Goal: Task Accomplishment & Management: Manage account settings

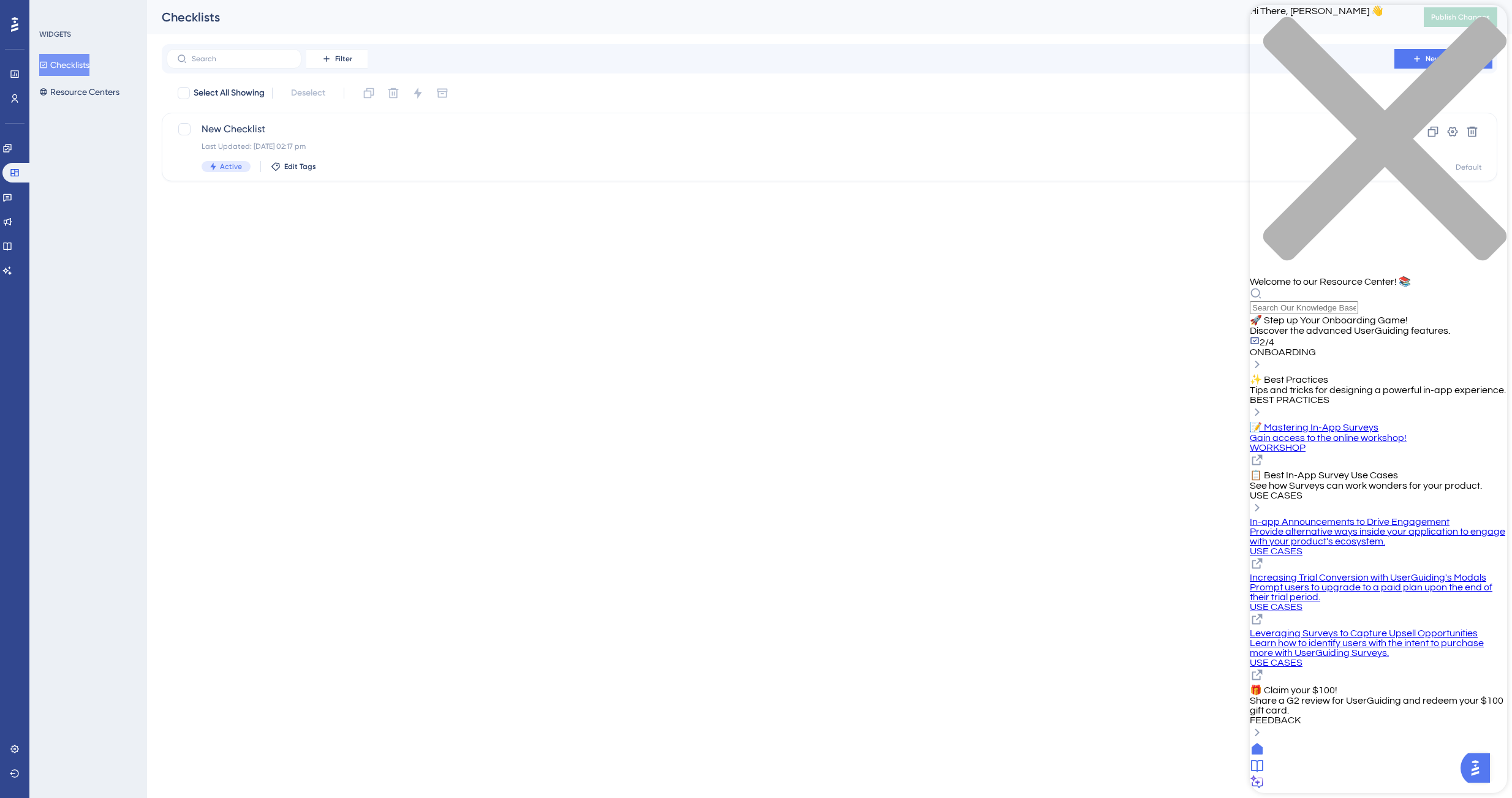
click at [1338, 385] on span "Tips and tricks for designing a powerful in-app experience." at bounding box center [1377, 390] width 256 height 10
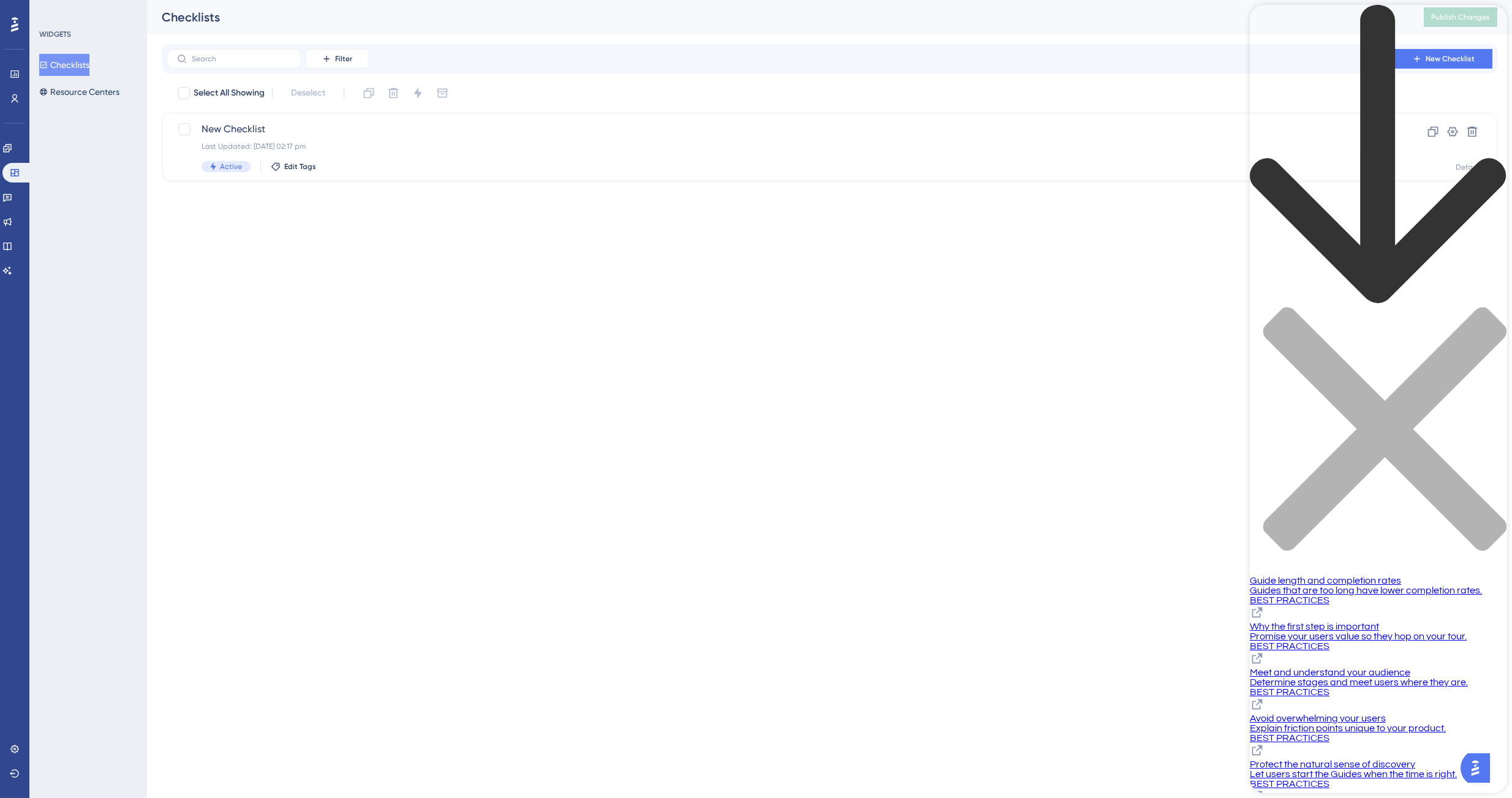
click at [1341, 586] on span "Guides that are too long have lower completion rates." at bounding box center [1365, 590] width 232 height 10
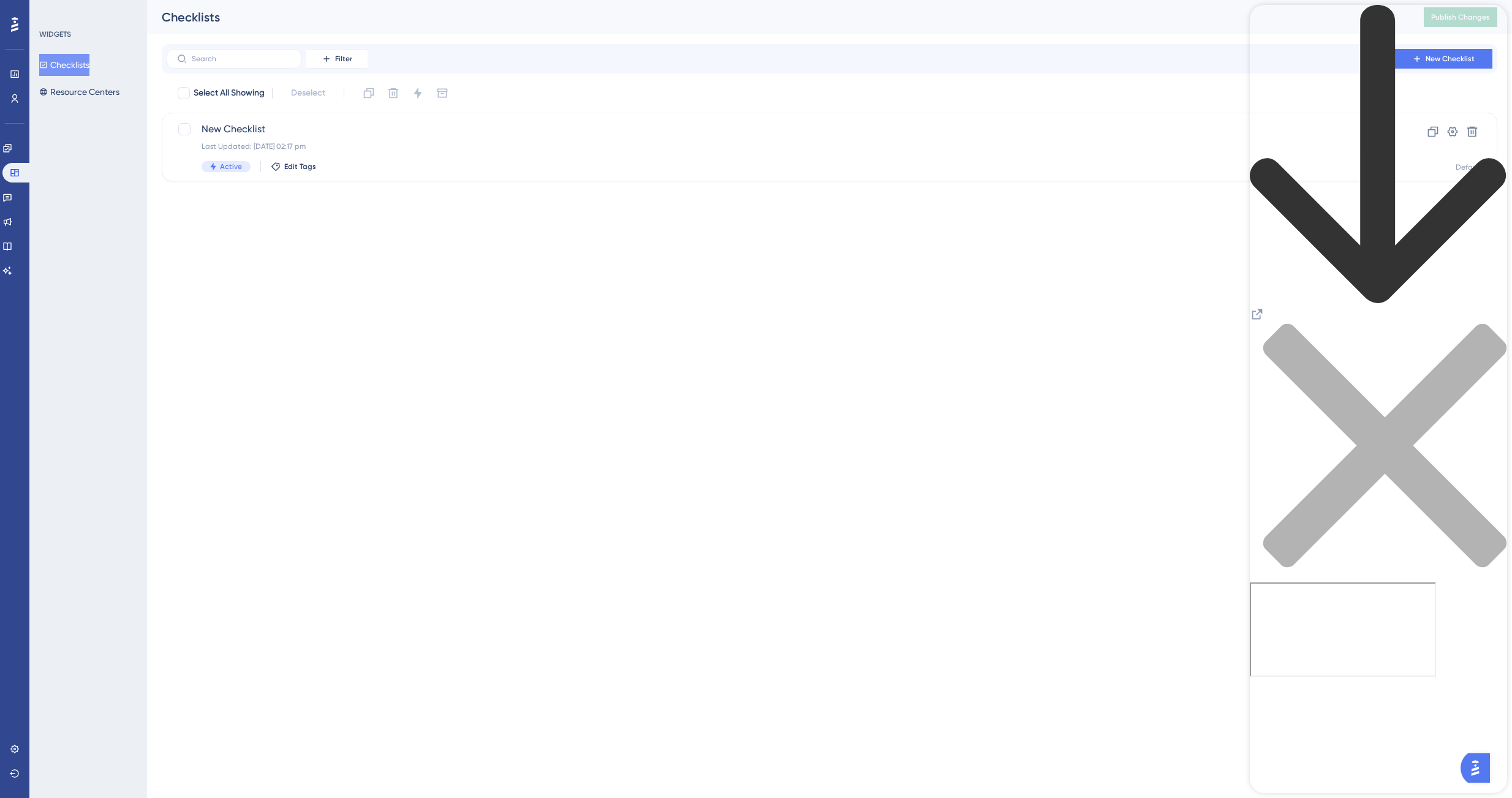
click at [1271, 27] on icon "back to header" at bounding box center [1378, 155] width 257 height 300
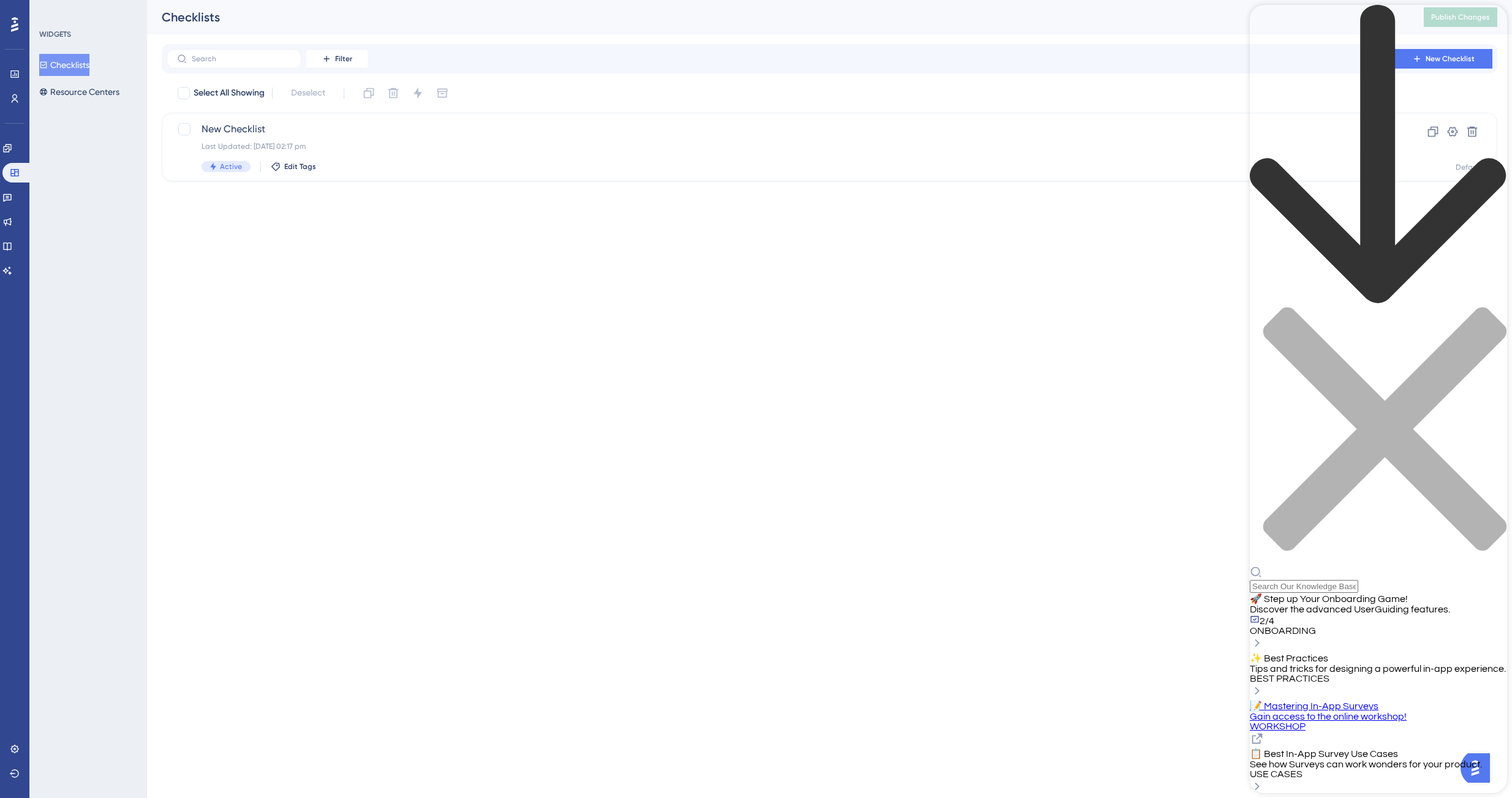
click at [1303, 673] on div "BEST PRACTICES" at bounding box center [1378, 678] width 257 height 10
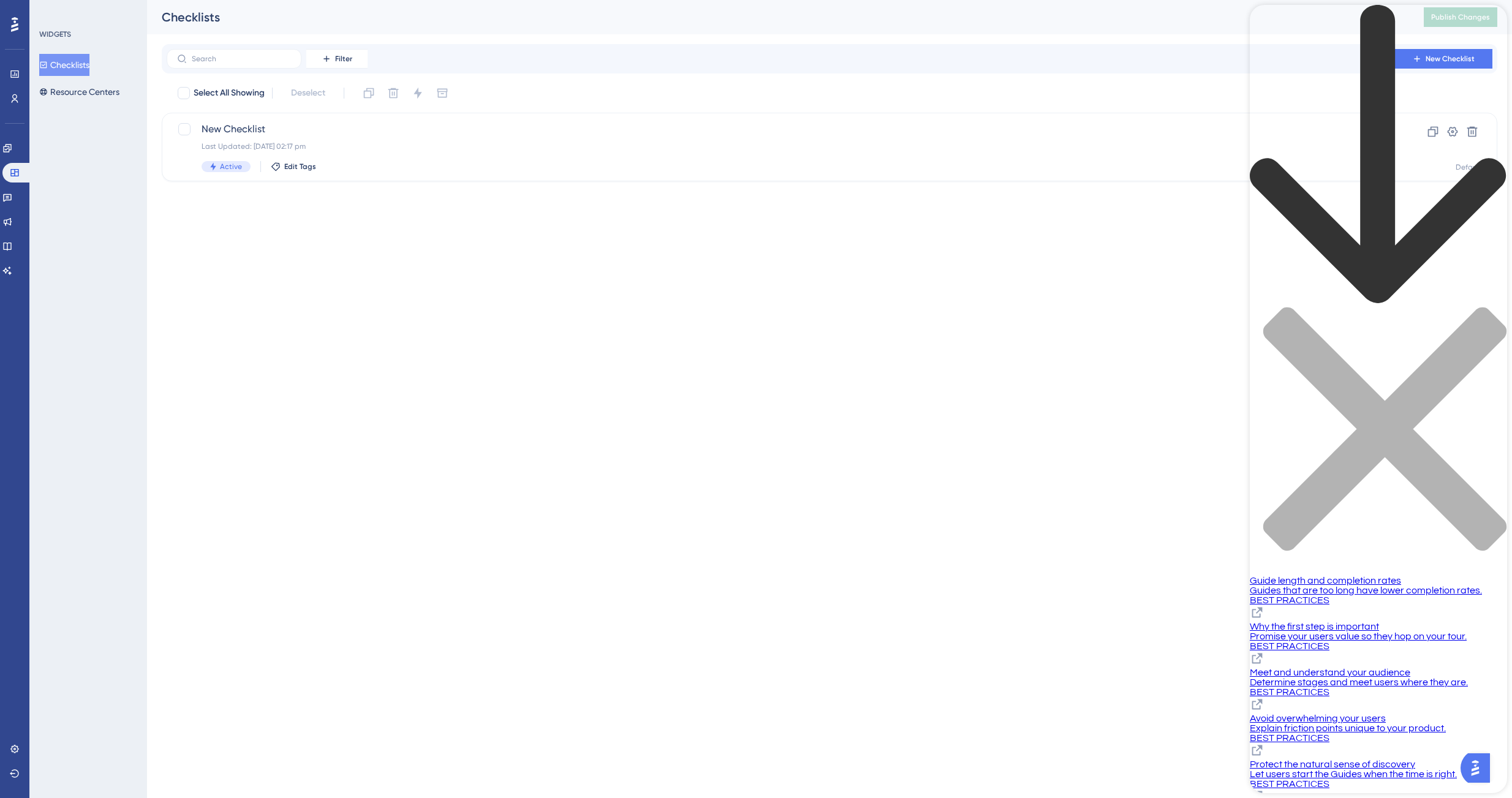
click at [1298, 641] on span "BEST PRACTICES" at bounding box center [1289, 645] width 80 height 10
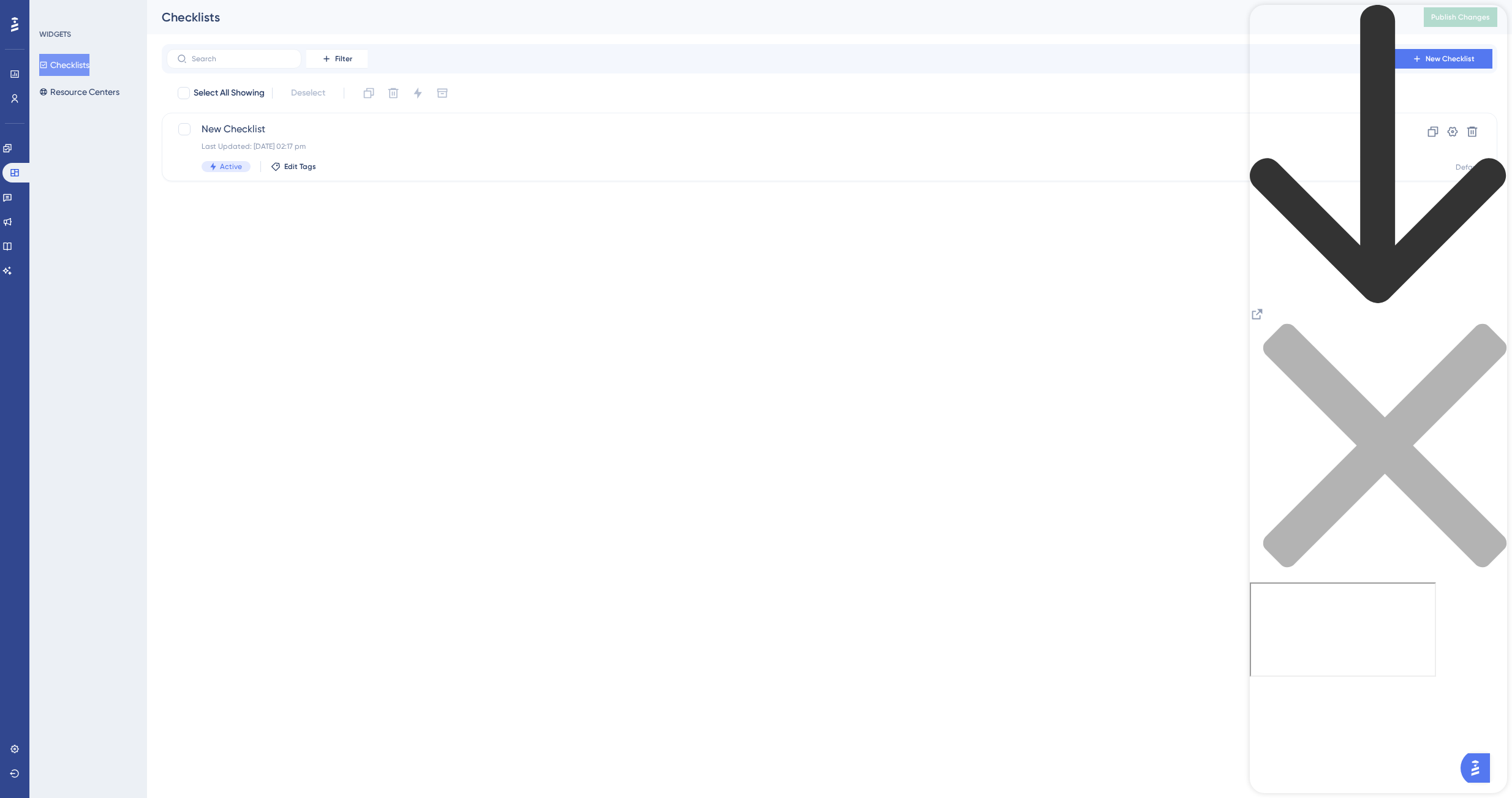
click at [1262, 28] on div "back to header" at bounding box center [1378, 156] width 257 height 302
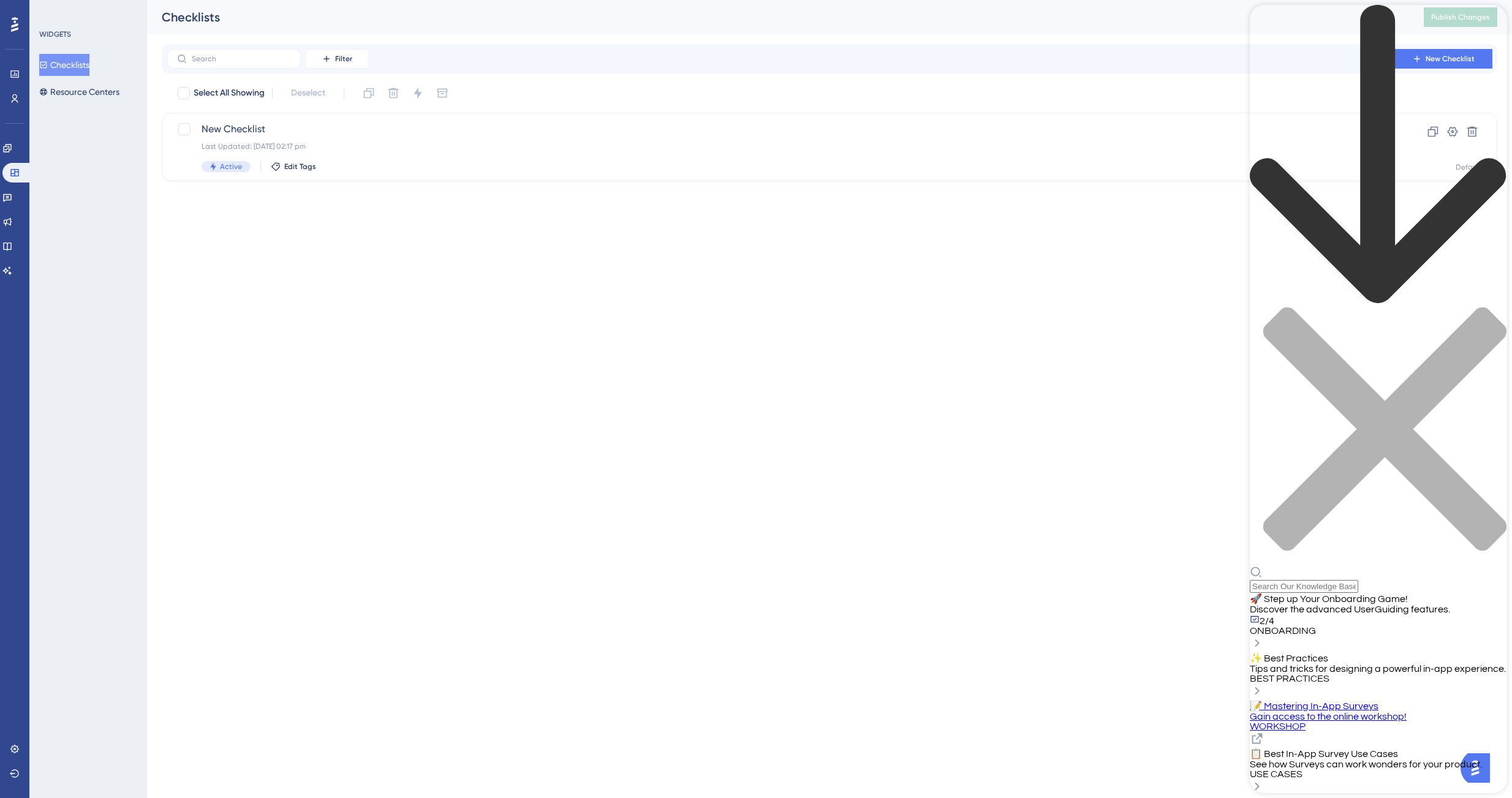
click at [1458, 700] on div "📝 Mastering In-App Surveys Gain access to the online workshop! WORKSHOP" at bounding box center [1378, 724] width 257 height 48
click at [1412, 652] on div "✨ Best Practices Tips and tricks for designing a powerful in-app experience. BE…" at bounding box center [1378, 668] width 257 height 31
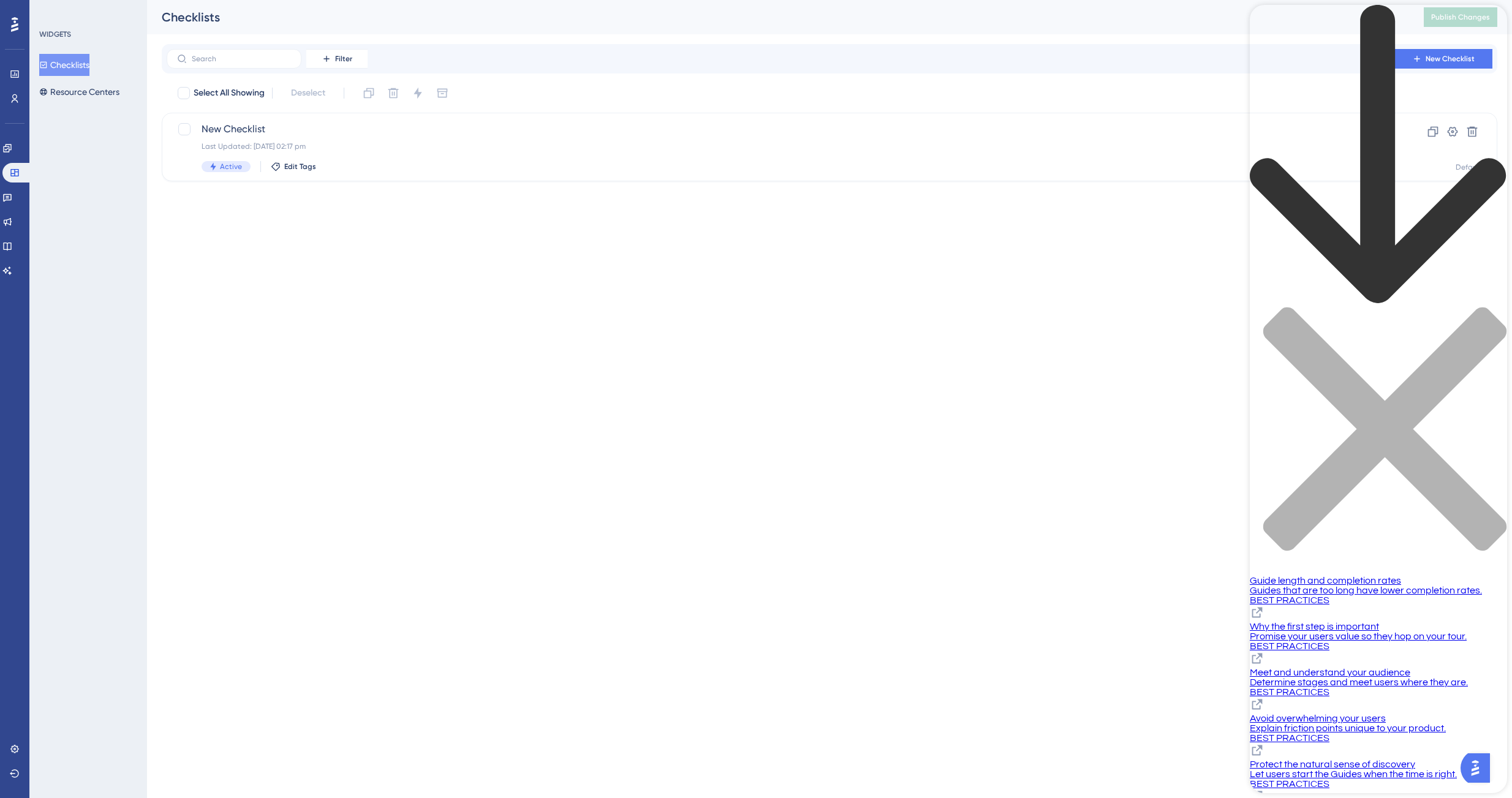
click at [1491, 307] on div "close resource center" at bounding box center [1378, 436] width 257 height 259
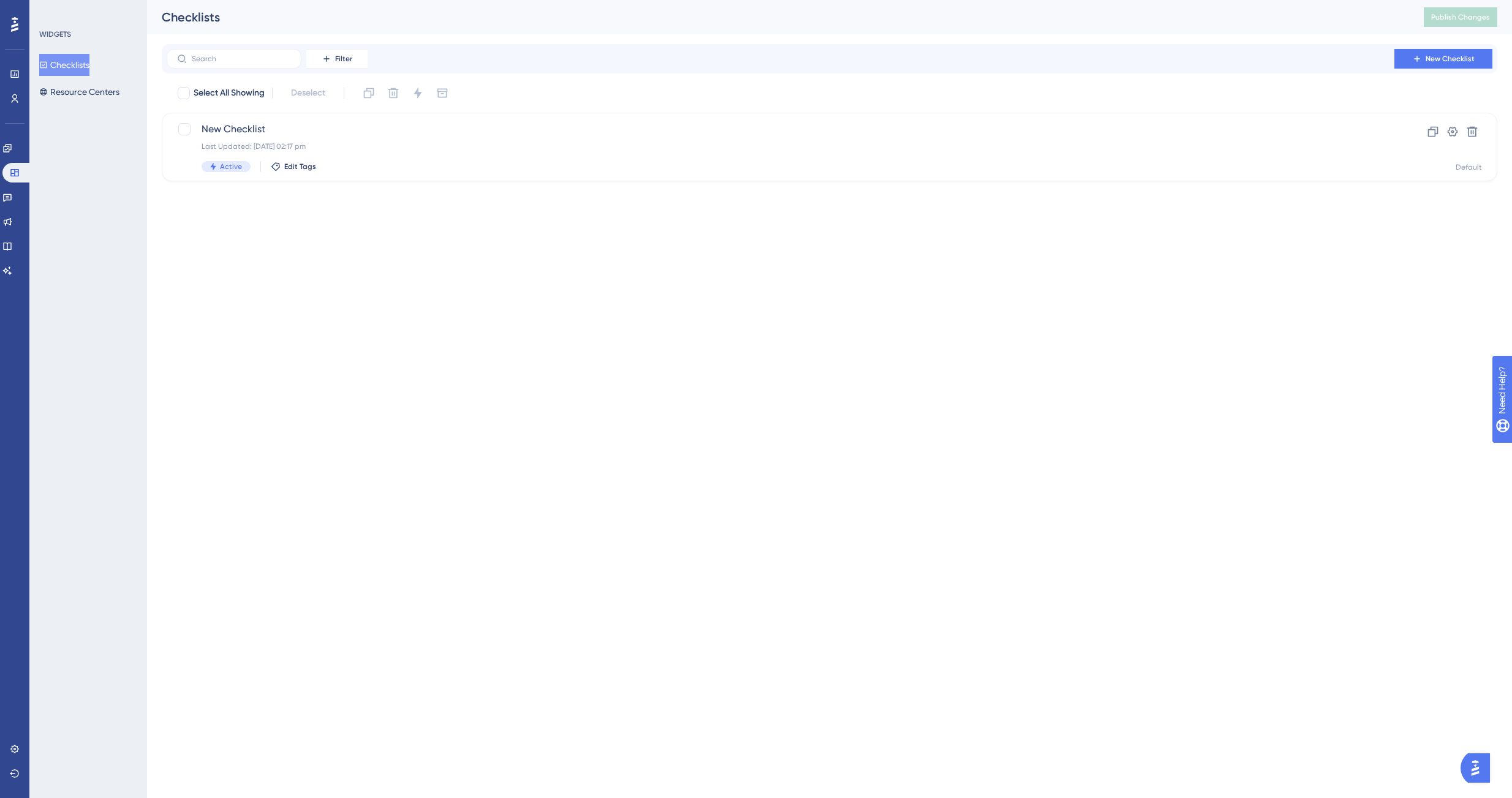
click at [1479, 771] on img "Open AI Assistant Launcher" at bounding box center [1475, 769] width 22 height 22
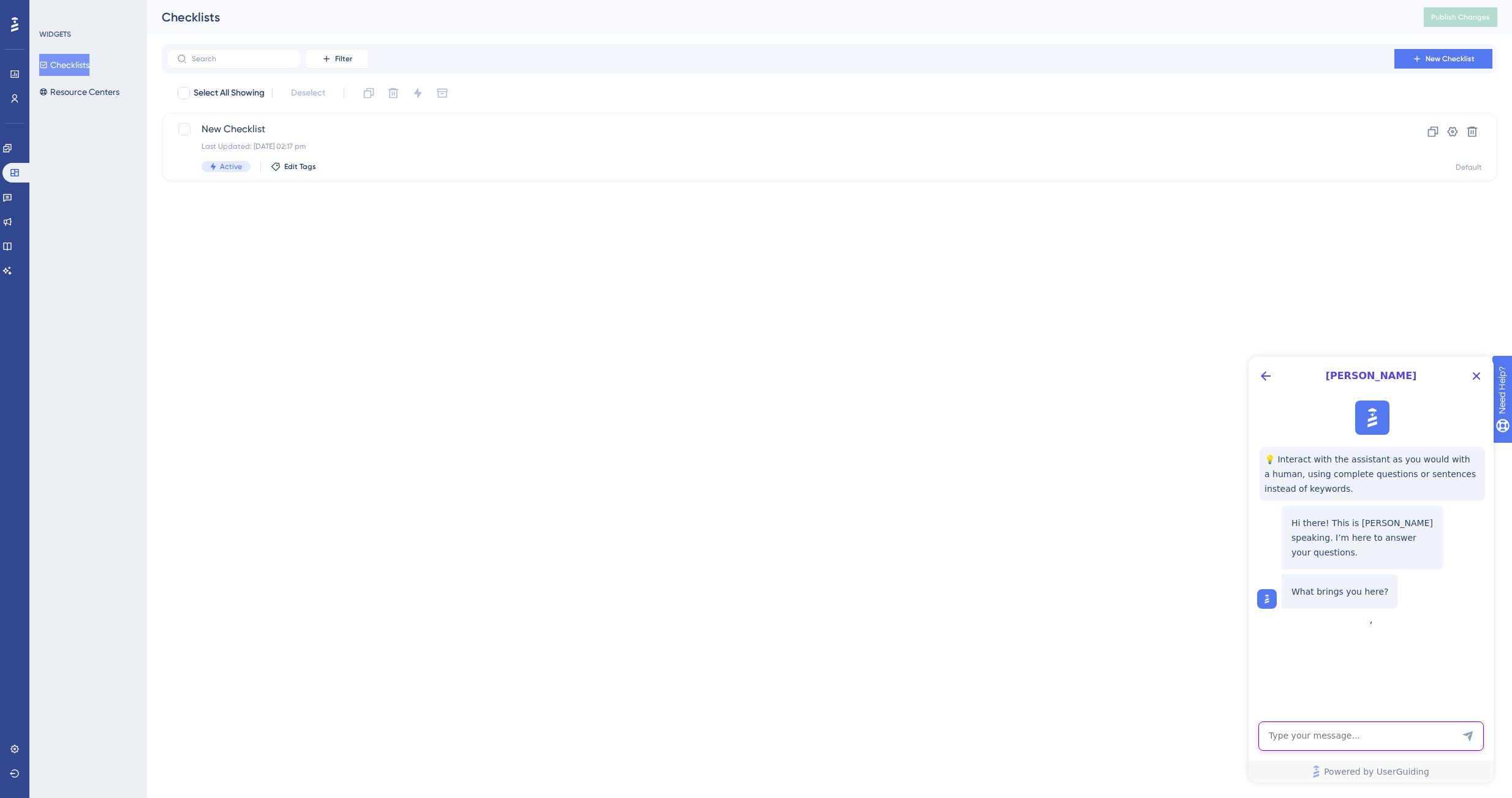
click at [1331, 738] on textarea "AI Assistant Text Input" at bounding box center [1371, 736] width 225 height 29
type textarea "I would like to make my guide appear only once, and even though it is set up as…"
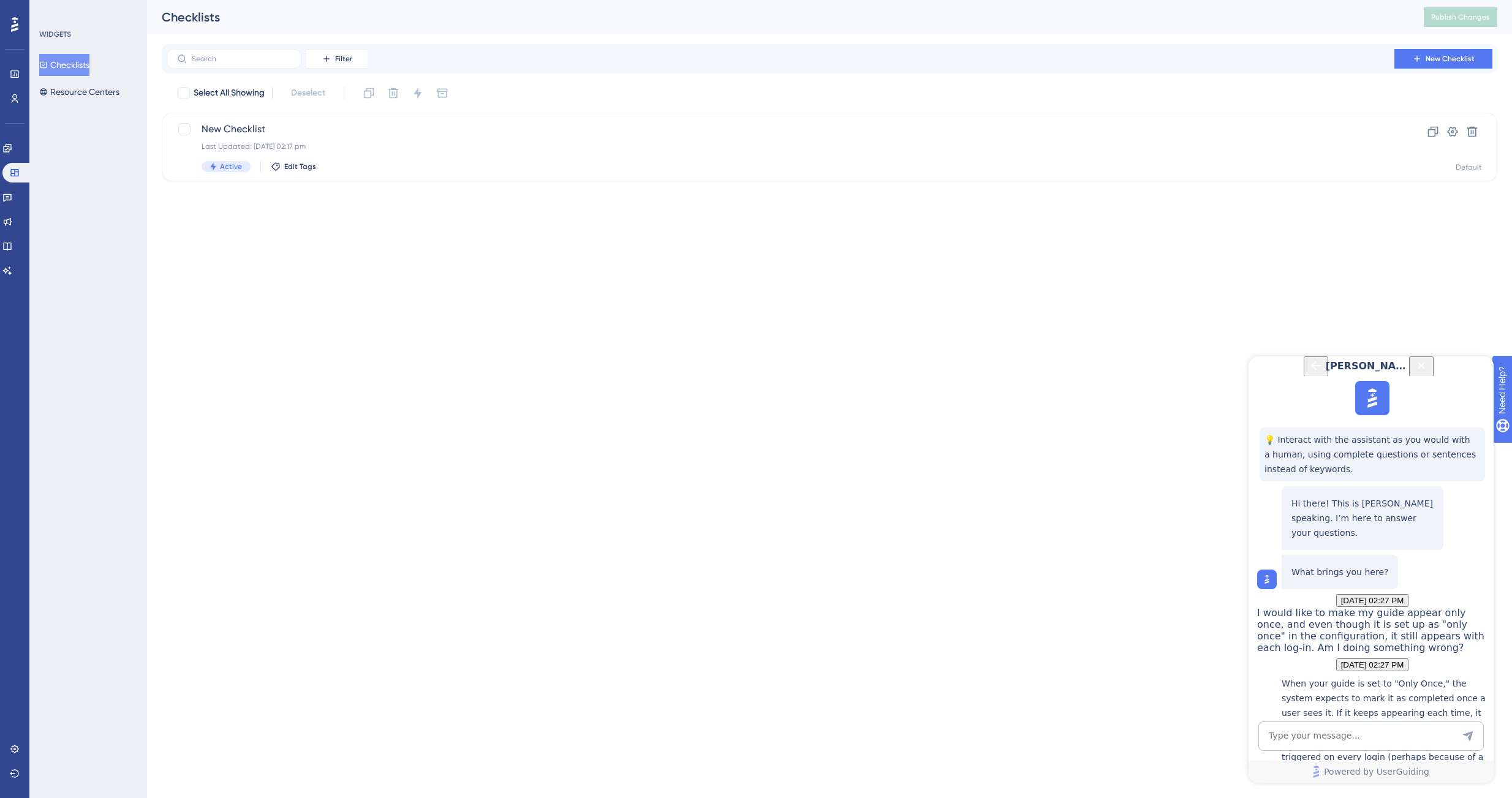
scroll to position [354, 0]
click at [1309, 373] on icon "Back Button" at bounding box center [1316, 365] width 15 height 15
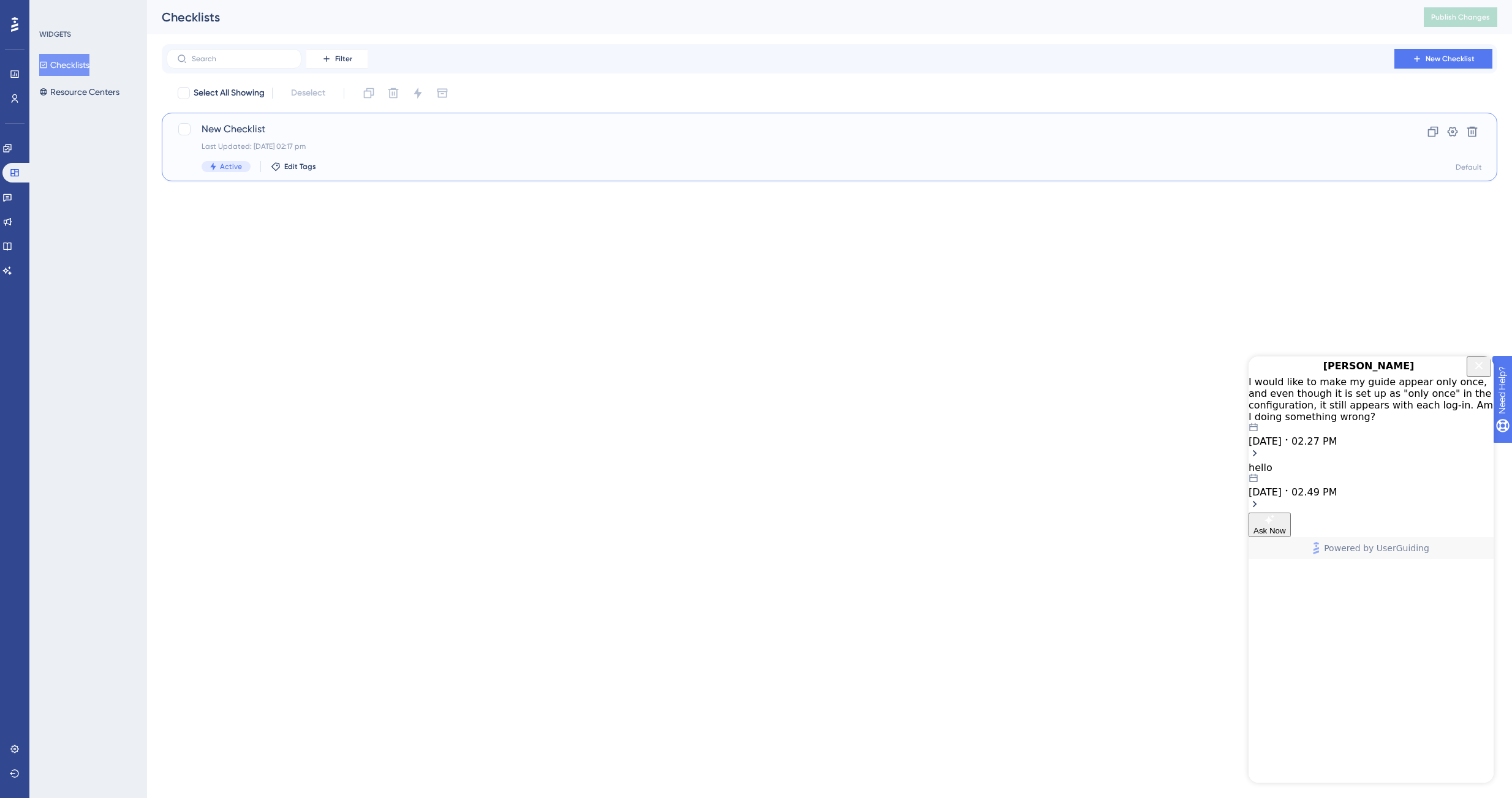
click at [220, 131] on span "New Checklist" at bounding box center [780, 129] width 1158 height 15
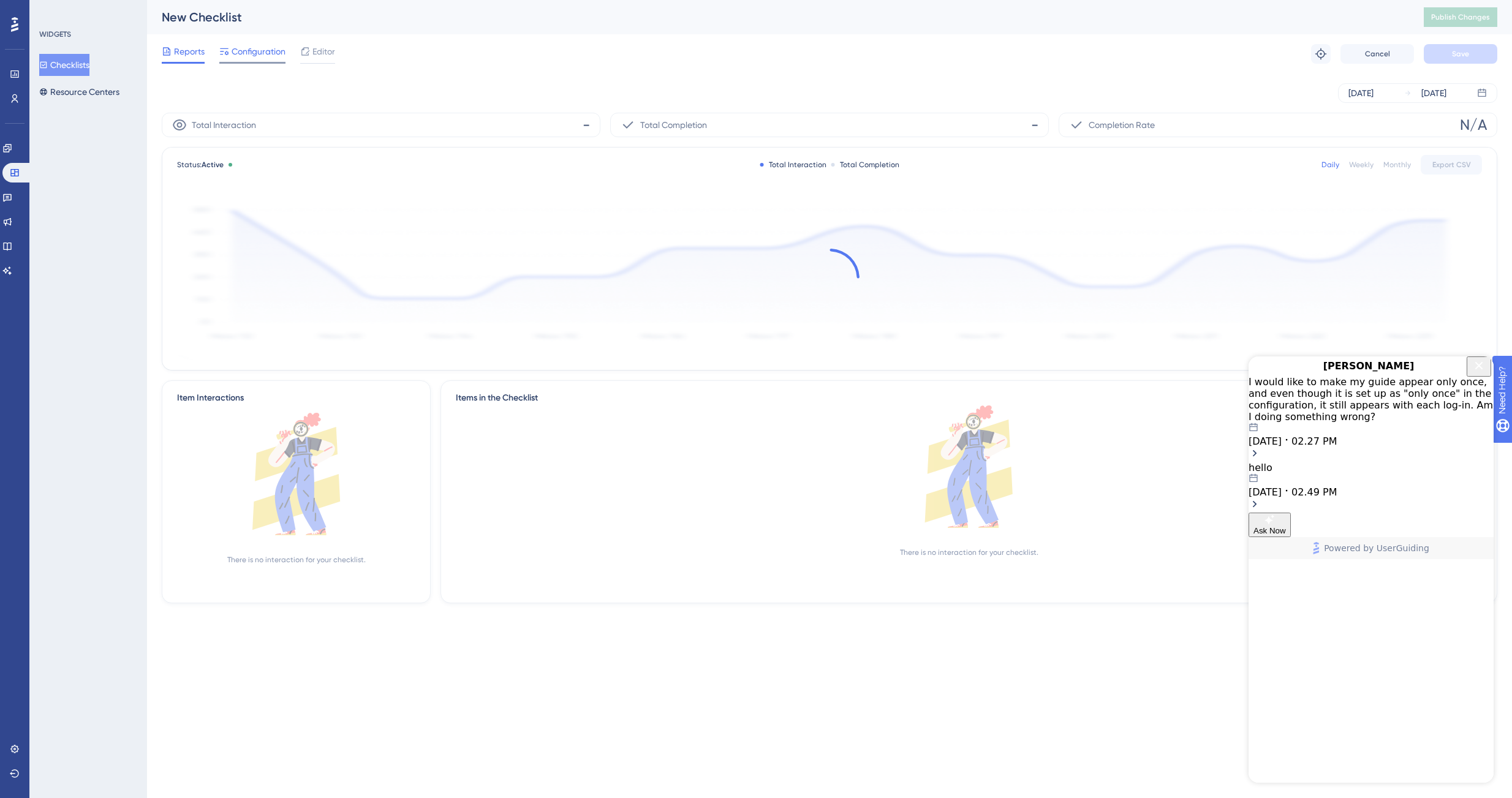
click at [253, 59] on div "Configuration" at bounding box center [253, 54] width 66 height 20
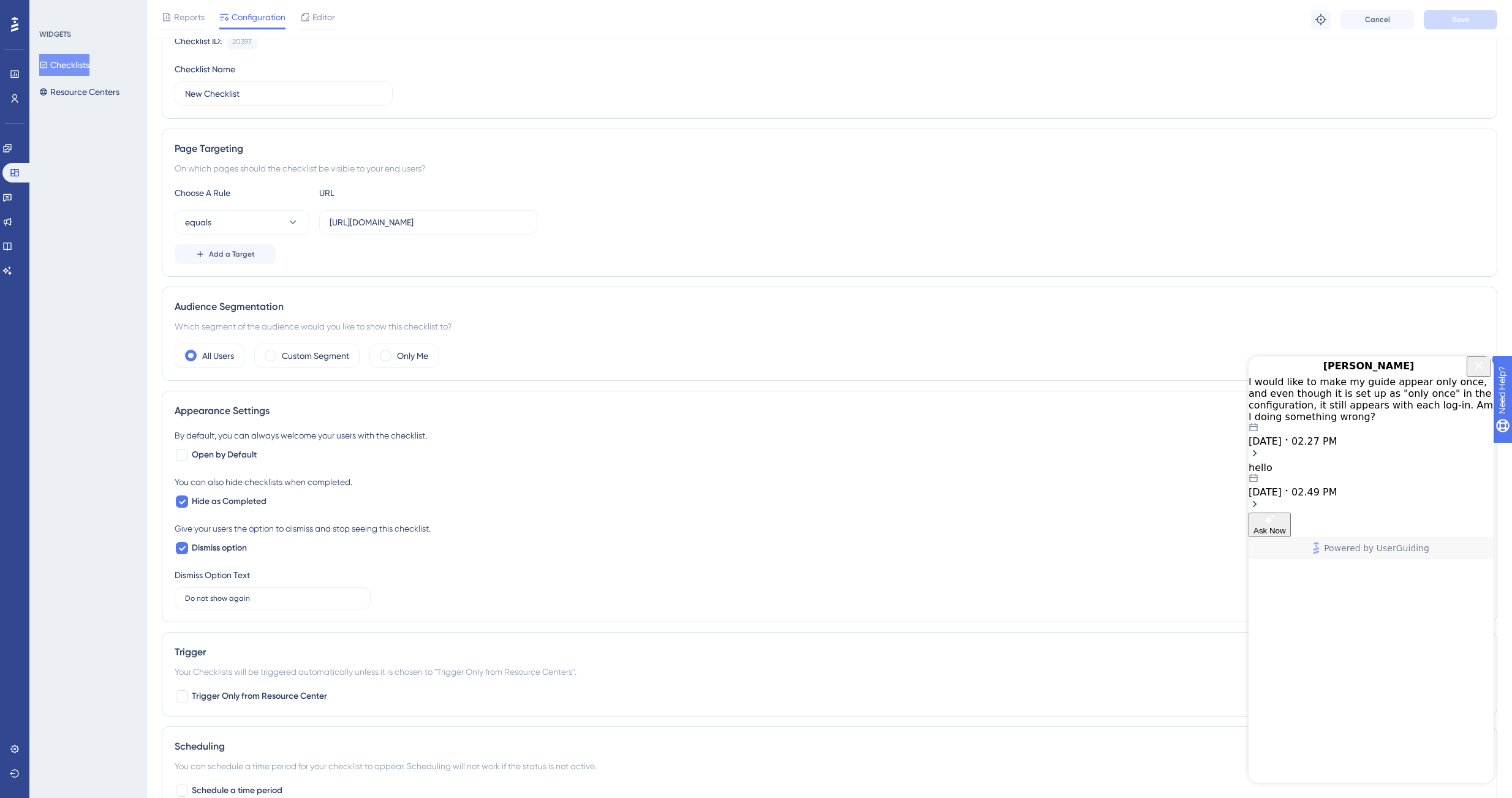
scroll to position [149, 0]
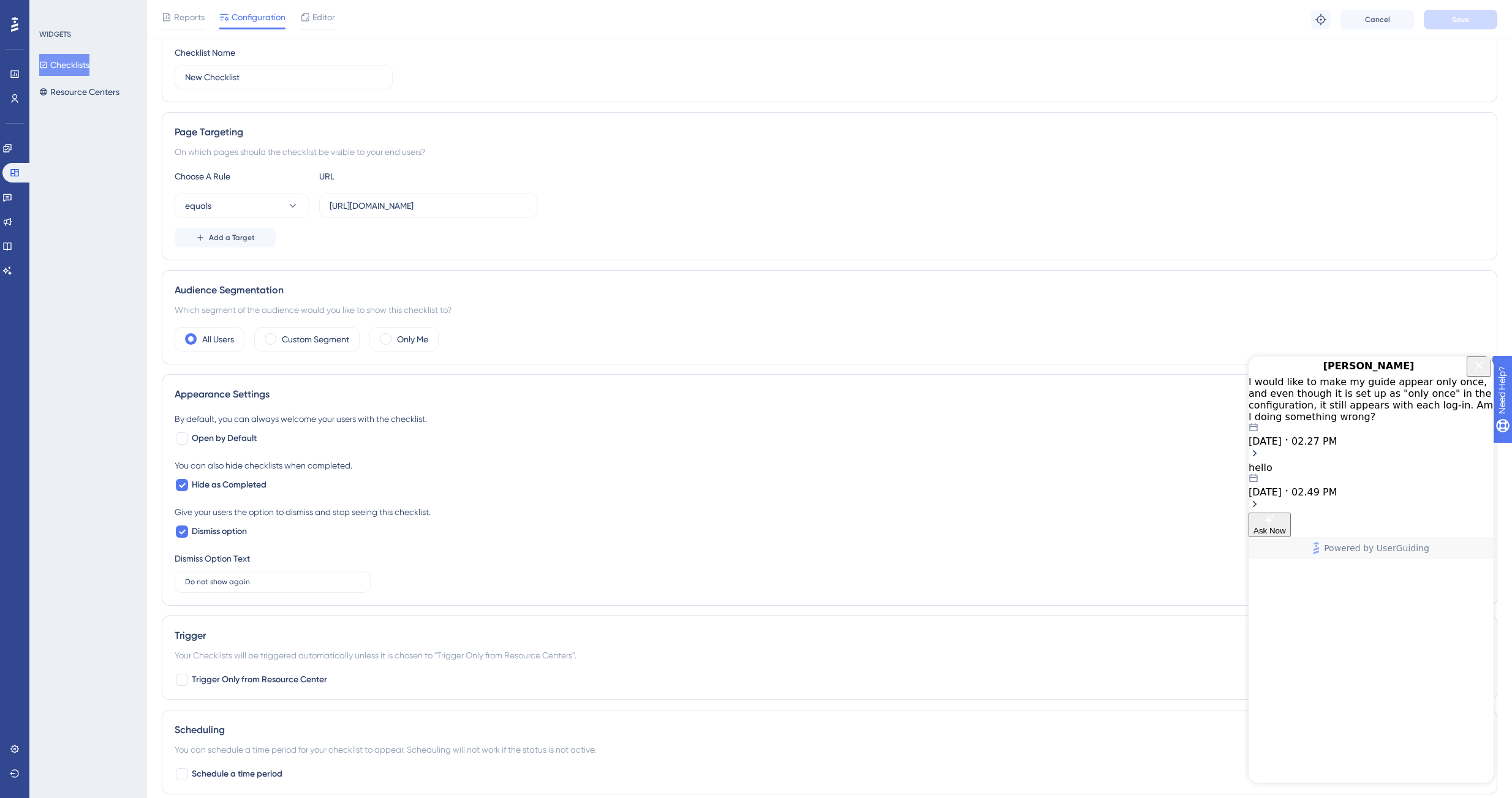
click at [349, 560] on div "Dismiss Option Text Do not show again 9" at bounding box center [273, 572] width 196 height 42
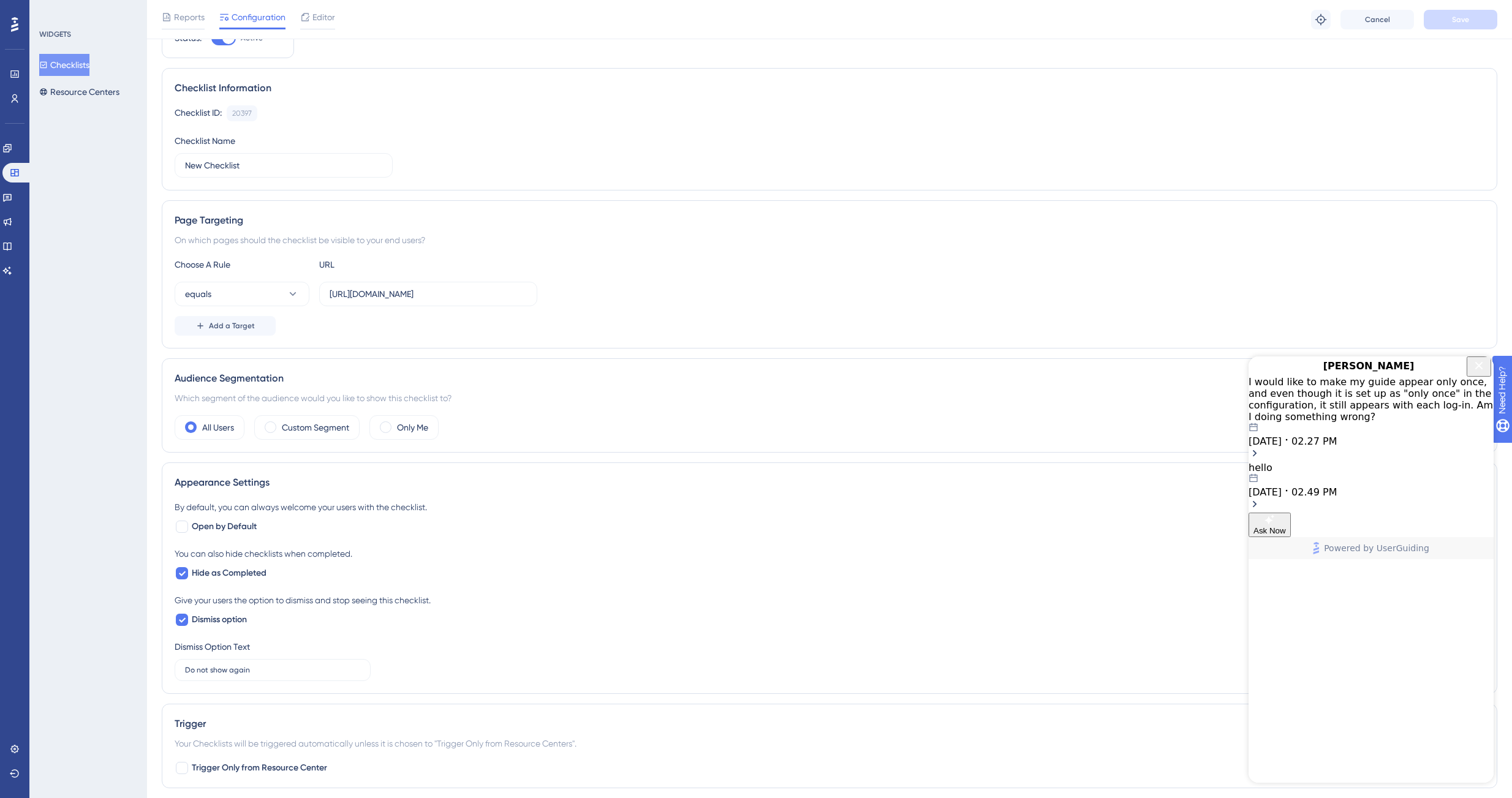
scroll to position [63, 0]
click at [242, 522] on span "Open by Default" at bounding box center [224, 525] width 65 height 15
checkbox input "true"
click at [1477, 369] on icon "Close Button" at bounding box center [1479, 365] width 8 height 8
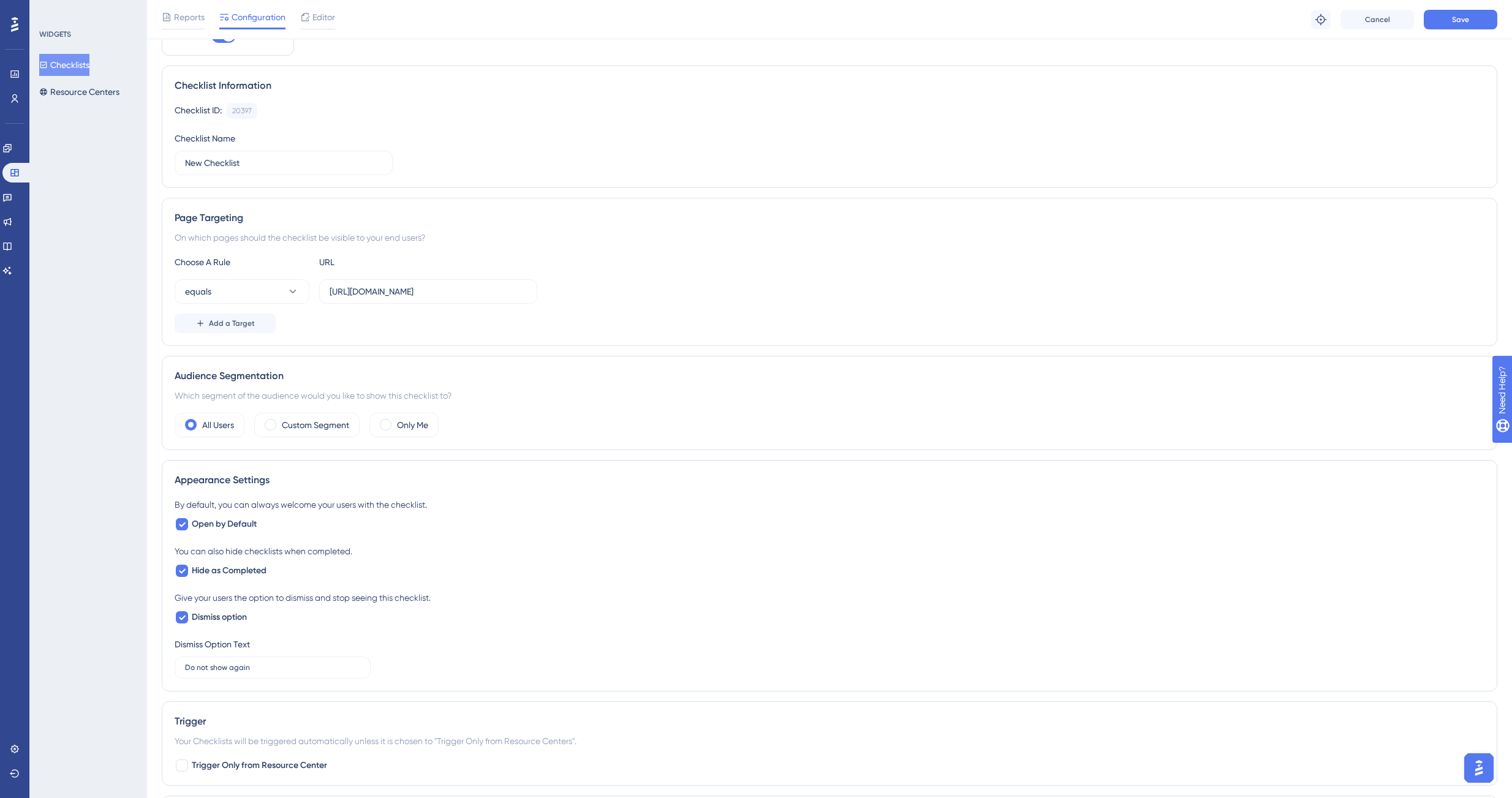
scroll to position [0, 0]
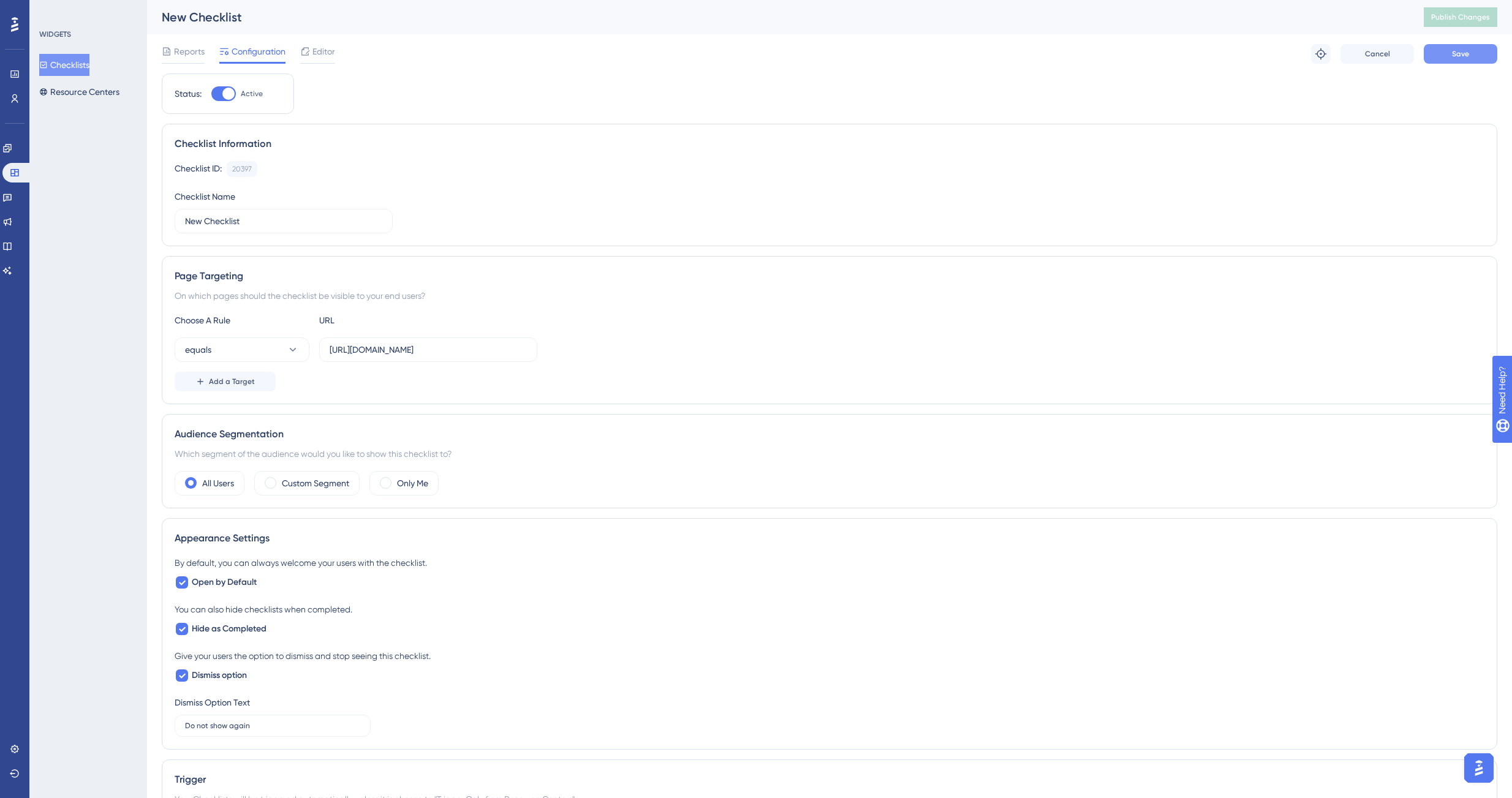
click at [1467, 63] on button "Save" at bounding box center [1460, 54] width 74 height 20
click at [11, 147] on icon at bounding box center [7, 147] width 8 height 8
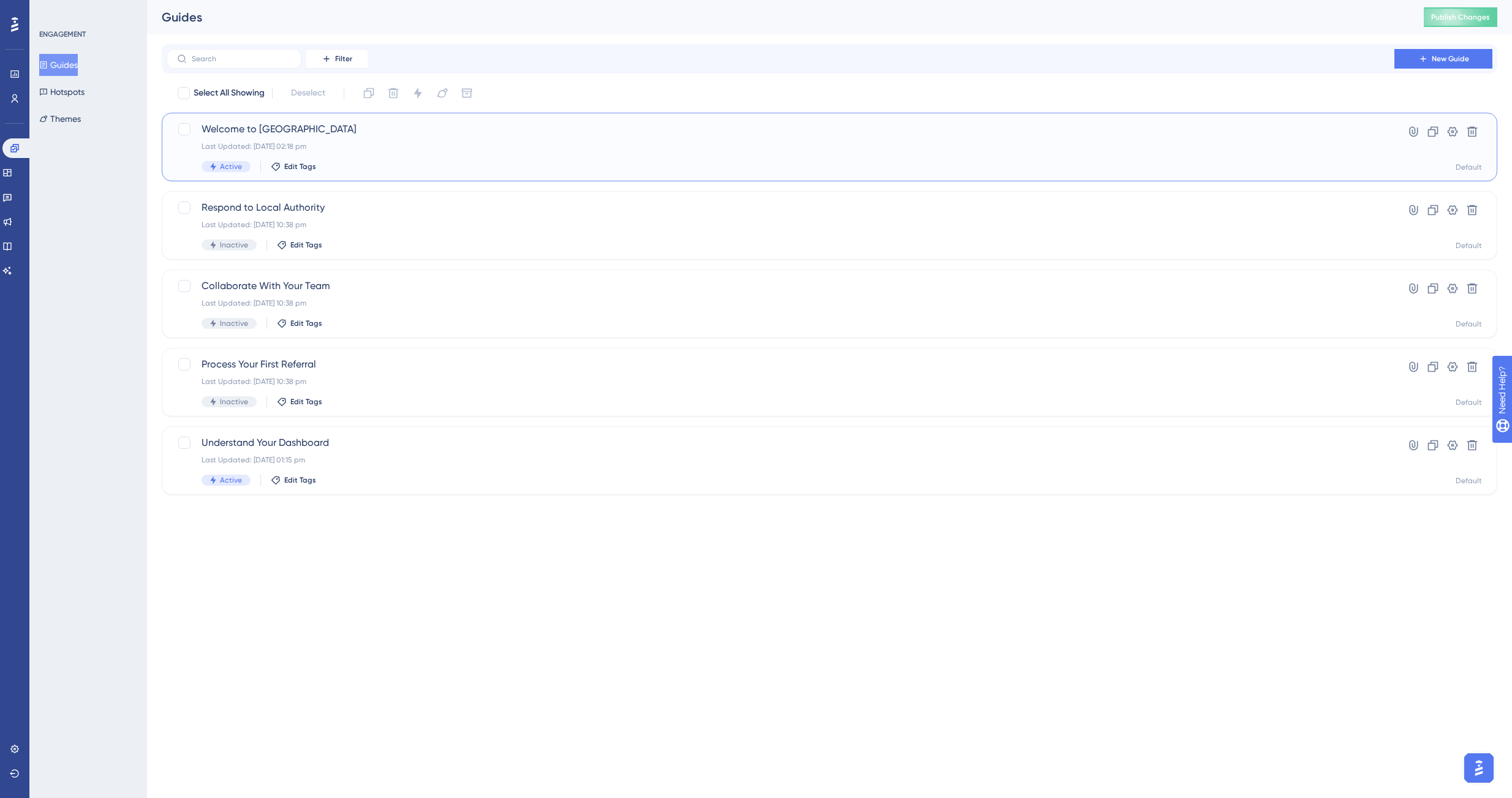
click at [287, 140] on div "Welcome to [GEOGRAPHIC_DATA] Last Updated: [DATE] 02:18 pm Active Edit Tags" at bounding box center [780, 147] width 1158 height 50
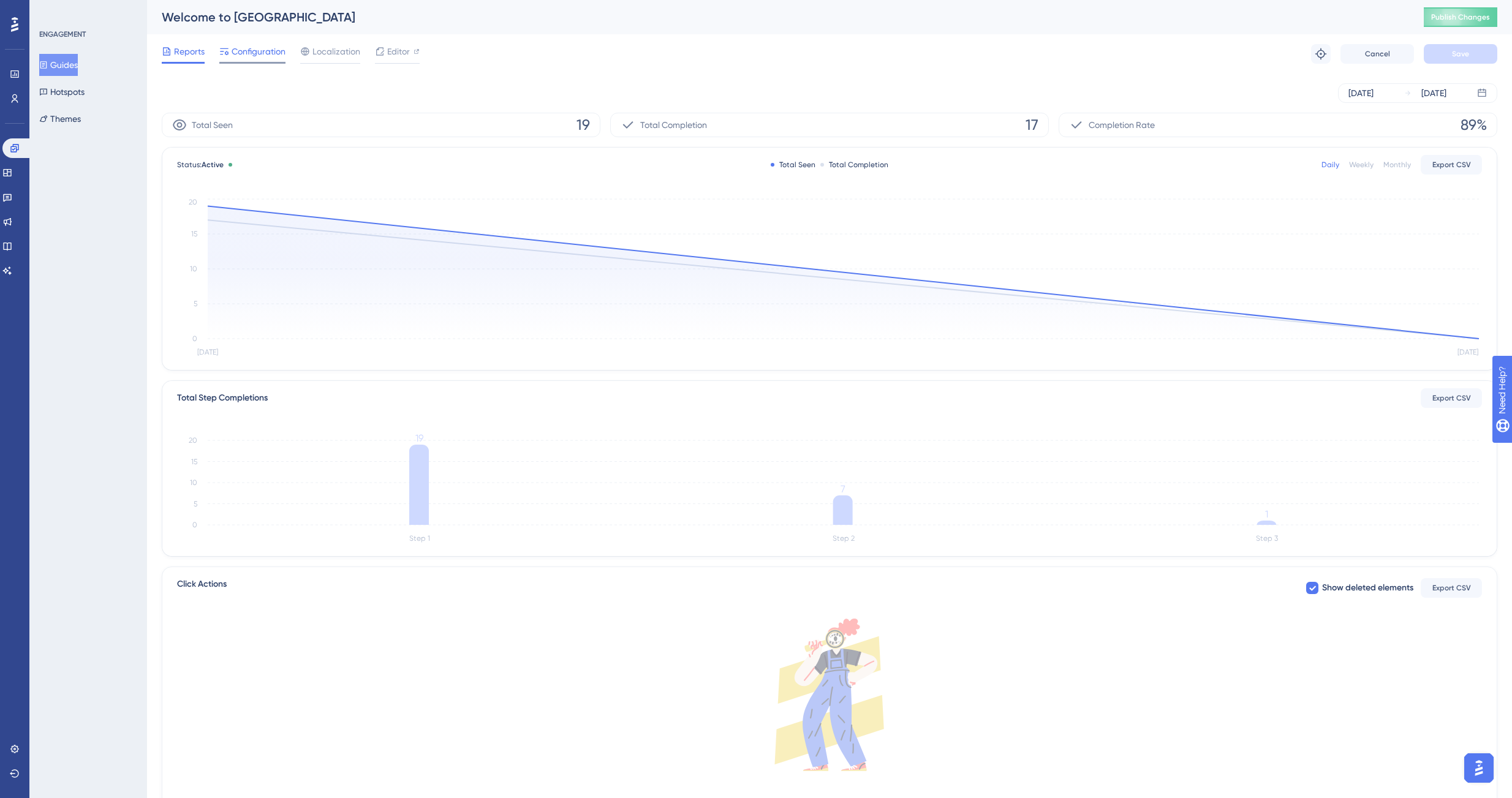
click at [251, 60] on div "Configuration" at bounding box center [253, 54] width 66 height 20
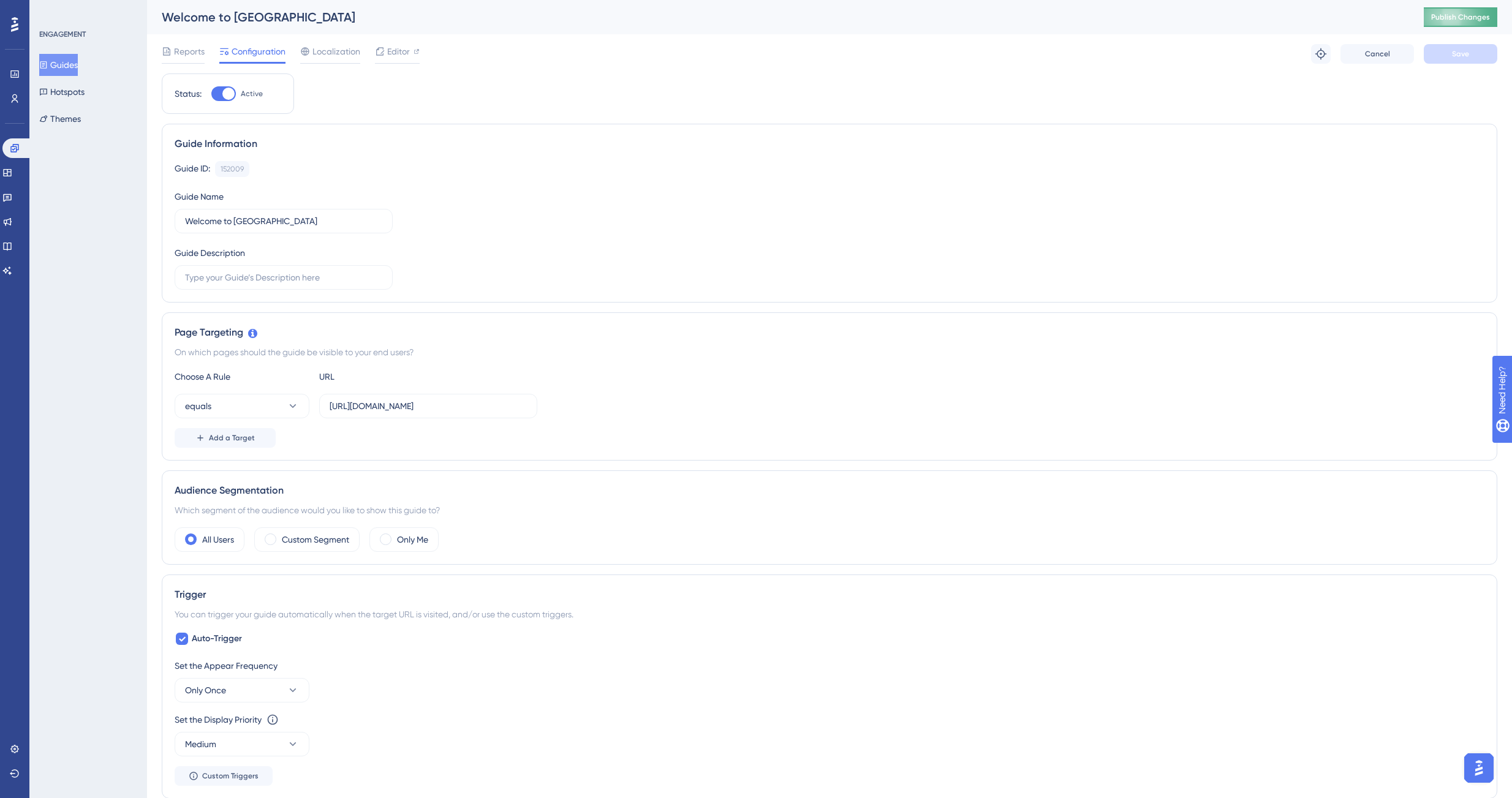
click at [1471, 15] on span "Publish Changes" at bounding box center [1460, 17] width 59 height 10
click at [17, 155] on link at bounding box center [17, 148] width 29 height 20
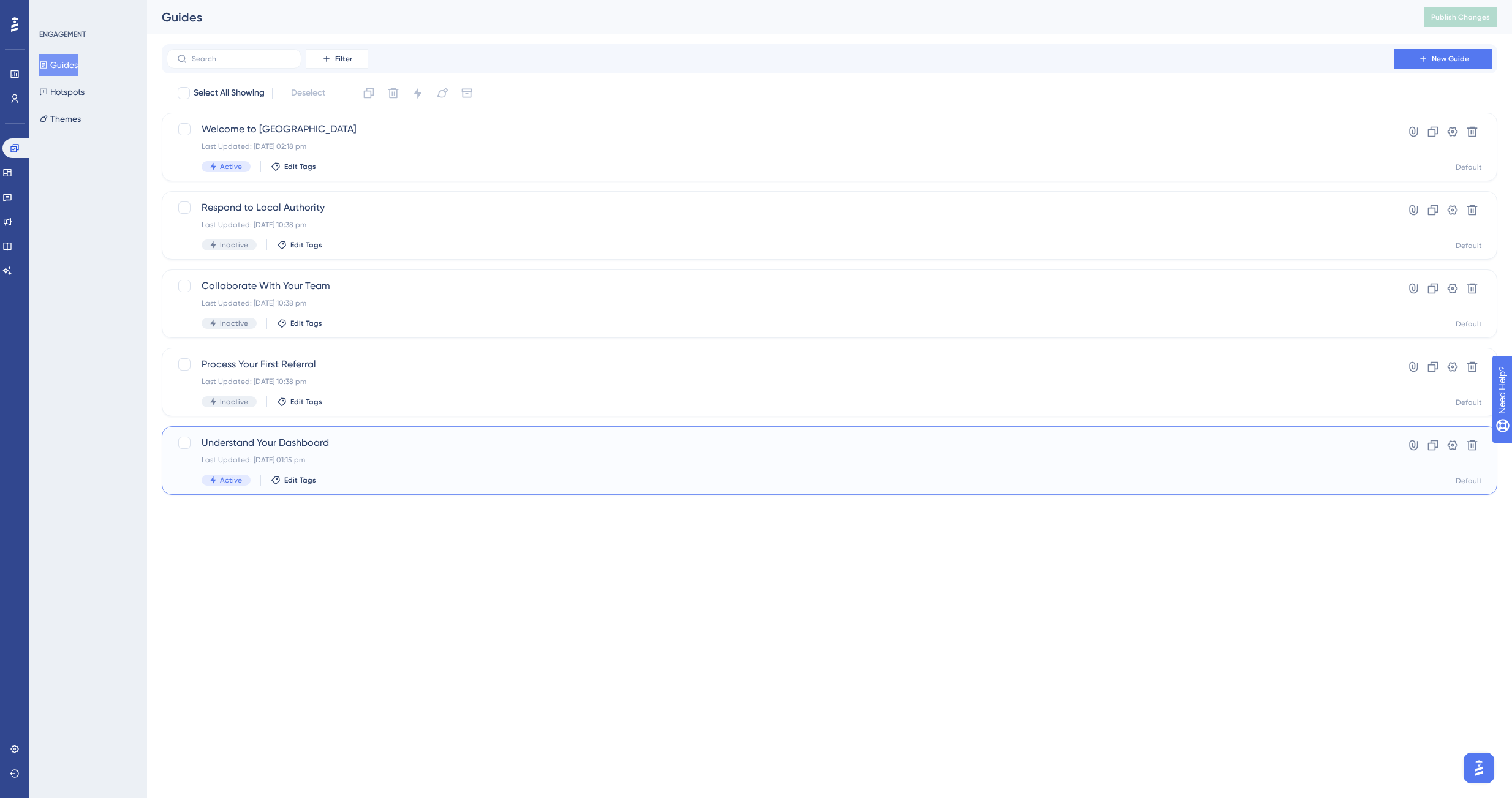
click at [242, 444] on span "Understand Your Dashboard" at bounding box center [780, 443] width 1158 height 15
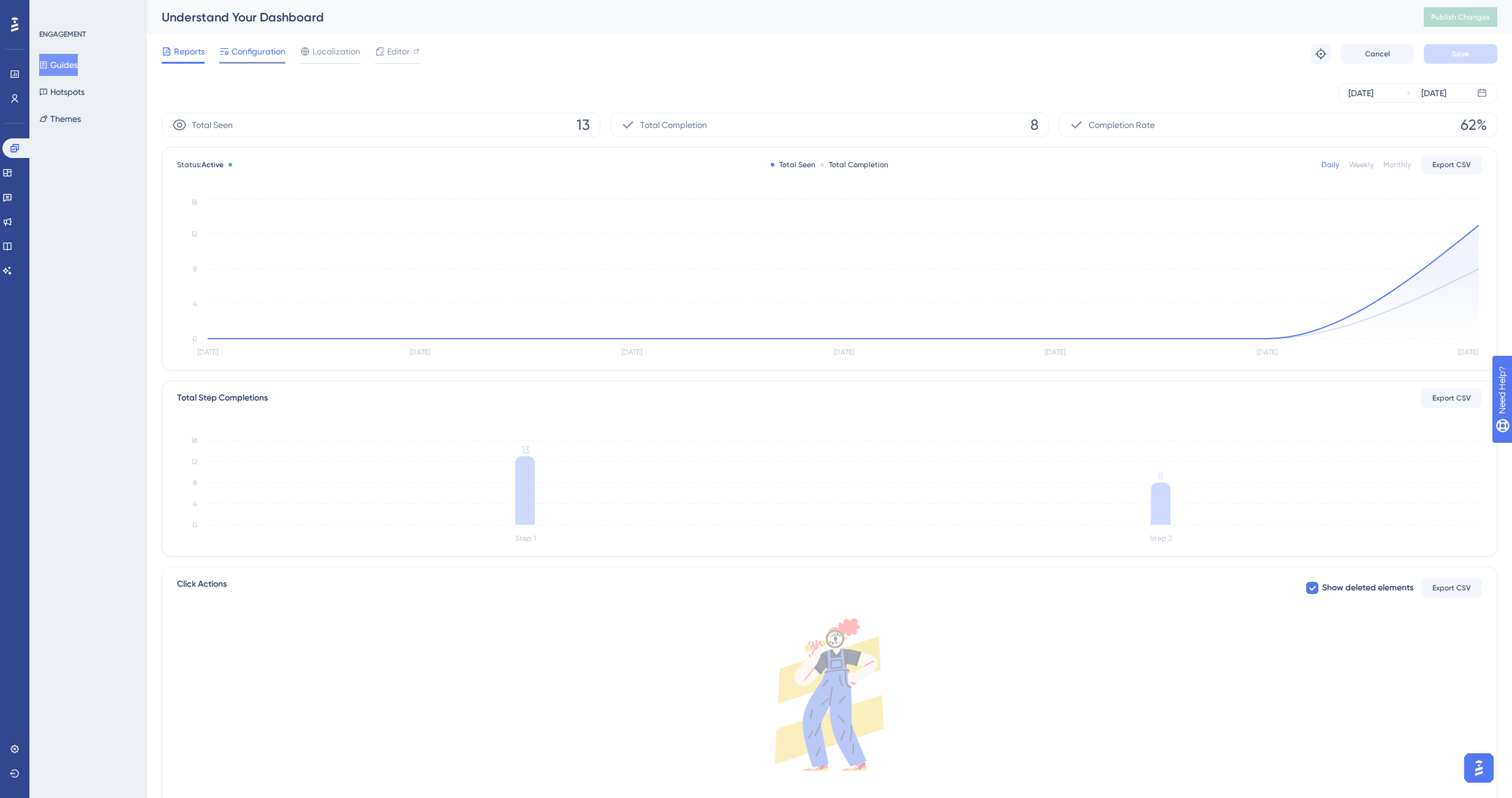
click at [237, 46] on span "Configuration" at bounding box center [258, 52] width 54 height 15
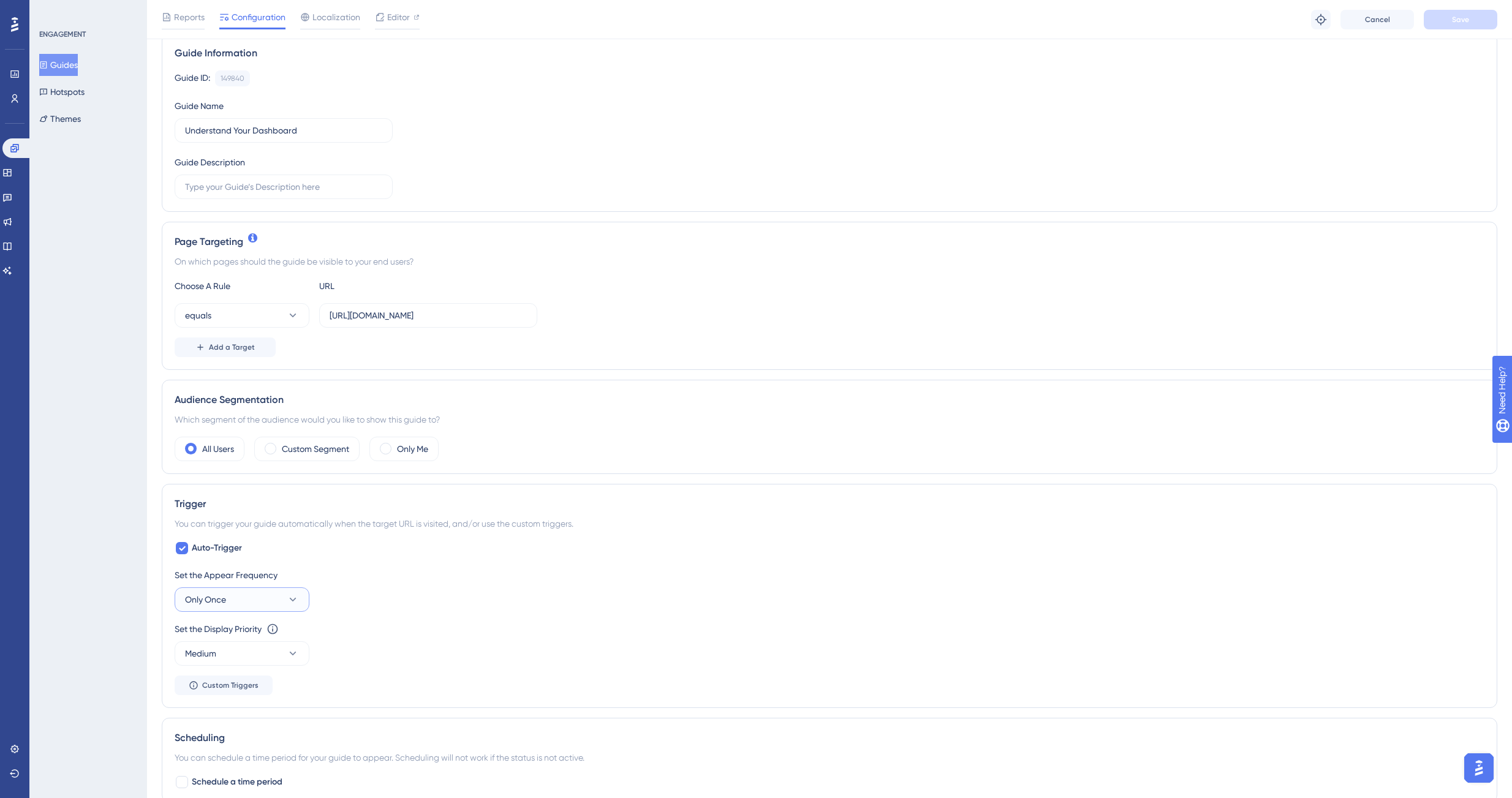
click at [267, 595] on button "Only Once" at bounding box center [242, 599] width 135 height 24
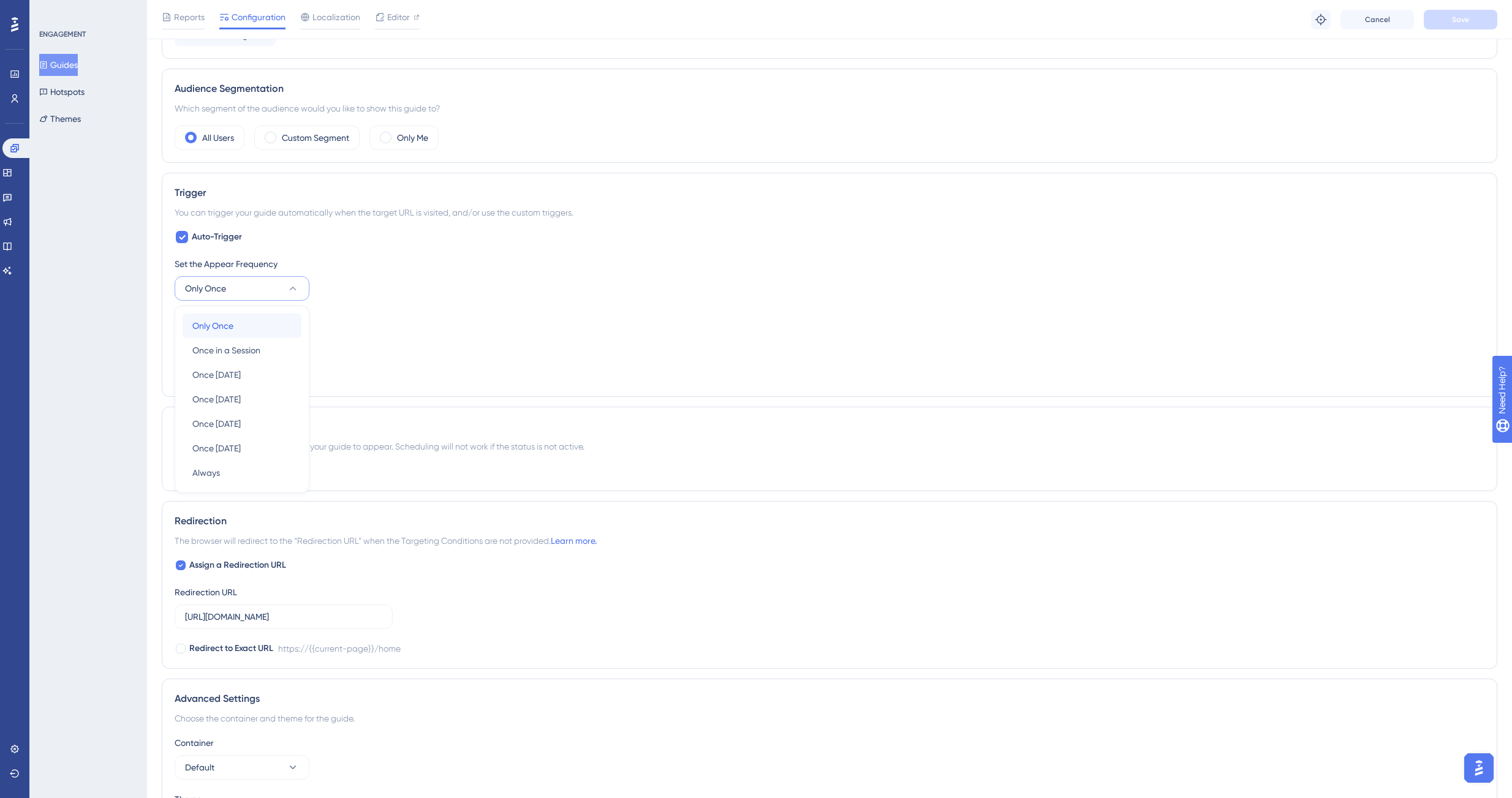
click at [219, 328] on span "Only Once" at bounding box center [213, 326] width 41 height 15
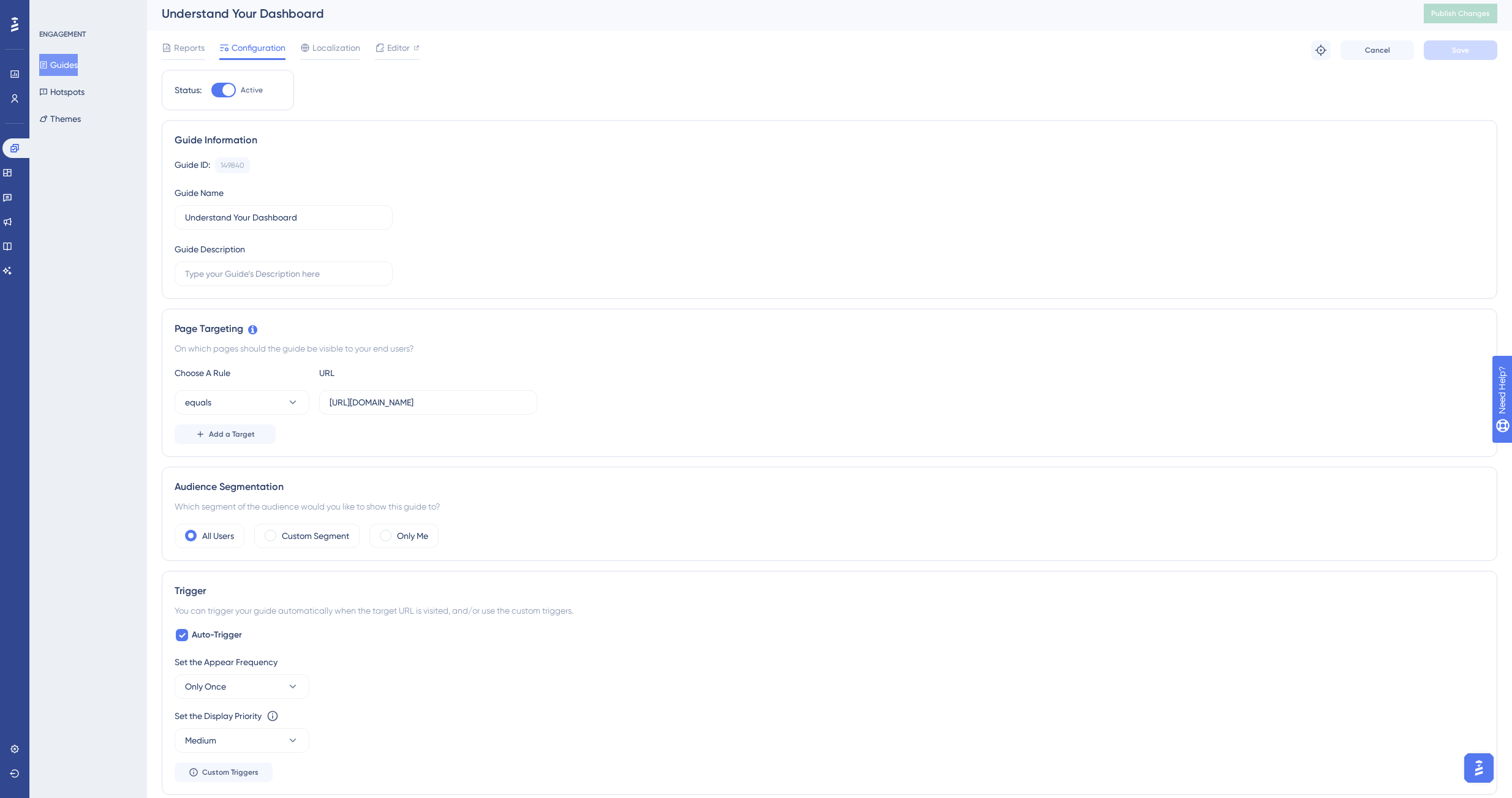
scroll to position [0, 0]
click at [67, 68] on button "Guides" at bounding box center [58, 65] width 38 height 22
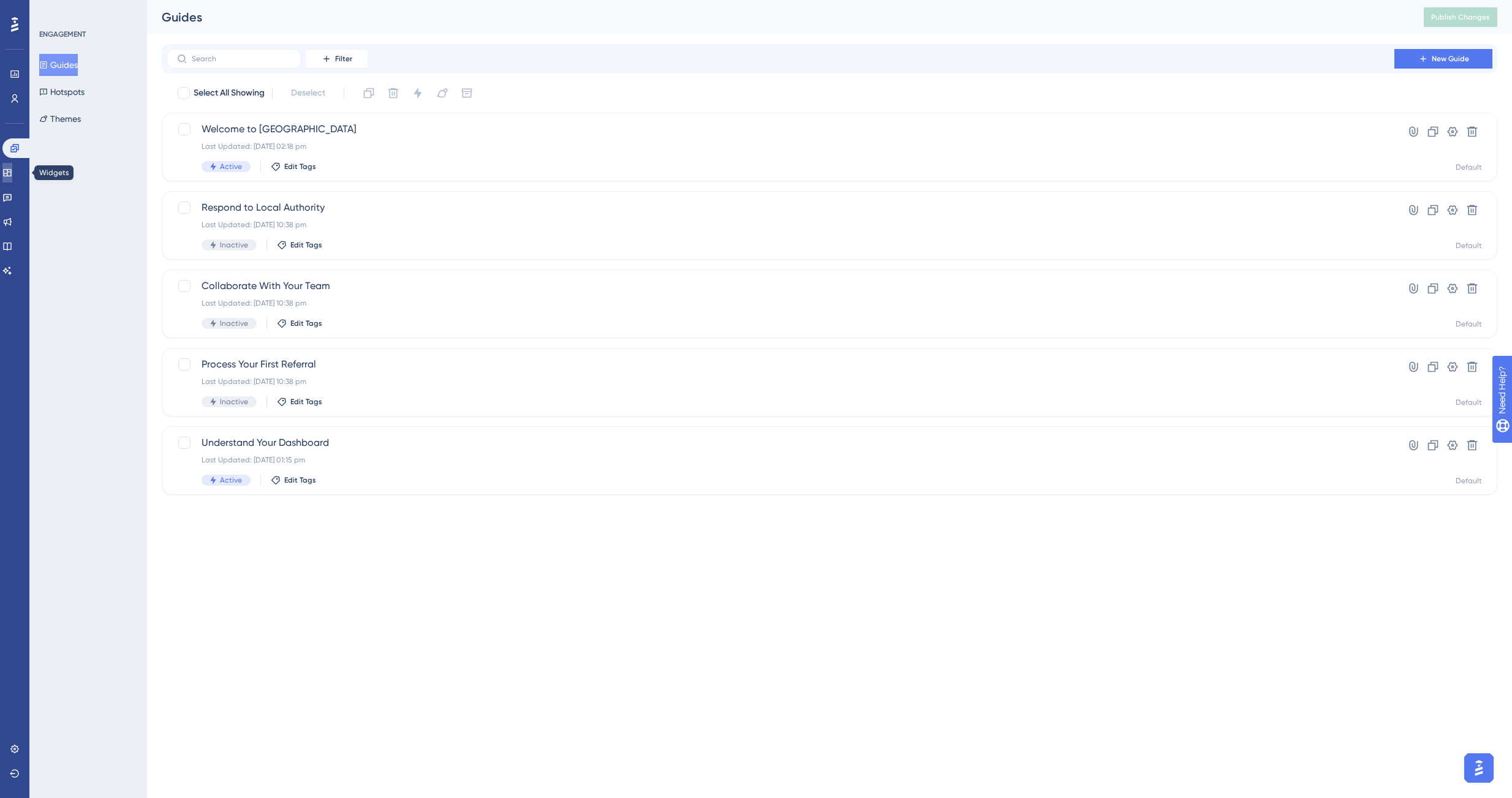
click at [9, 180] on link at bounding box center [7, 172] width 10 height 20
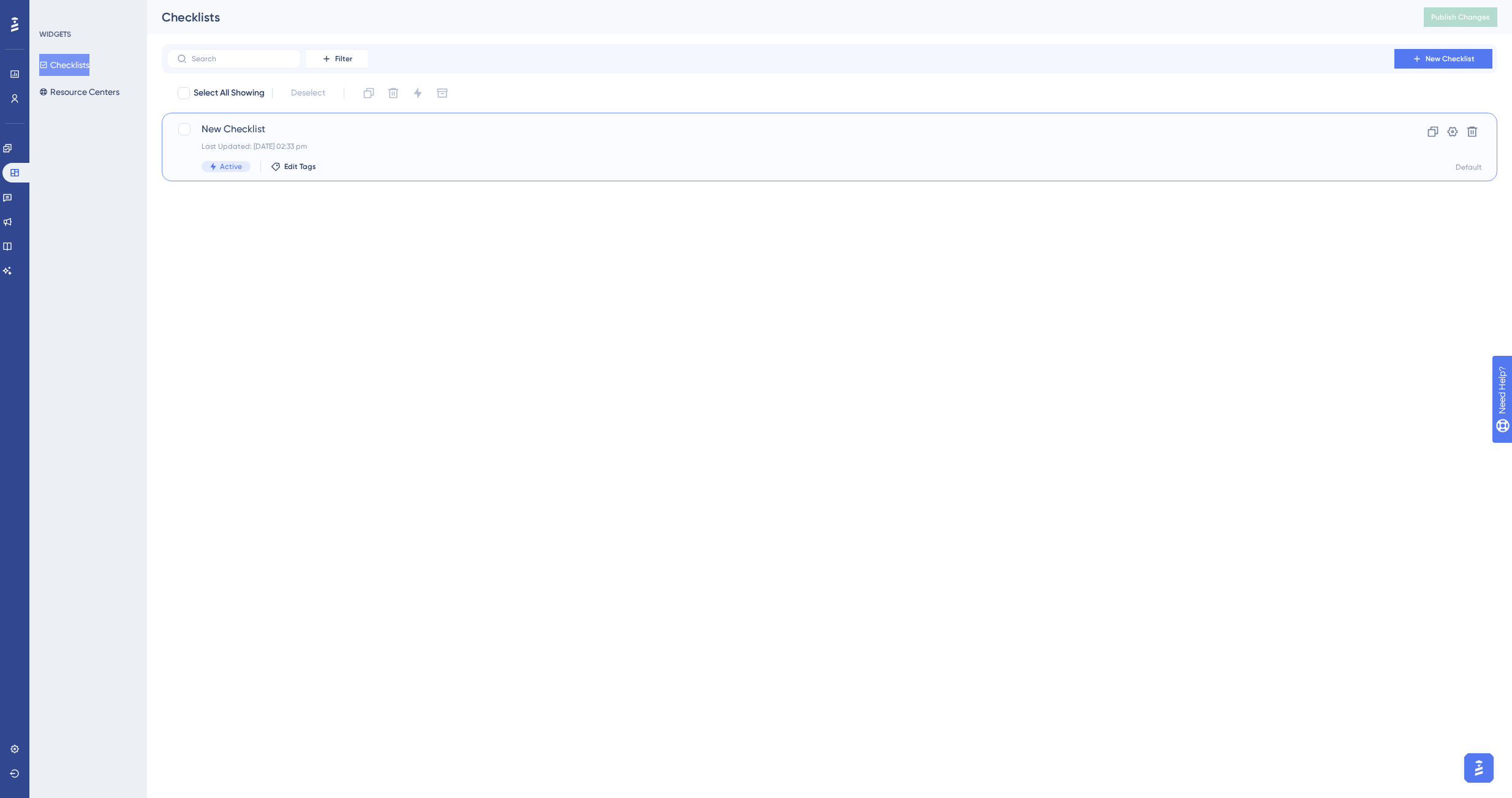
click at [218, 124] on span "New Checklist" at bounding box center [780, 129] width 1158 height 15
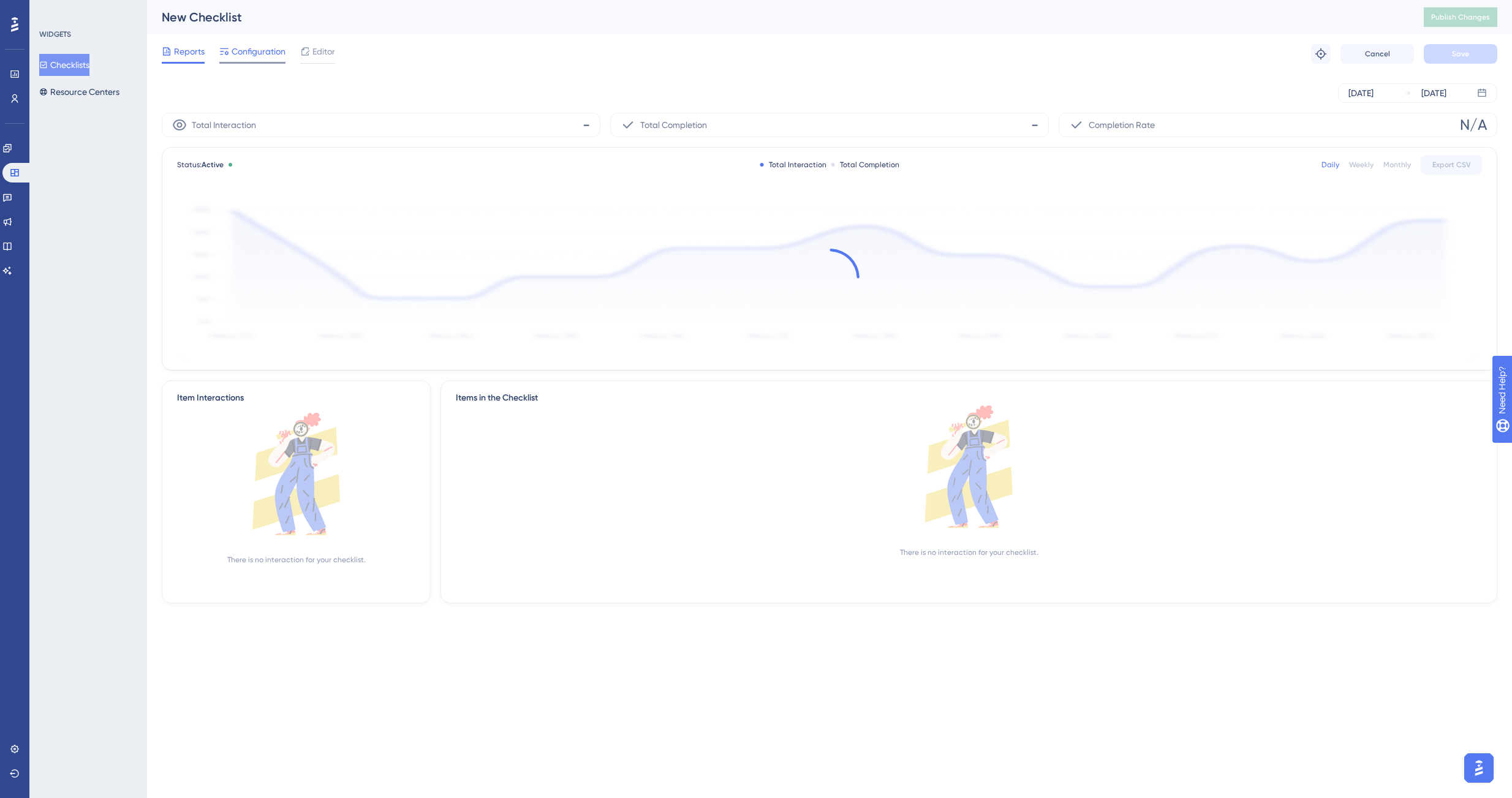
click at [239, 55] on span "Configuration" at bounding box center [258, 52] width 54 height 15
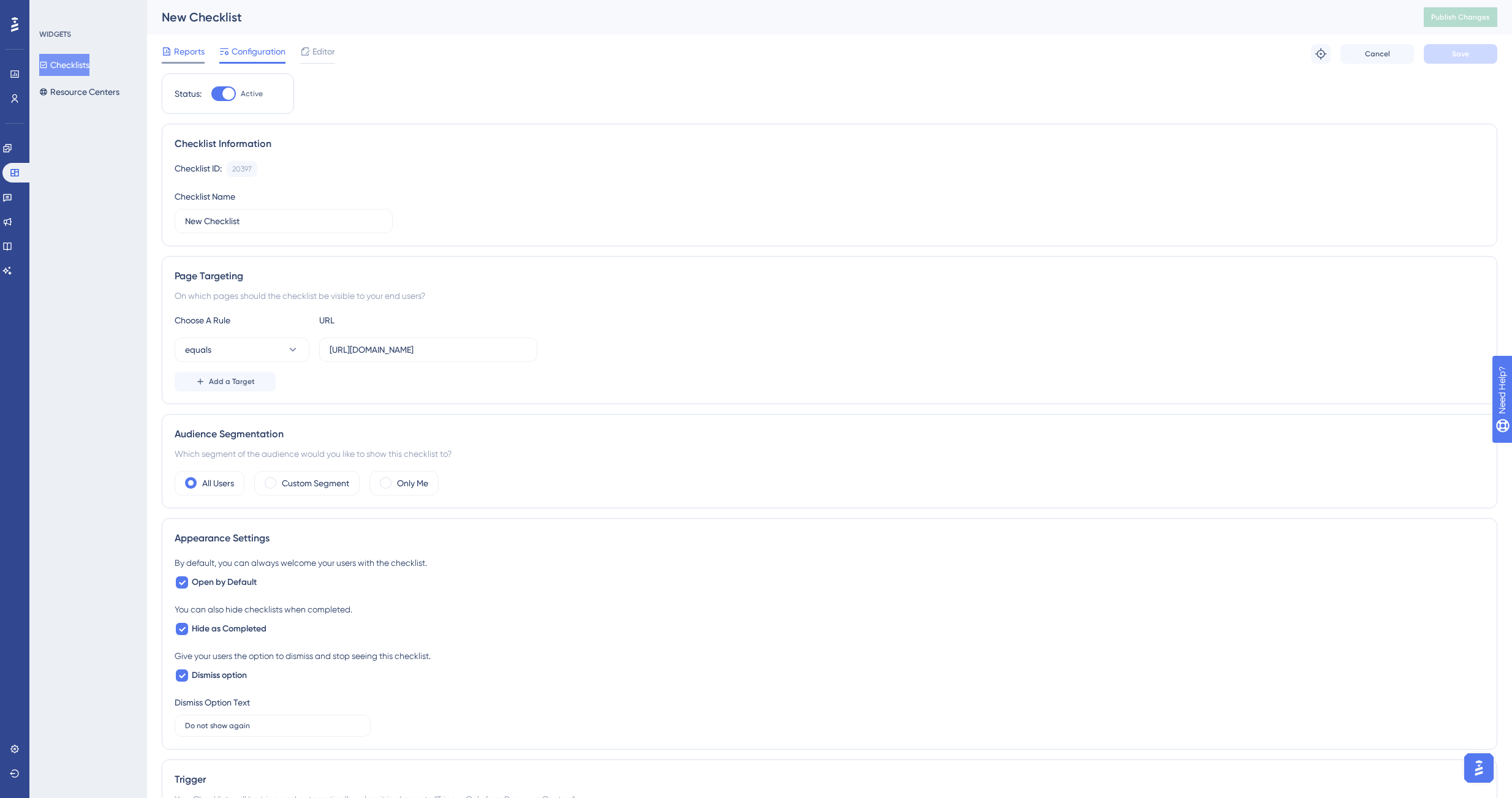
click at [184, 55] on span "Reports" at bounding box center [189, 52] width 31 height 15
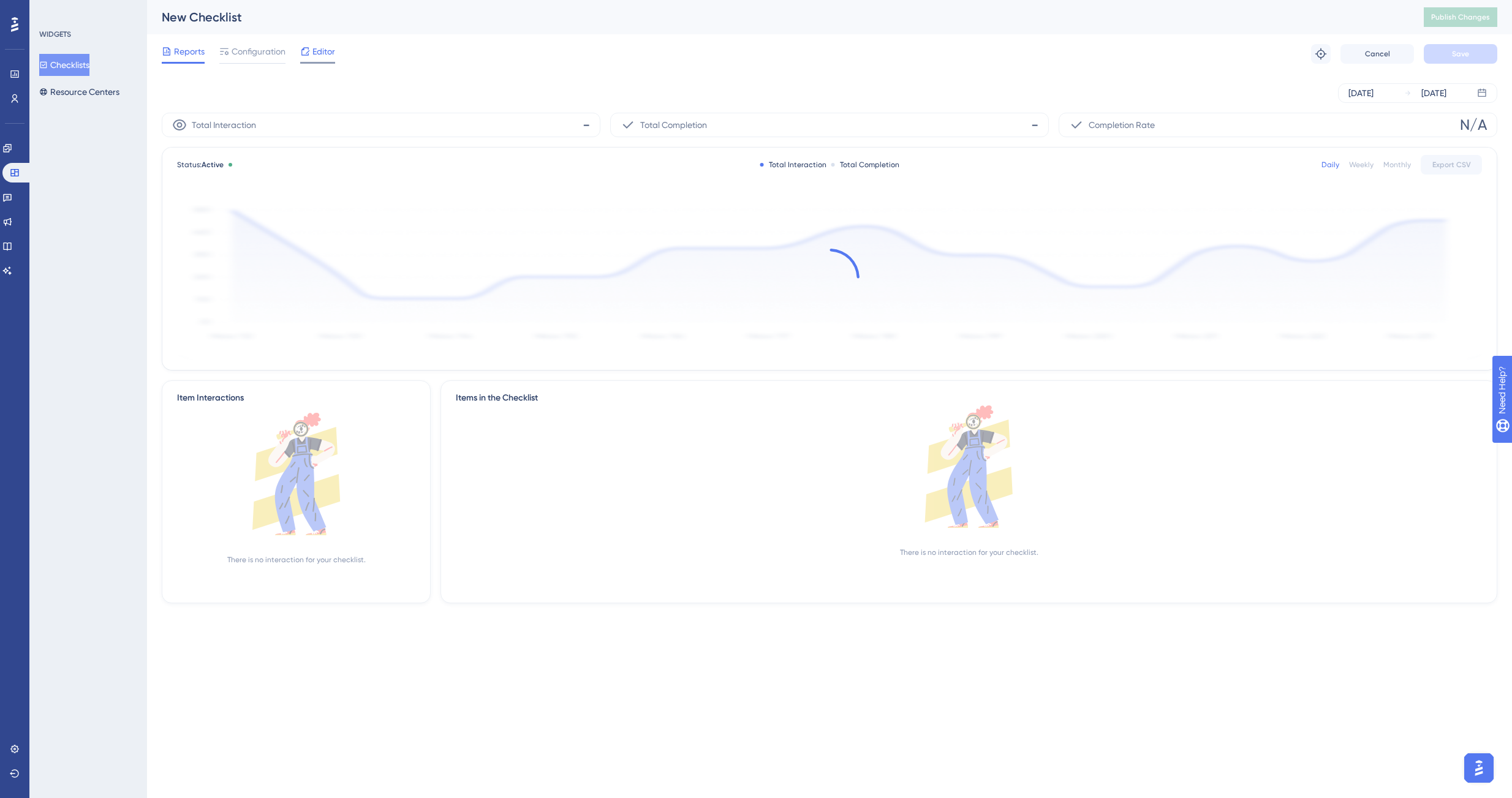
click at [316, 46] on span "Editor" at bounding box center [323, 52] width 23 height 15
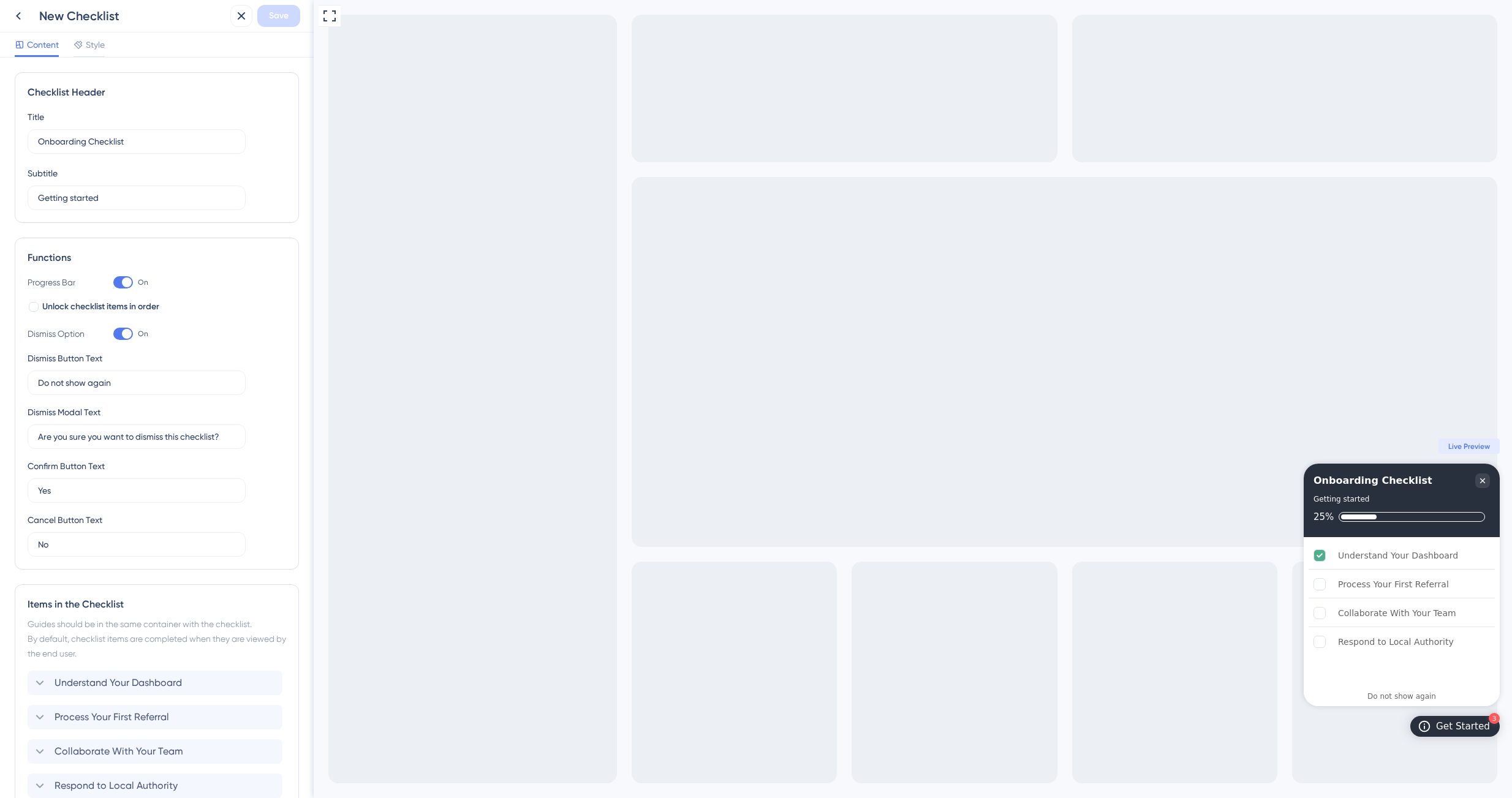
scroll to position [108, 0]
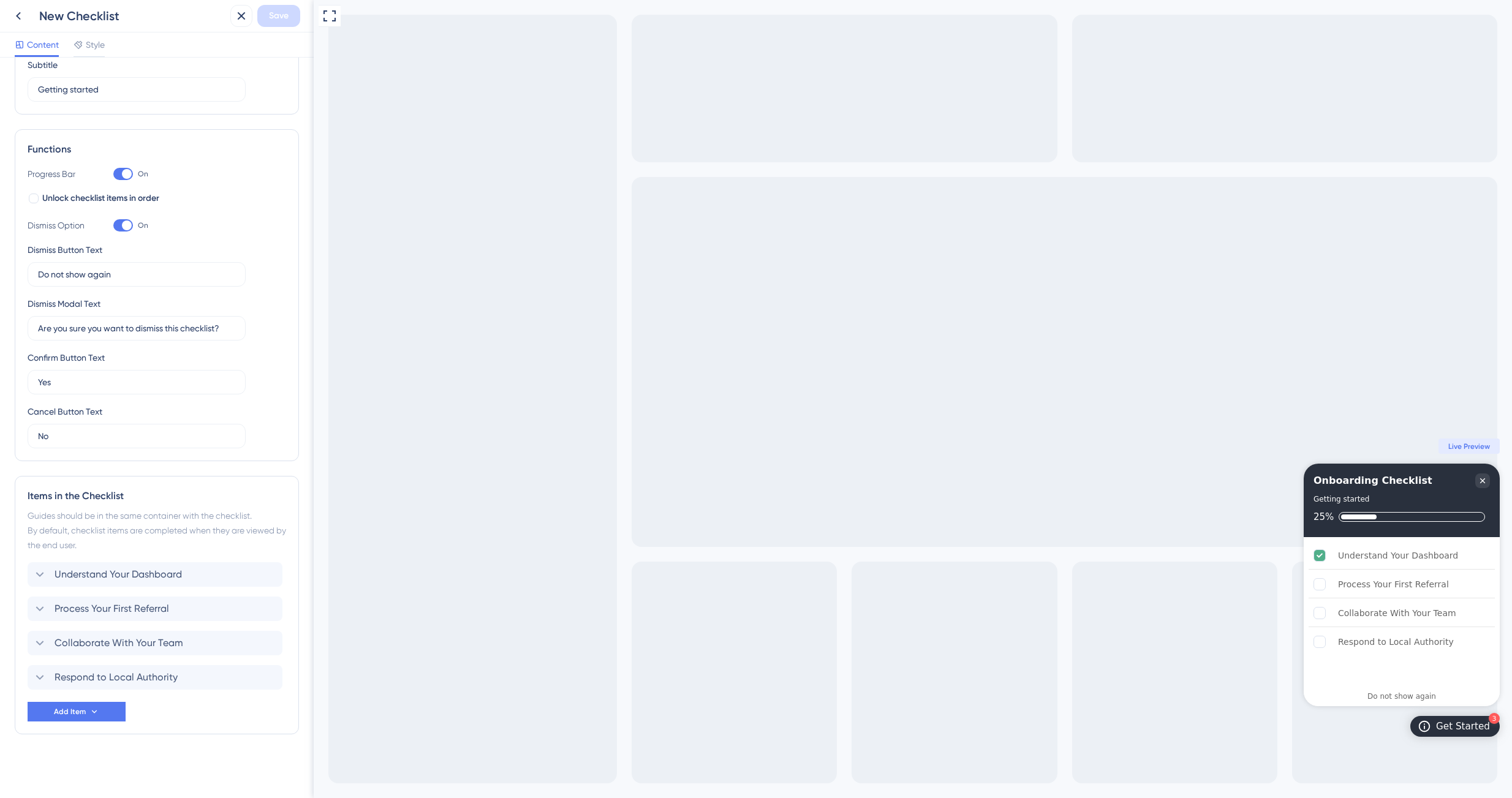
click at [550, 277] on div "Full Screen Preview 3 Get Started Onboarding Checklist Getting started 25% Unde…" at bounding box center [913, 399] width 1198 height 798
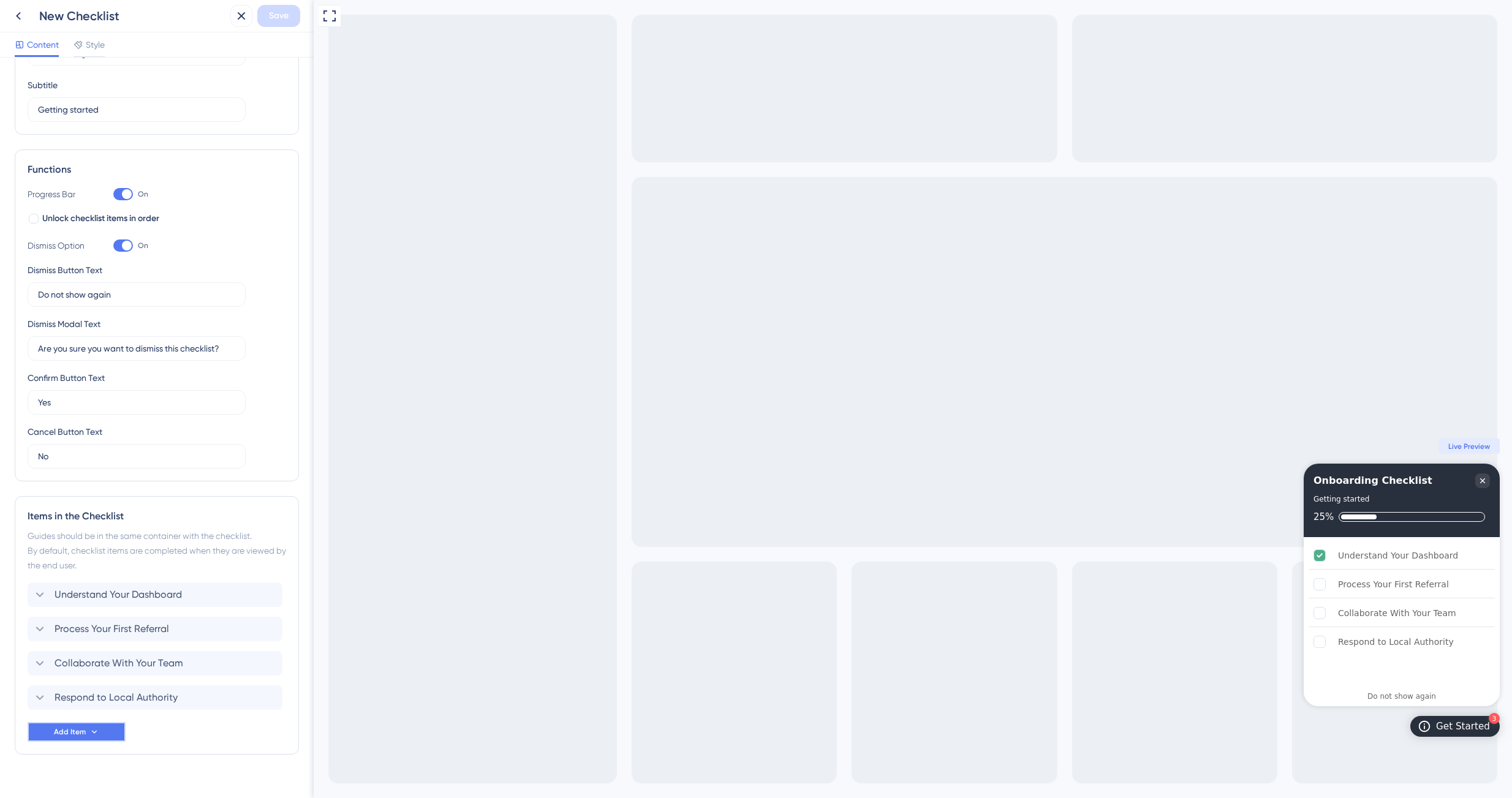
click at [72, 732] on span "Add Item" at bounding box center [69, 732] width 32 height 10
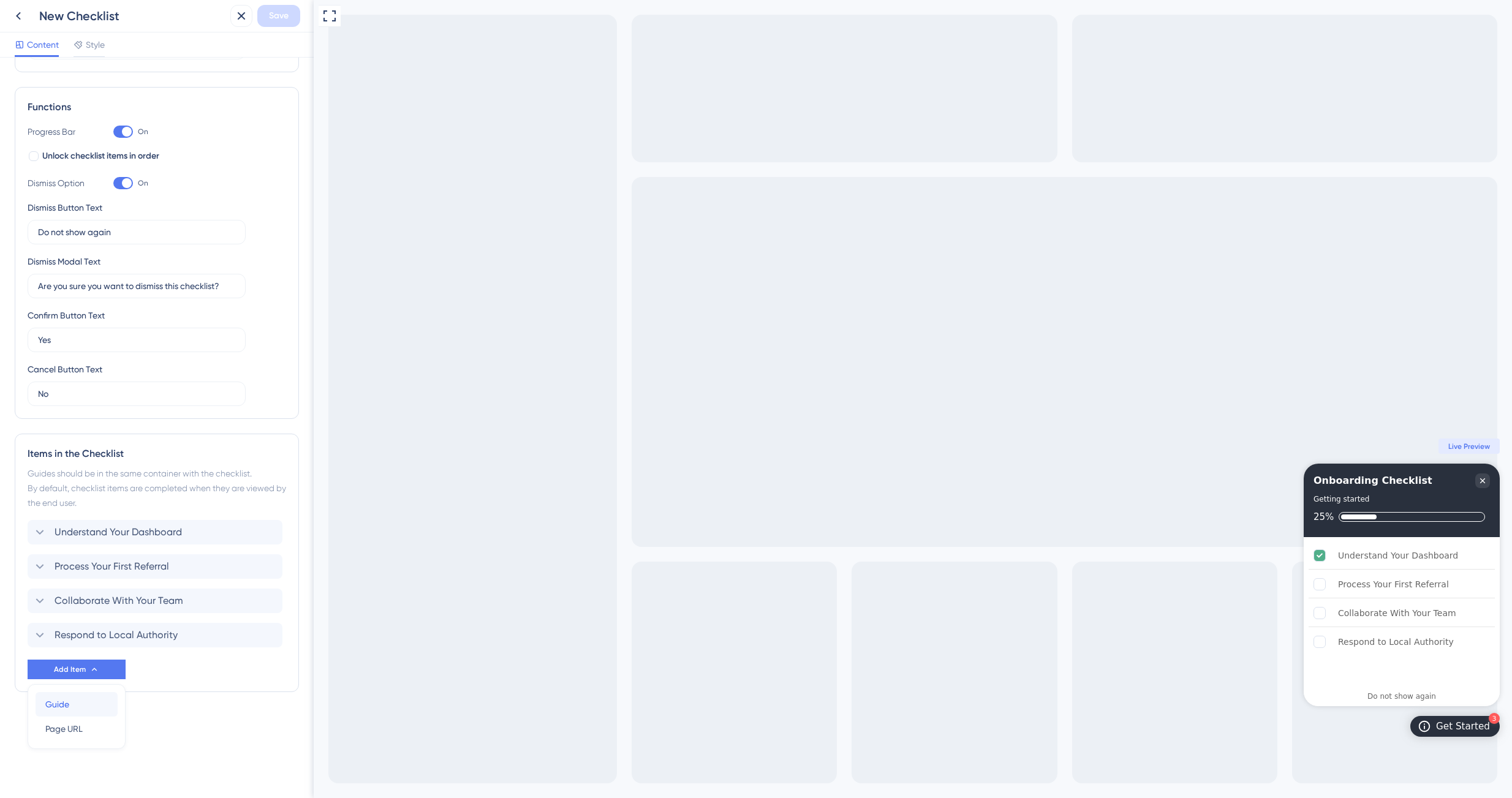
click at [63, 707] on span "Guide" at bounding box center [57, 704] width 24 height 15
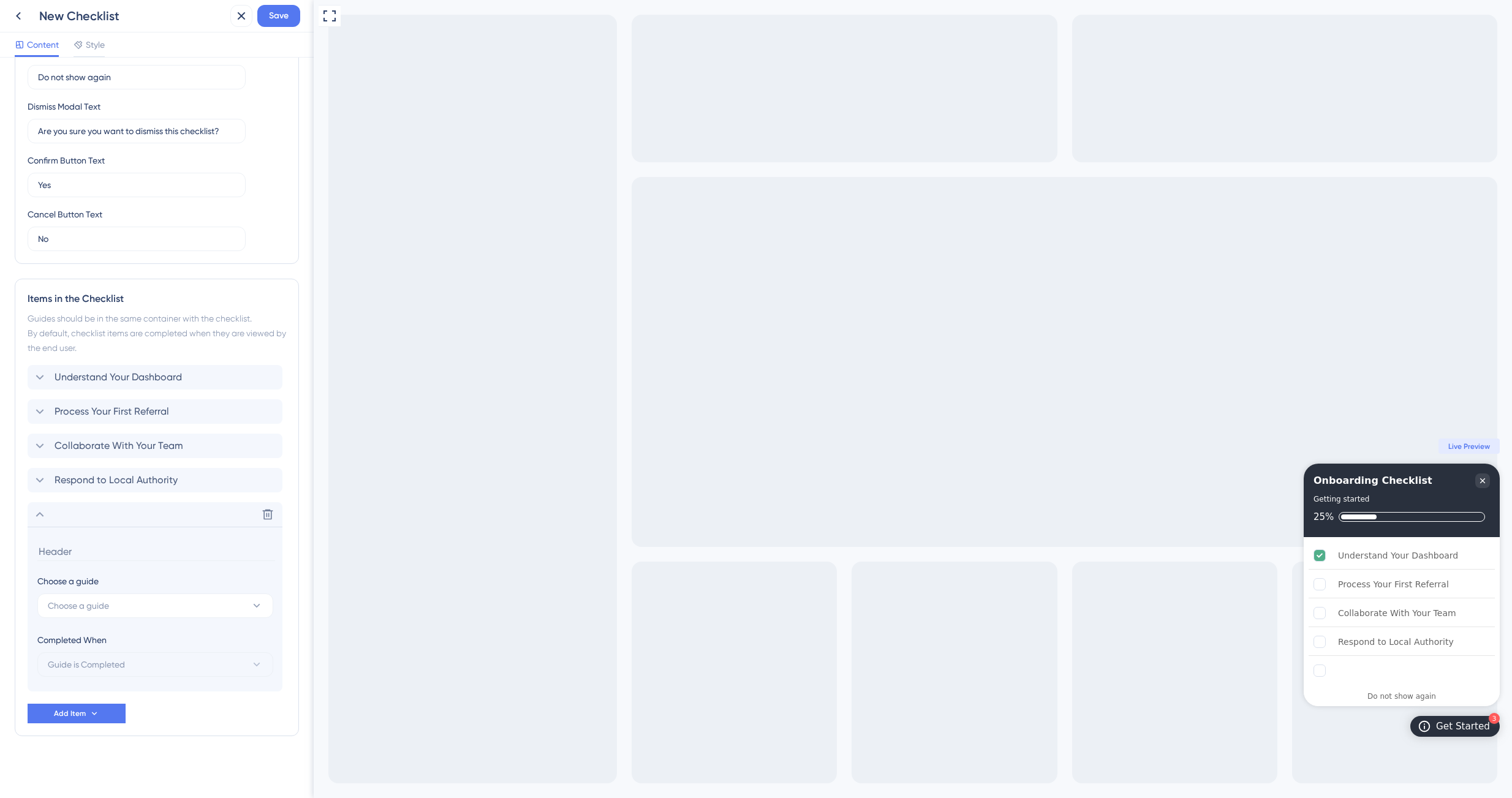
scroll to position [307, 0]
click at [104, 605] on span "Choose a guide" at bounding box center [78, 604] width 61 height 15
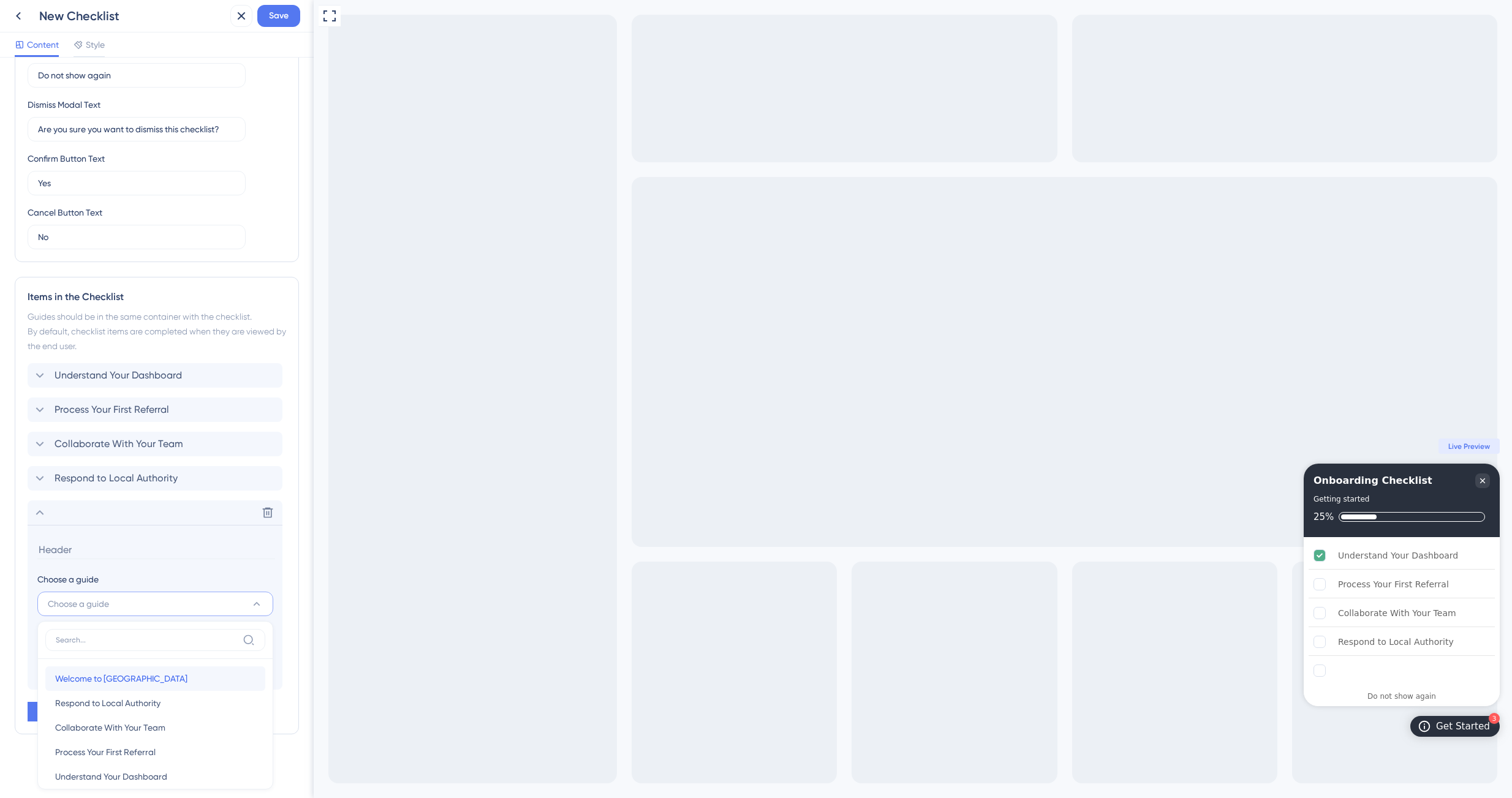
click at [119, 677] on span "Welcome to [GEOGRAPHIC_DATA]" at bounding box center [122, 679] width 133 height 15
type input "Welcome to [GEOGRAPHIC_DATA]"
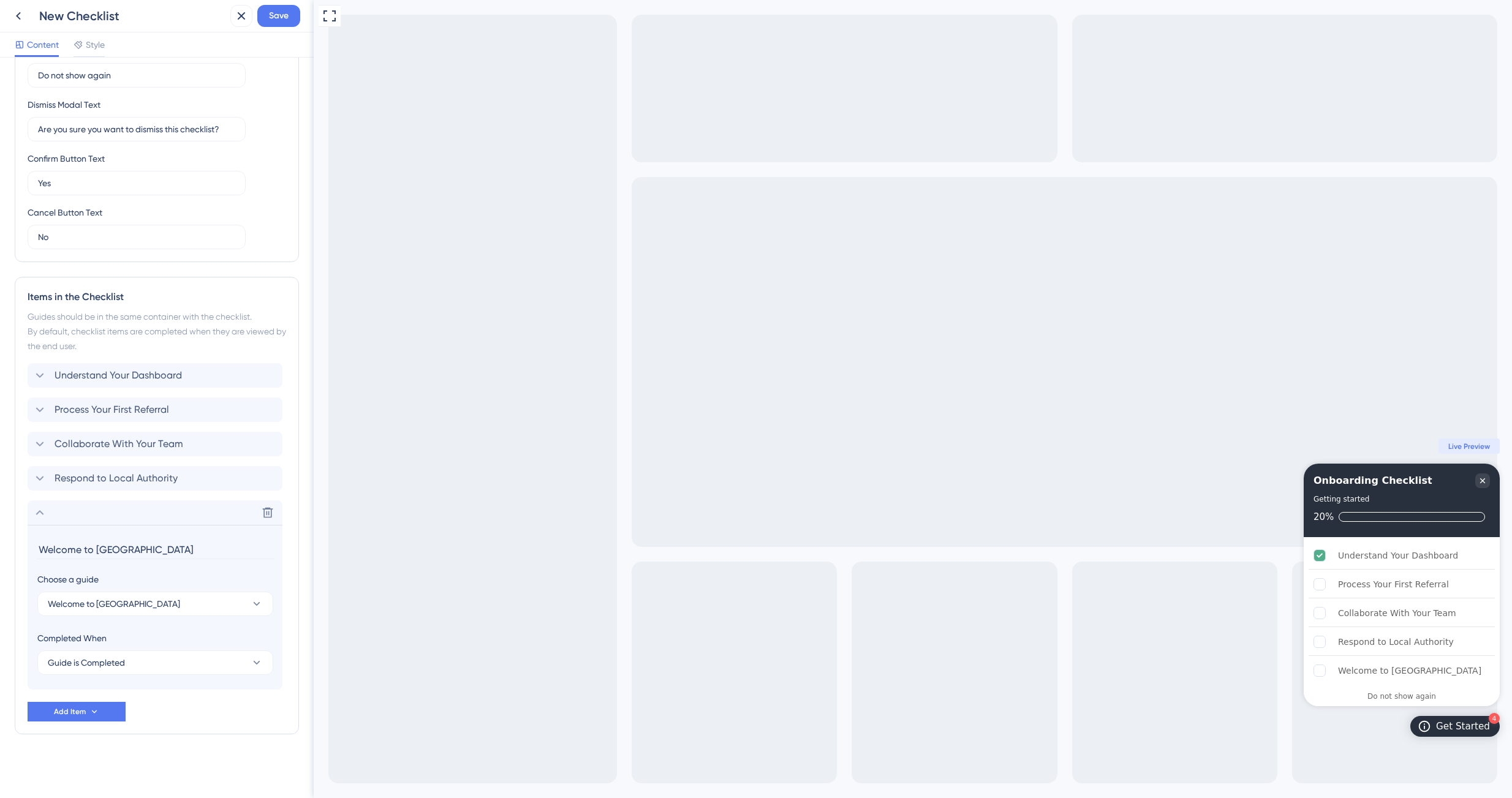
click at [160, 625] on section "Welcome to [GEOGRAPHIC_DATA] Choose a guide Welcome to [GEOGRAPHIC_DATA] Comple…" at bounding box center [155, 607] width 255 height 165
click at [115, 668] on span "Guide is Completed" at bounding box center [86, 663] width 77 height 15
click at [136, 702] on div "Guide is Completed Guide is Completed" at bounding box center [155, 700] width 200 height 24
click at [39, 515] on icon at bounding box center [40, 513] width 15 height 15
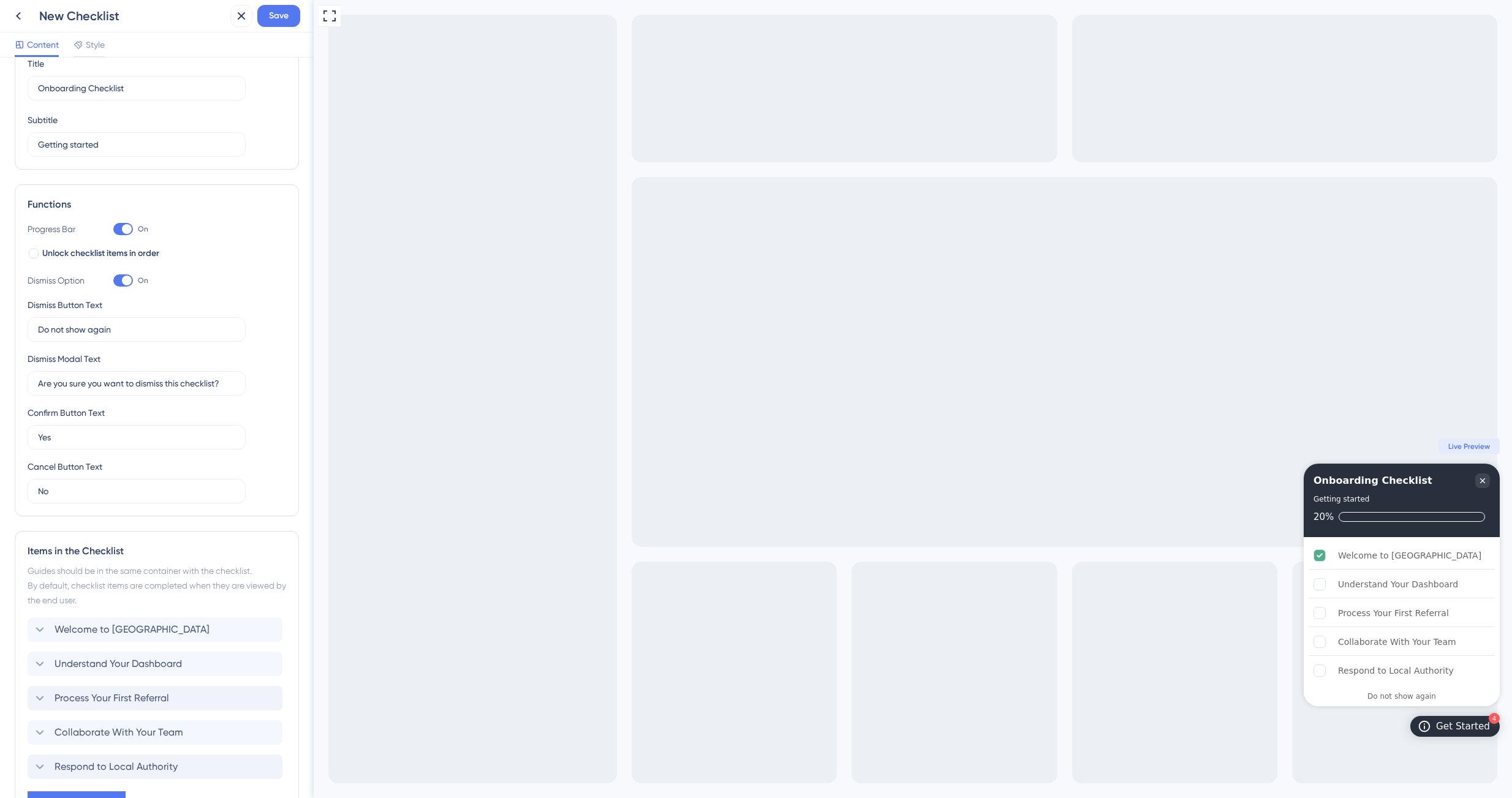
scroll to position [0, 0]
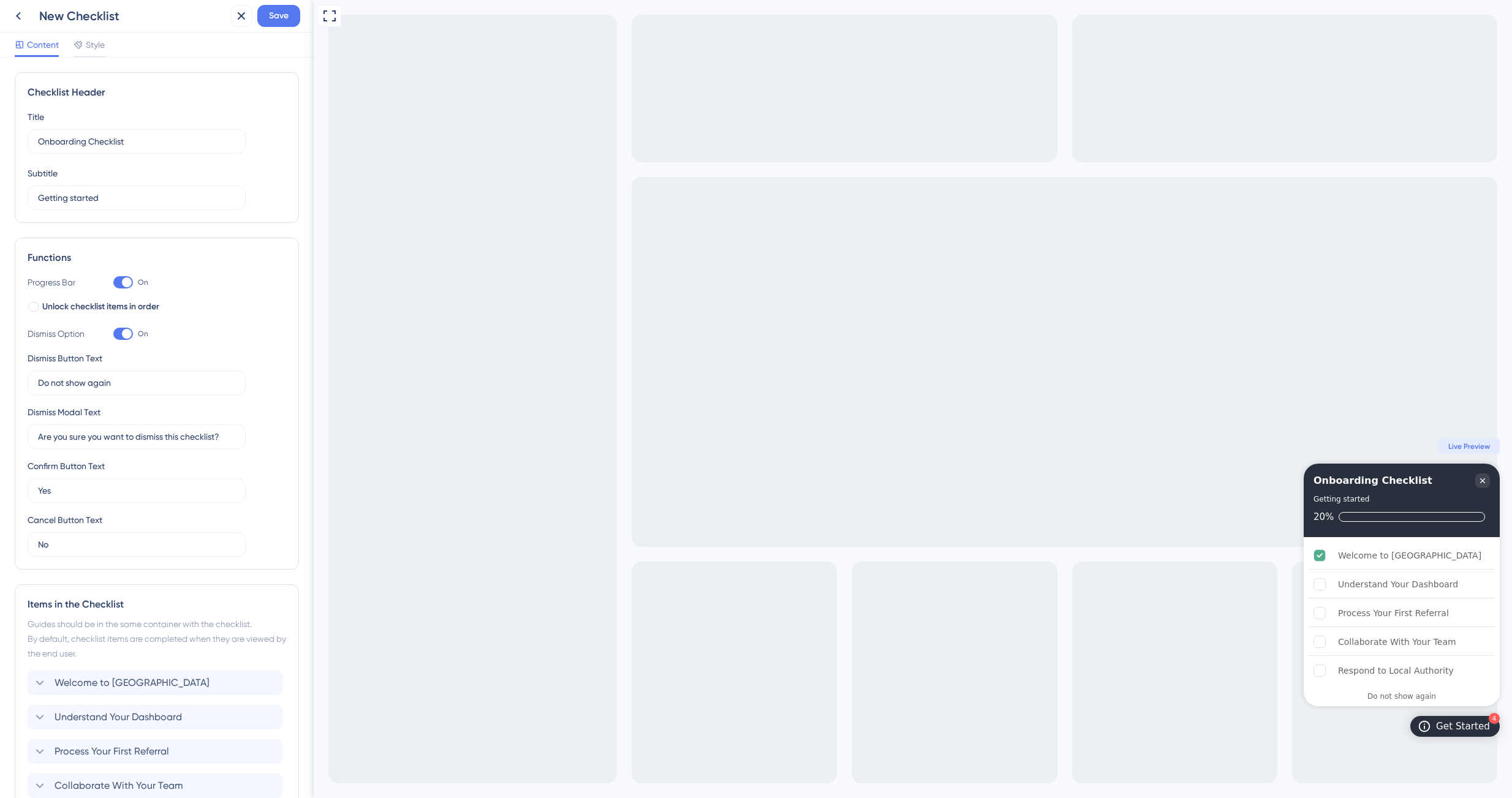
click at [271, 27] on div "New Checklist Save" at bounding box center [157, 16] width 314 height 32
click at [271, 13] on span "Save" at bounding box center [279, 16] width 20 height 15
click at [155, 60] on div "Checklist Header Title Onboarding Checklist Subtitle Getting started Functions …" at bounding box center [157, 427] width 314 height 741
click at [24, 16] on icon at bounding box center [18, 16] width 15 height 15
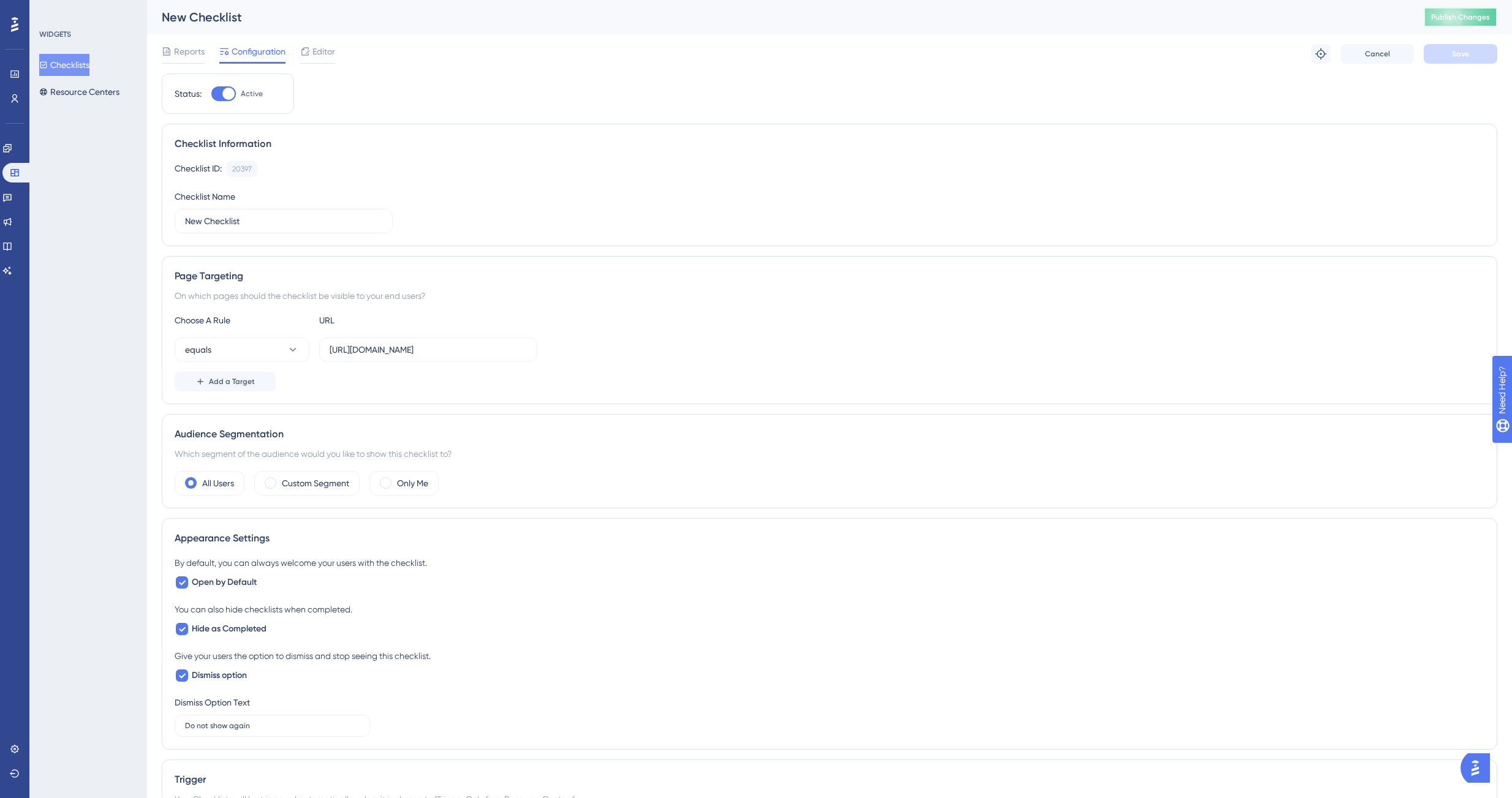
click at [1489, 10] on button "Publish Changes" at bounding box center [1460, 17] width 74 height 20
click at [318, 56] on span "Editor" at bounding box center [323, 52] width 23 height 15
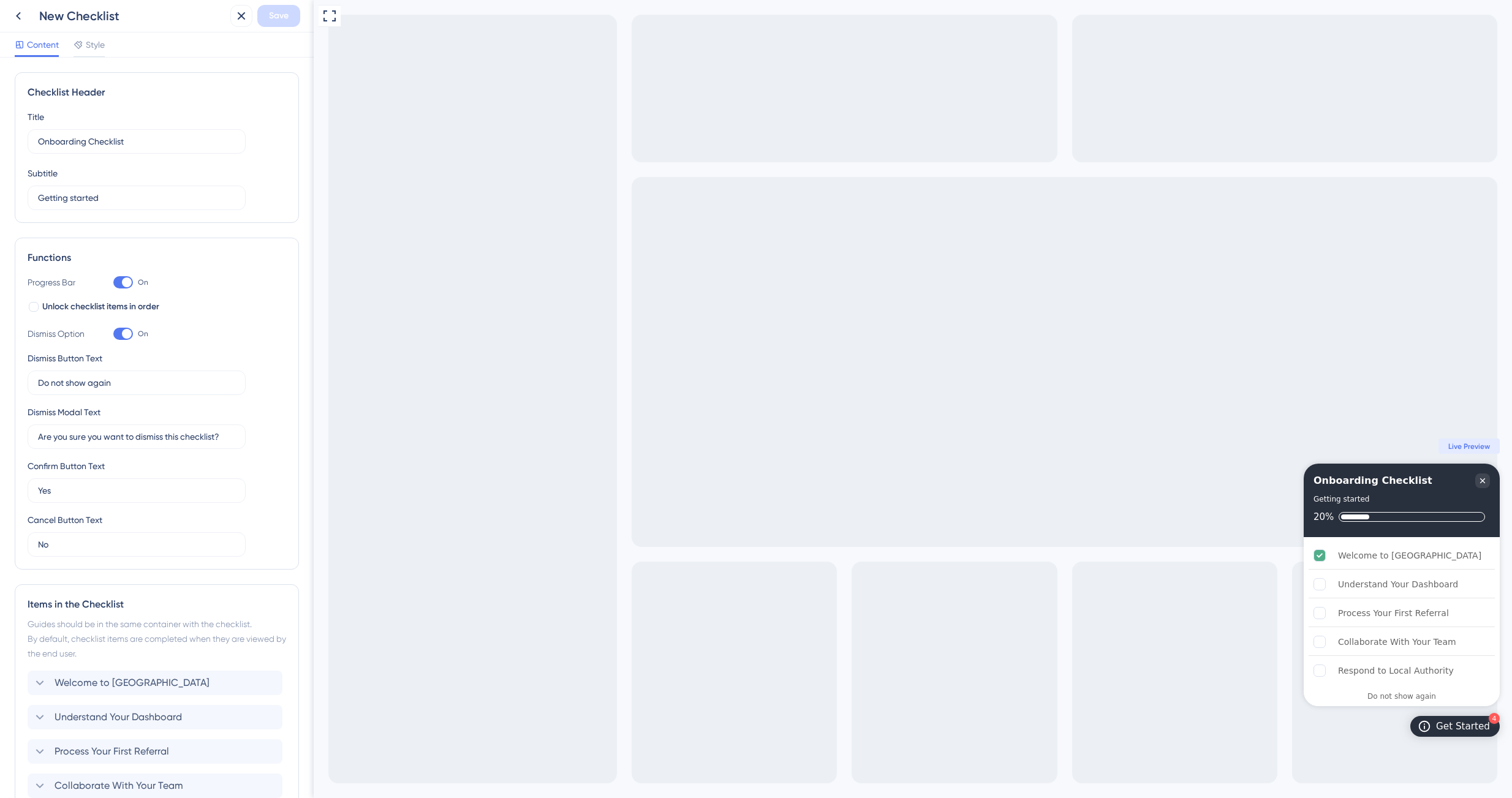
click at [29, 20] on div "New Checklist" at bounding box center [116, 16] width 218 height 22
click at [9, 15] on button at bounding box center [18, 16] width 22 height 22
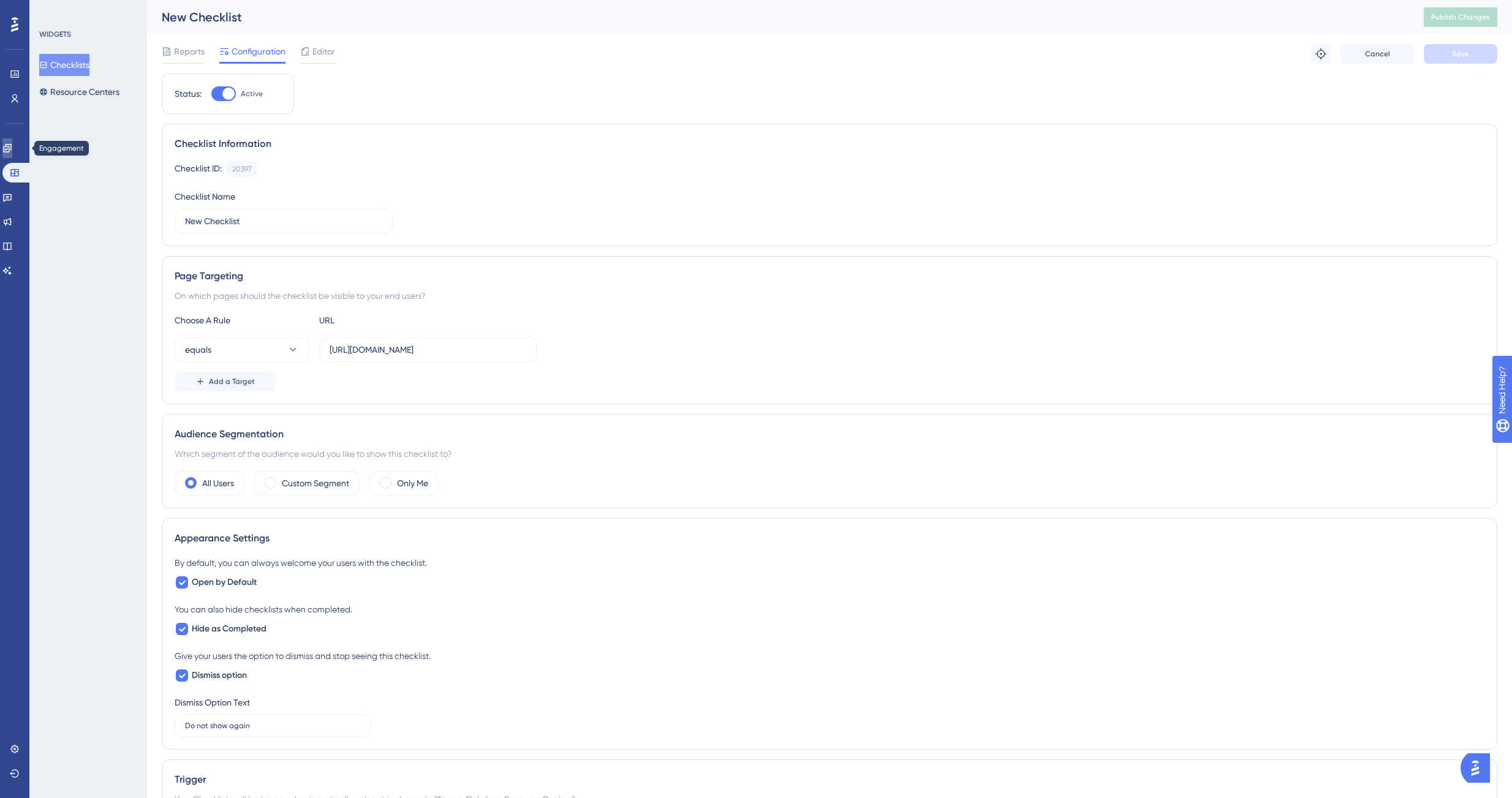
click at [13, 150] on link at bounding box center [7, 148] width 10 height 20
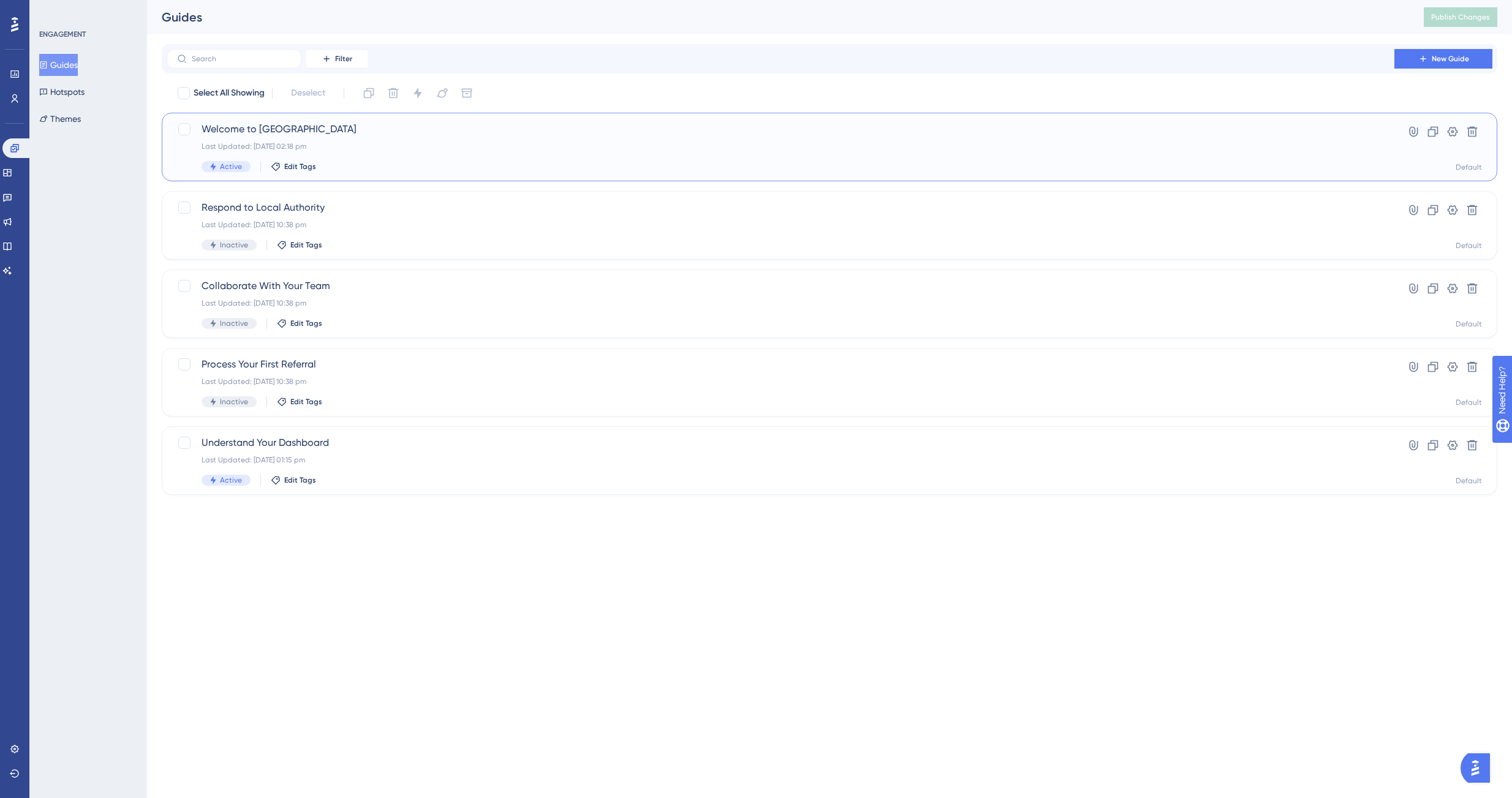
click at [252, 130] on span "Welcome to [GEOGRAPHIC_DATA]" at bounding box center [780, 129] width 1158 height 15
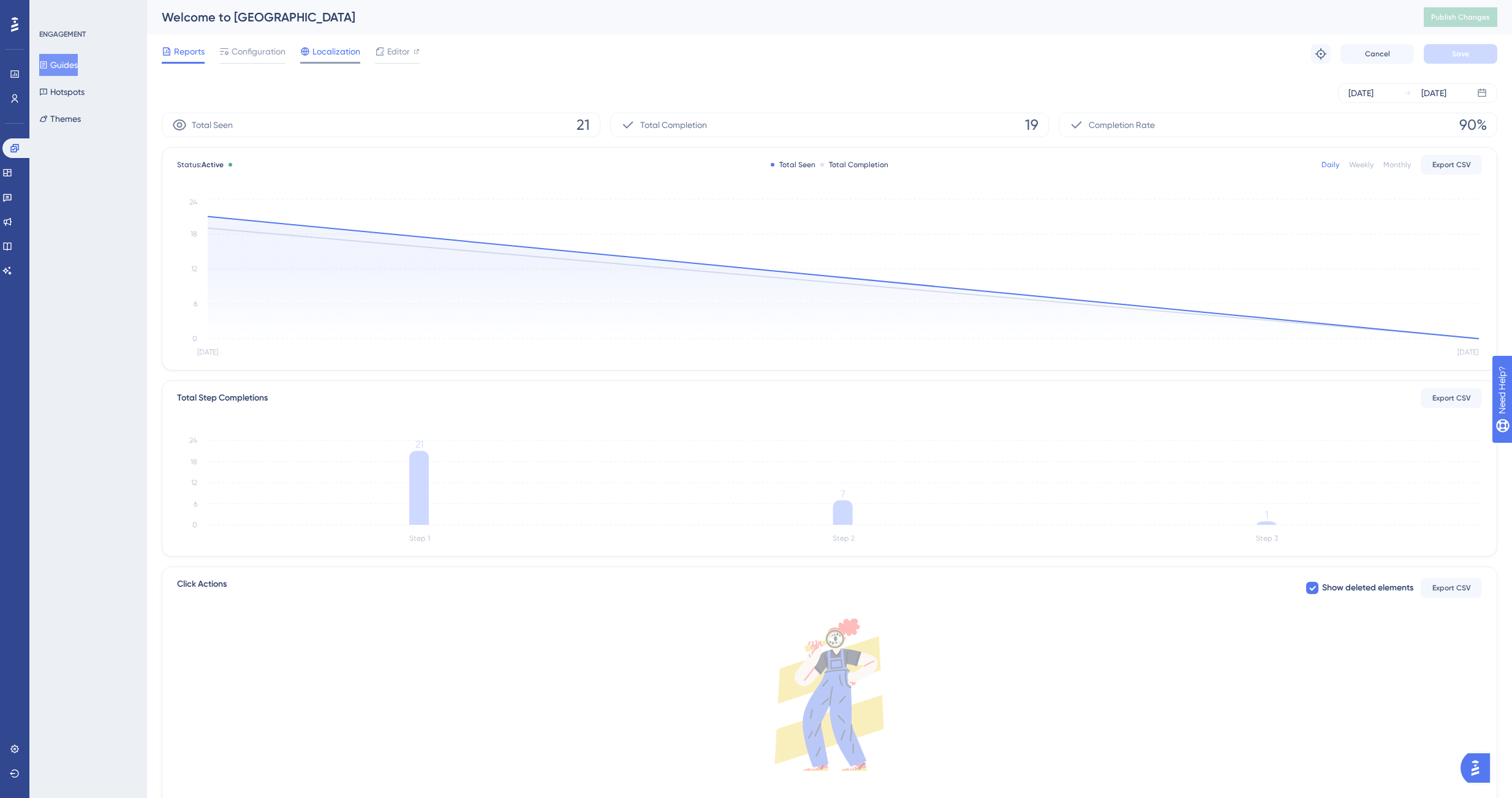
click at [332, 45] on span "Localization" at bounding box center [336, 52] width 48 height 15
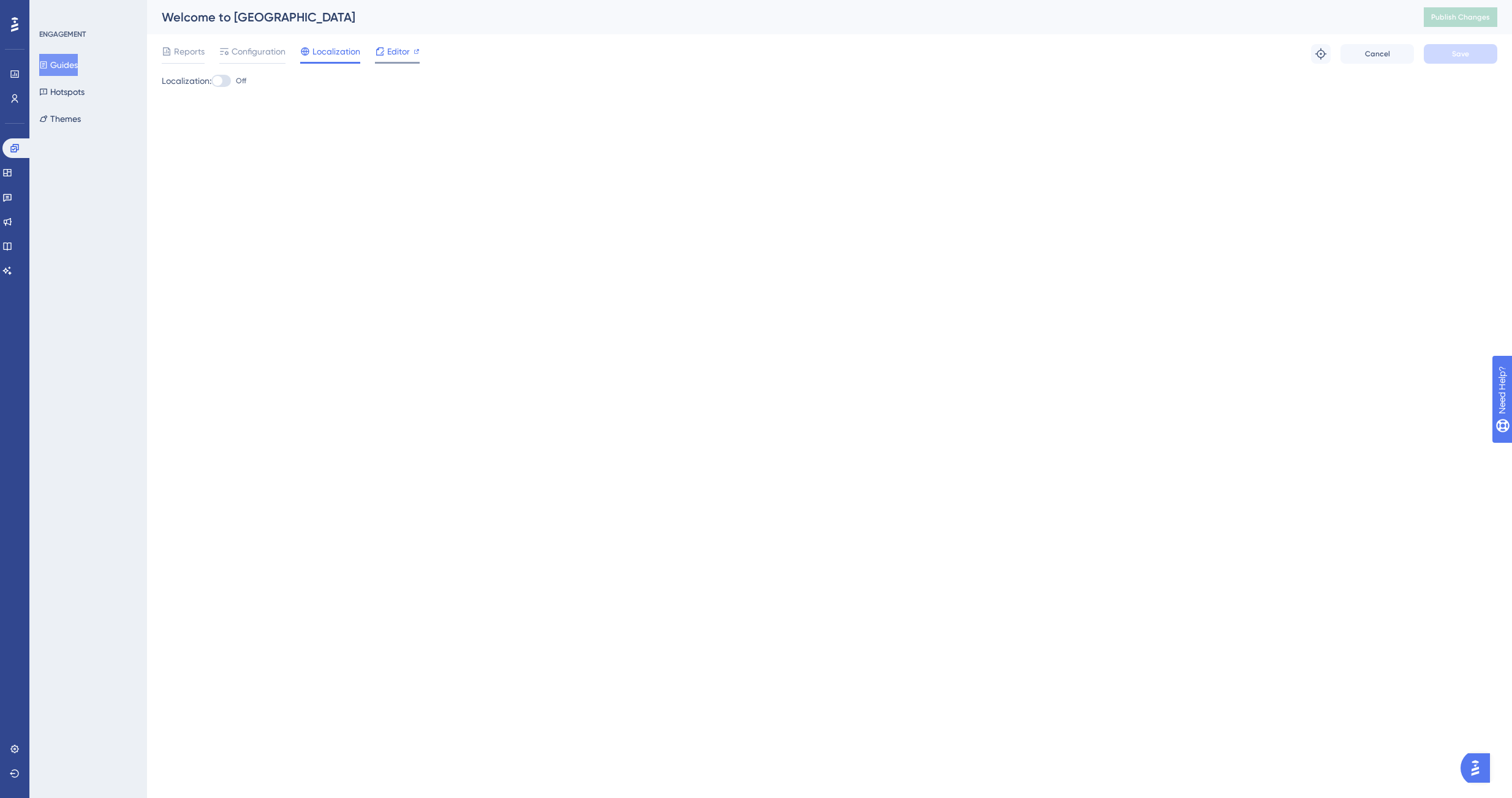
click at [388, 56] on span "Editor" at bounding box center [398, 52] width 23 height 15
click at [245, 49] on span "Configuration" at bounding box center [258, 52] width 54 height 15
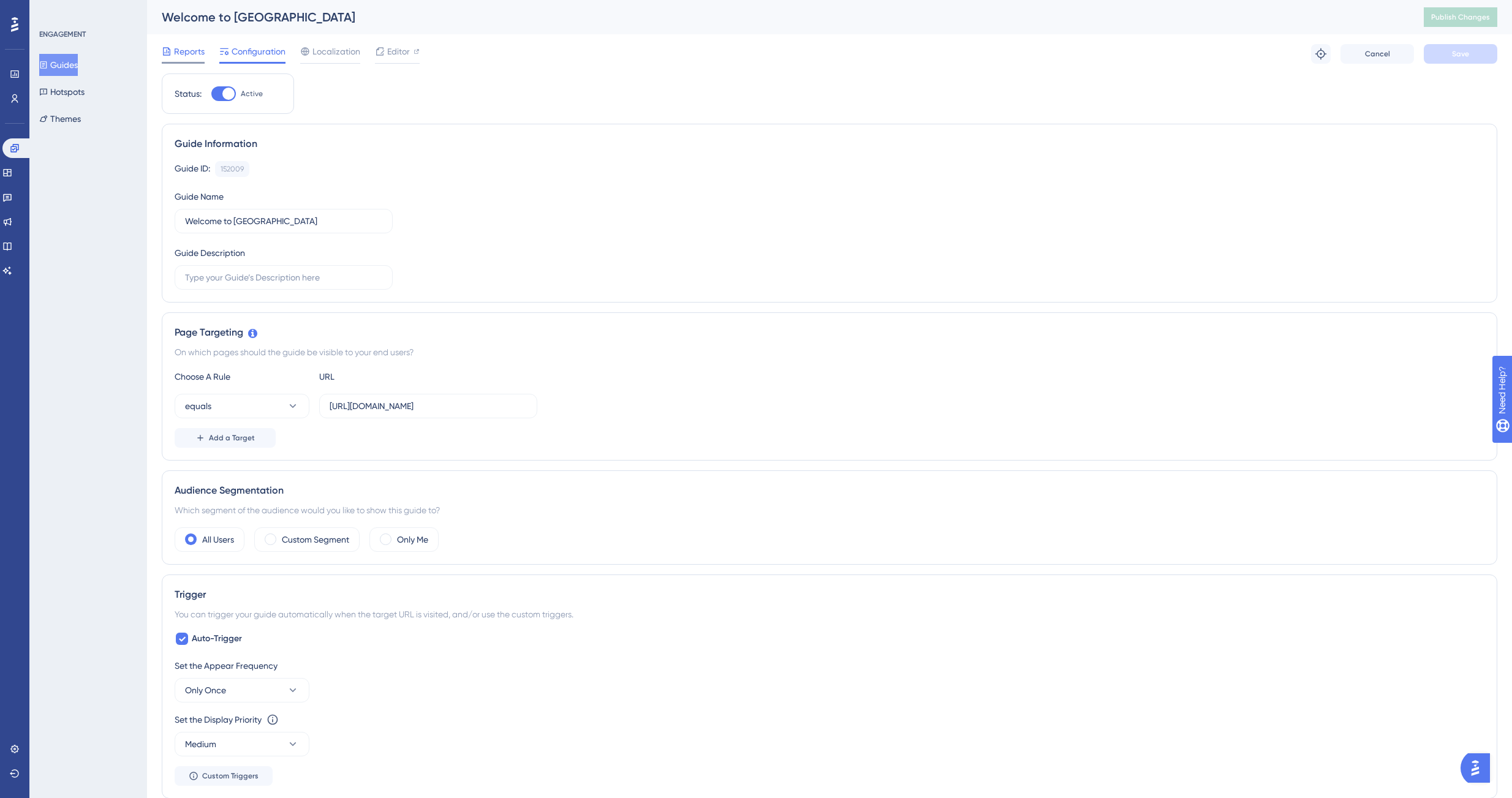
click at [177, 55] on span "Reports" at bounding box center [189, 52] width 31 height 15
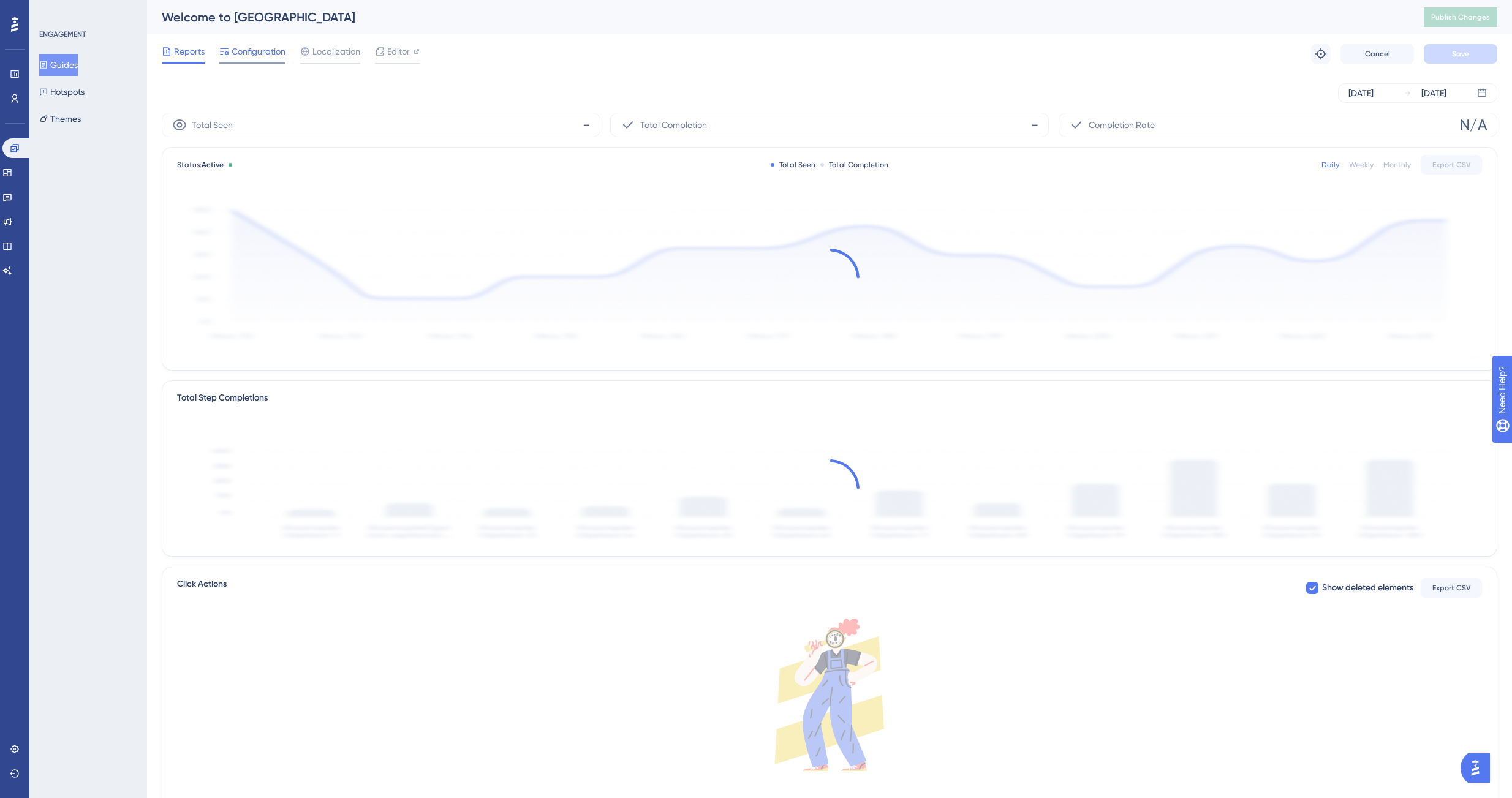
click at [231, 55] on span "Configuration" at bounding box center [258, 52] width 54 height 15
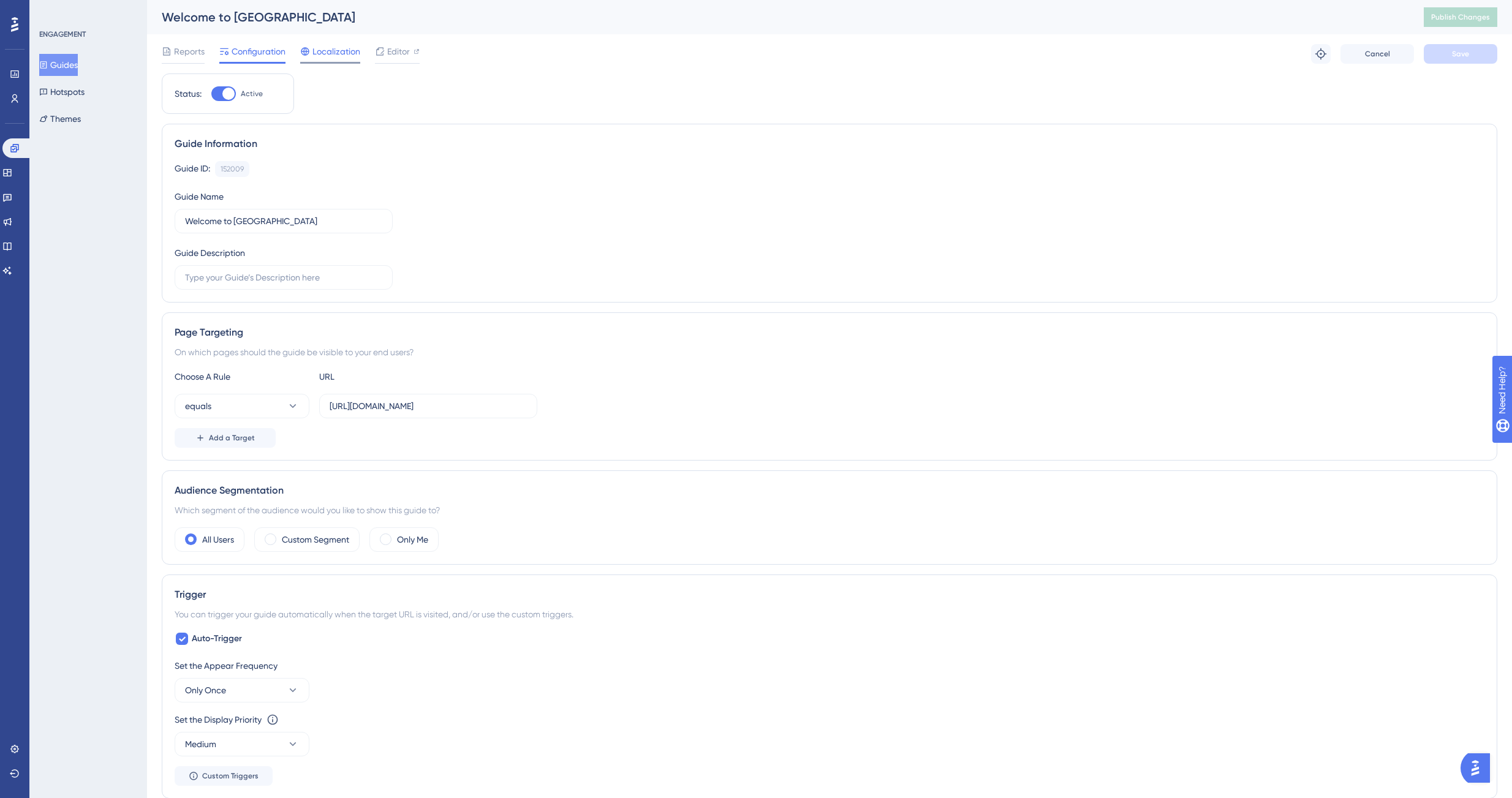
click at [318, 56] on span "Localization" at bounding box center [336, 52] width 48 height 15
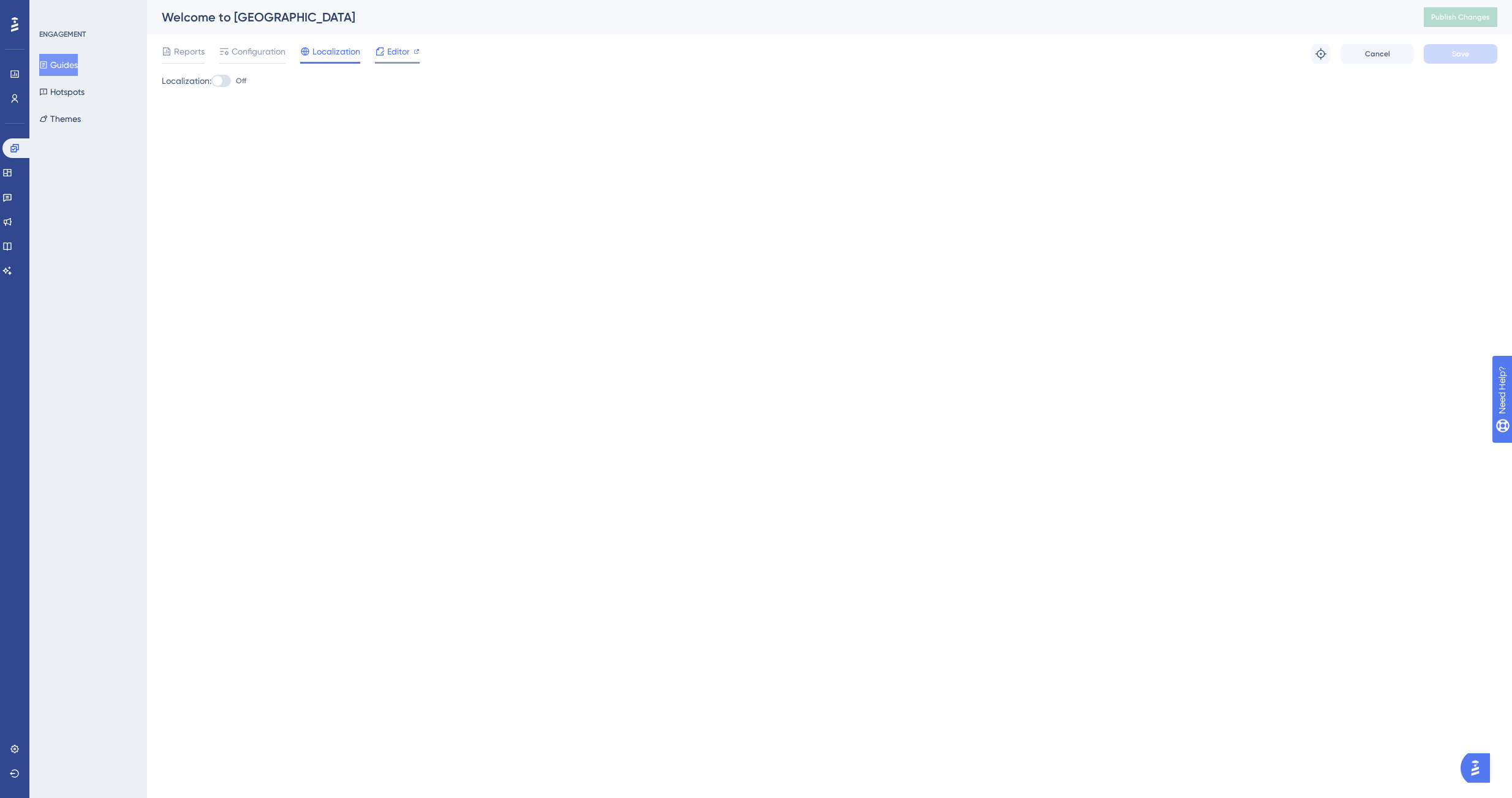
click at [402, 52] on span "Editor" at bounding box center [398, 52] width 23 height 15
click at [66, 119] on button "Themes" at bounding box center [60, 119] width 42 height 22
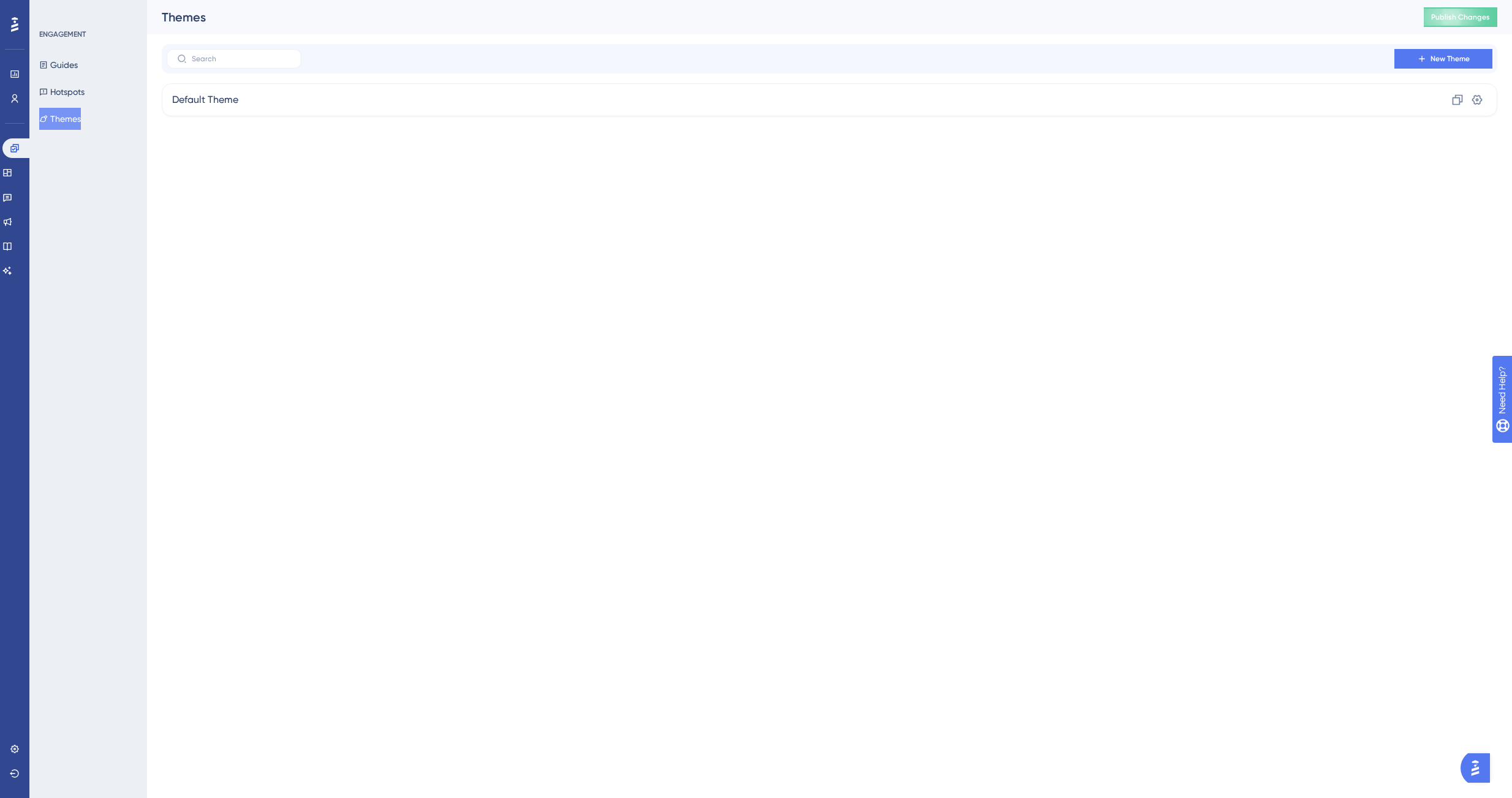
click at [74, 119] on button "Themes" at bounding box center [60, 119] width 42 height 22
click at [220, 106] on span "Default Theme" at bounding box center [206, 100] width 66 height 15
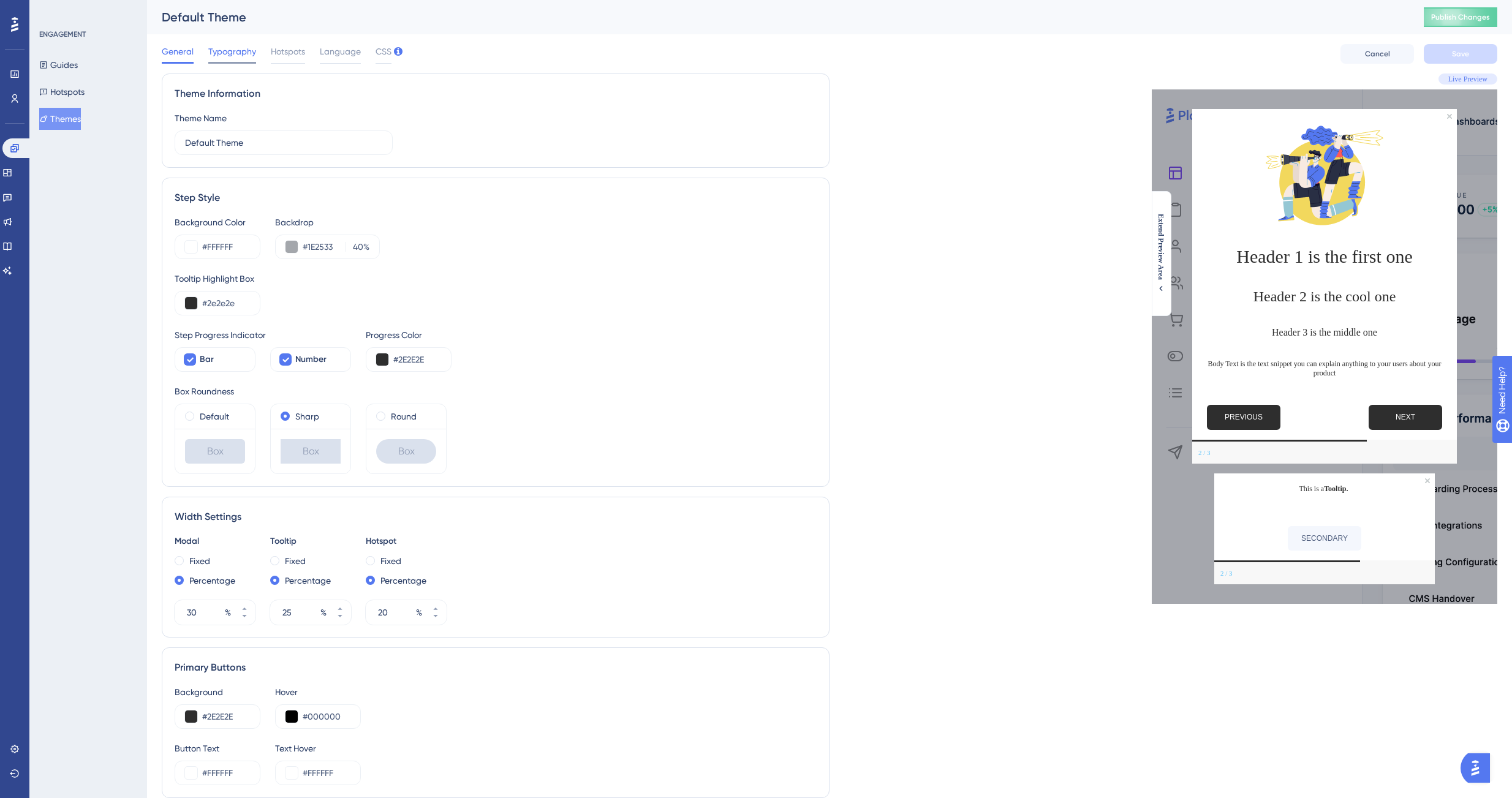
click at [232, 52] on span "Typography" at bounding box center [232, 52] width 48 height 15
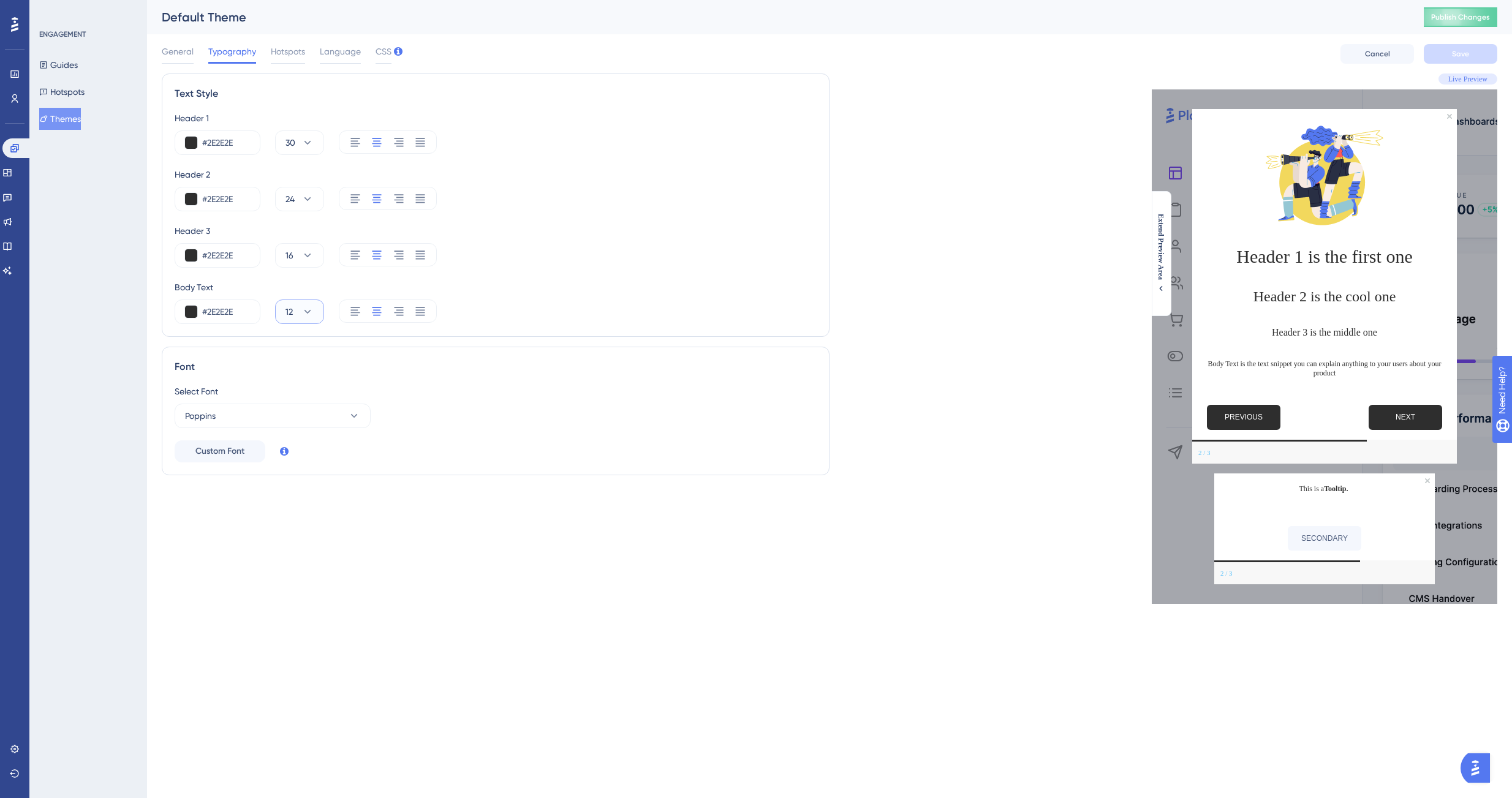
click at [305, 312] on icon at bounding box center [307, 312] width 13 height 13
click at [295, 467] on span "14" at bounding box center [294, 472] width 8 height 15
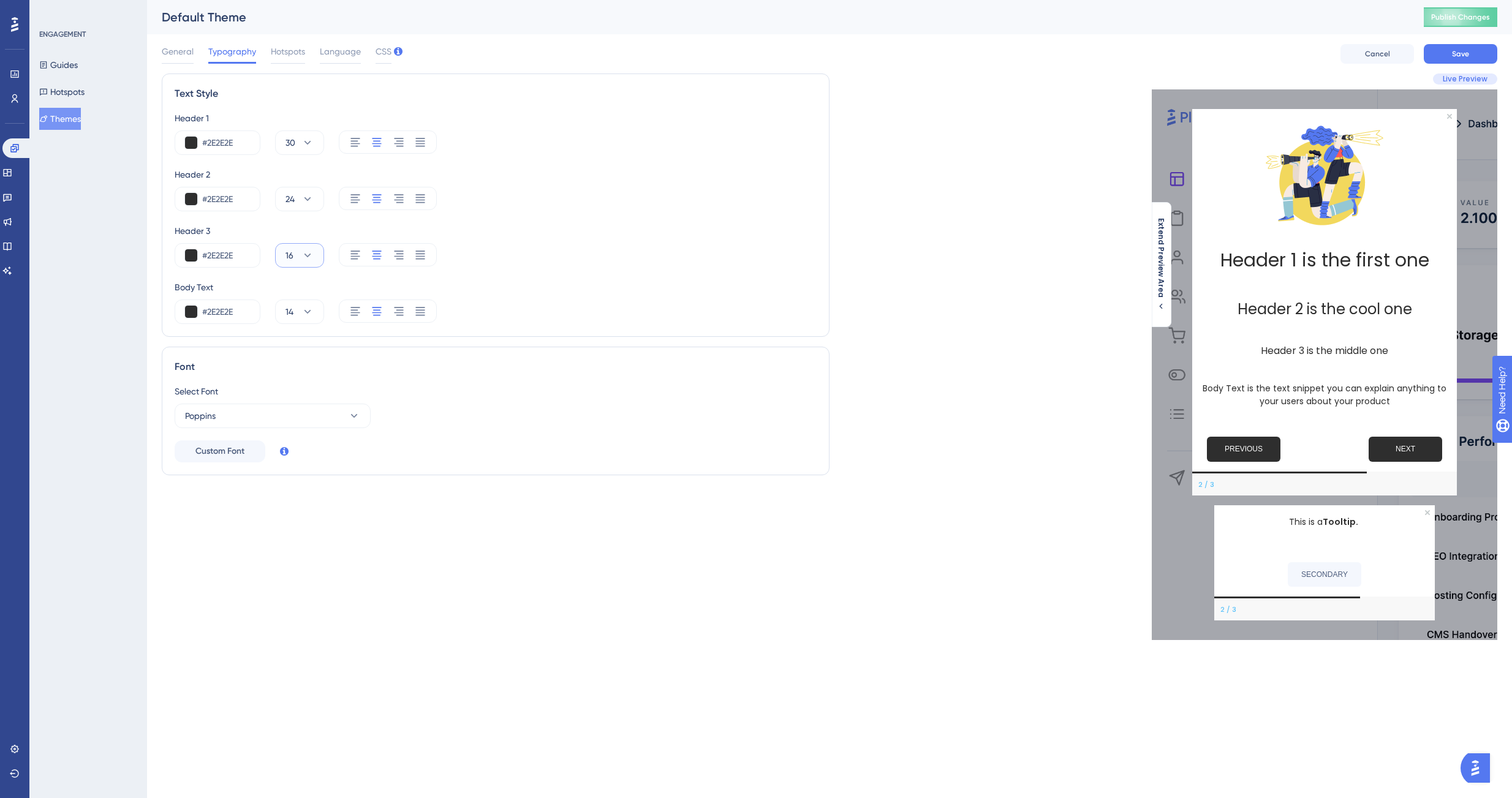
click at [311, 251] on icon at bounding box center [307, 255] width 13 height 13
click at [298, 472] on div "18 18" at bounding box center [299, 464] width 18 height 24
click at [510, 609] on div "Text Style Header 1 #2E2E2E 30 Header 2 #2E2E2E 24 Header 3 #2E2E2E 18 Body Tex…" at bounding box center [495, 357] width 668 height 568
click at [1449, 56] on button "Save" at bounding box center [1460, 54] width 74 height 20
click at [1458, 15] on button "Publish Changes" at bounding box center [1460, 17] width 74 height 20
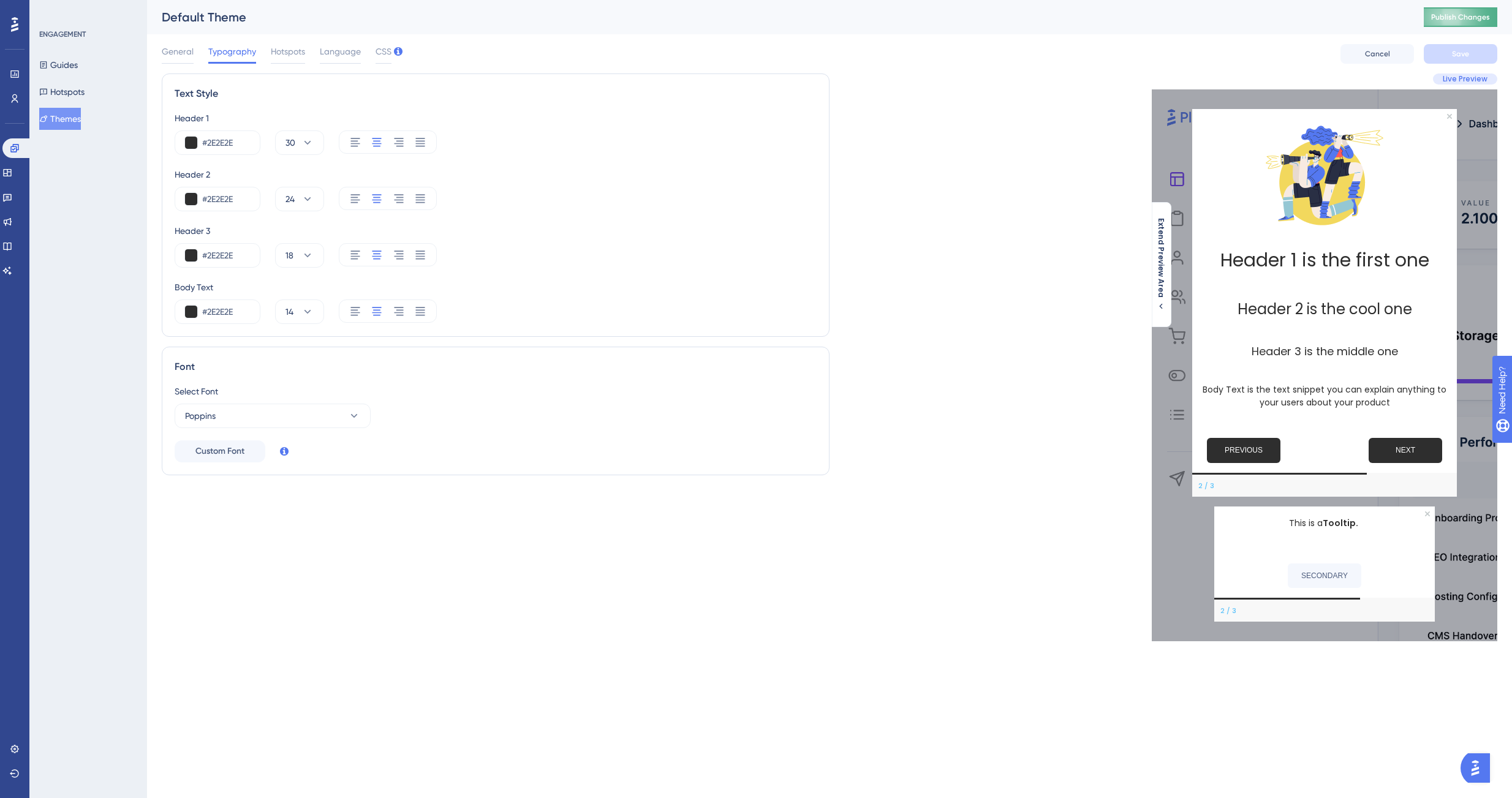
click at [1466, 17] on span "Publish Changes" at bounding box center [1460, 17] width 59 height 10
click at [168, 56] on span "General" at bounding box center [177, 52] width 32 height 15
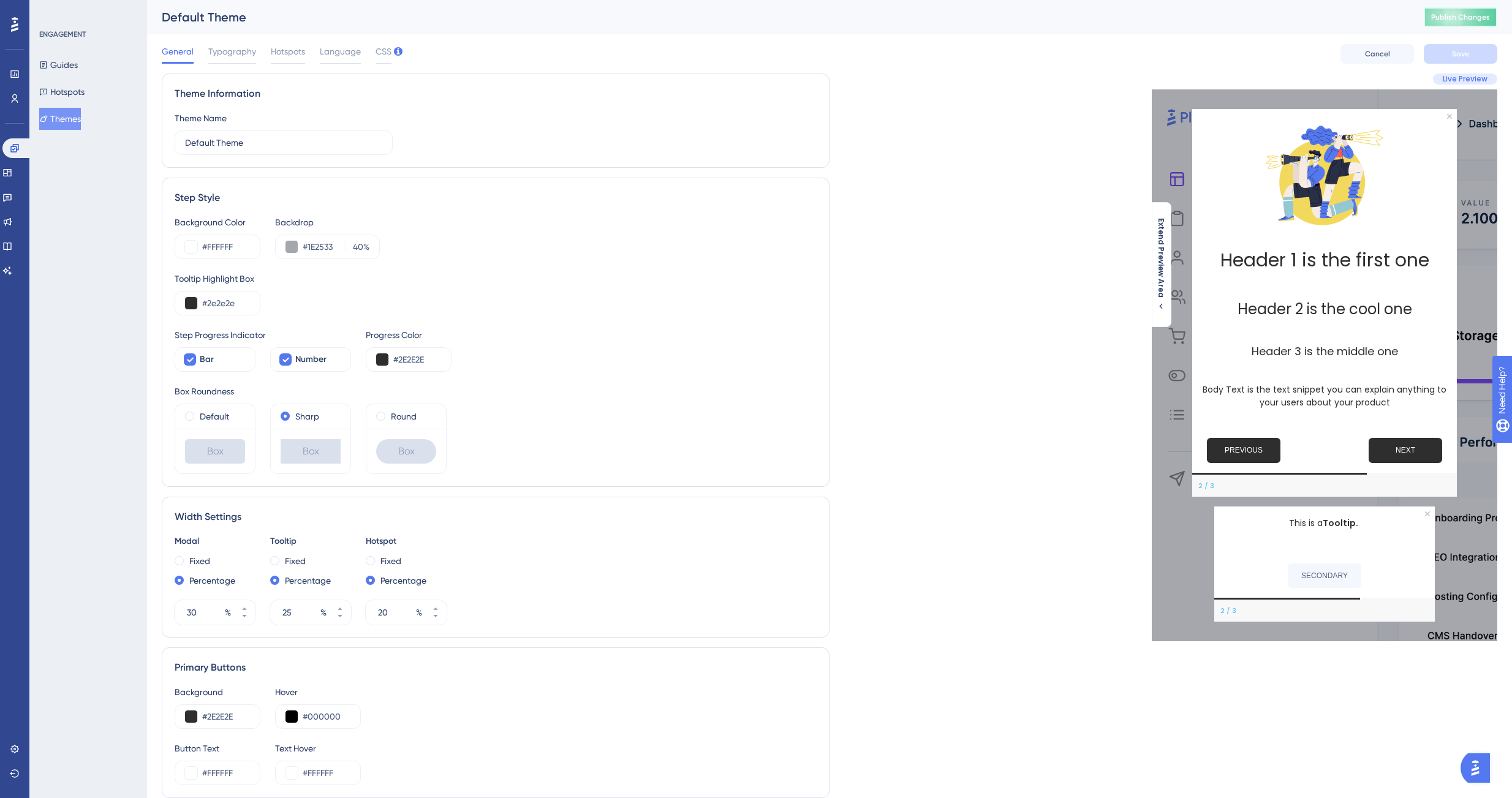
click at [1477, 24] on button "Publish Changes" at bounding box center [1460, 17] width 74 height 20
click at [296, 56] on span "Hotspots" at bounding box center [287, 52] width 35 height 15
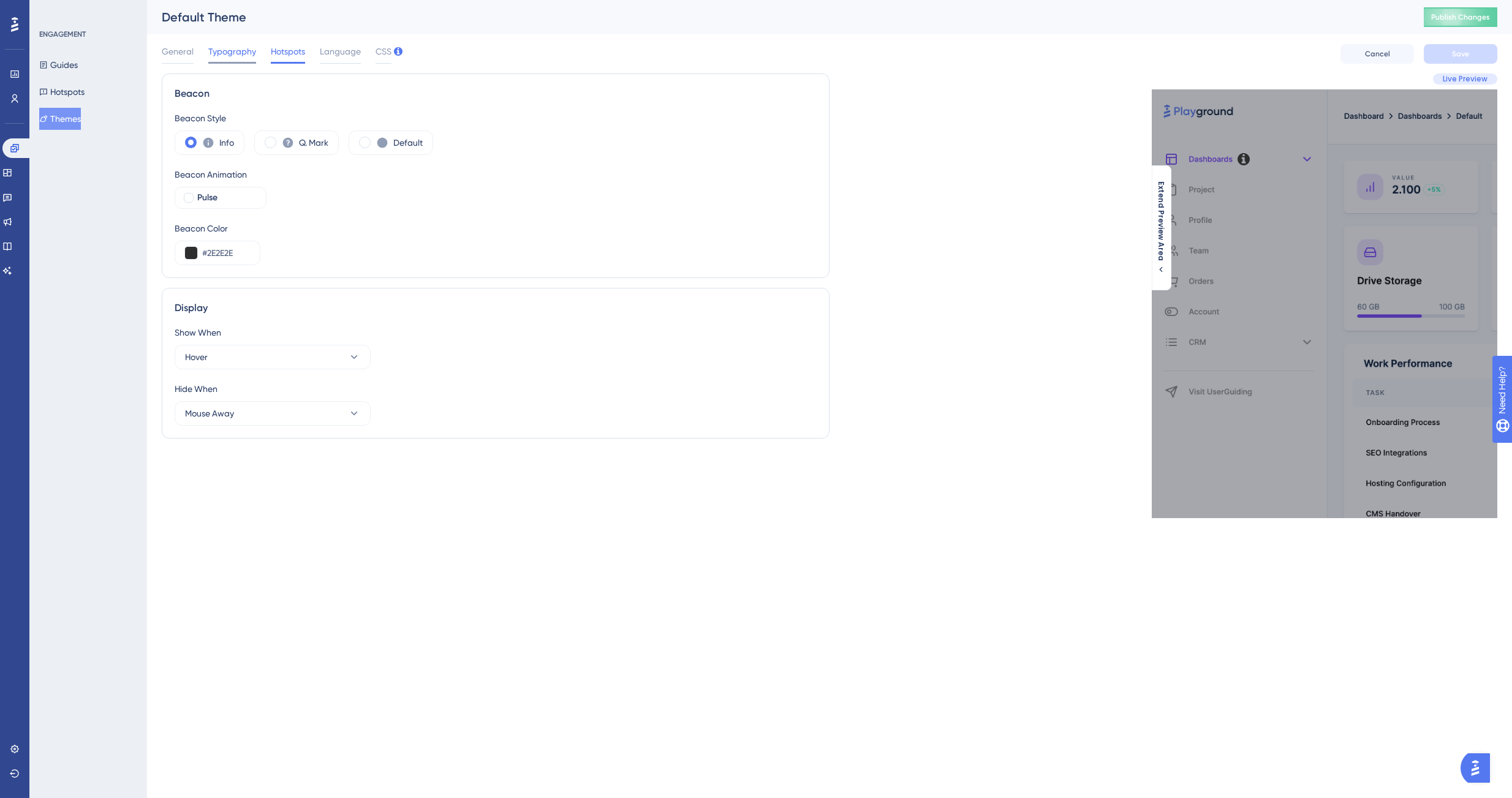
click at [231, 52] on span "Typography" at bounding box center [232, 52] width 48 height 15
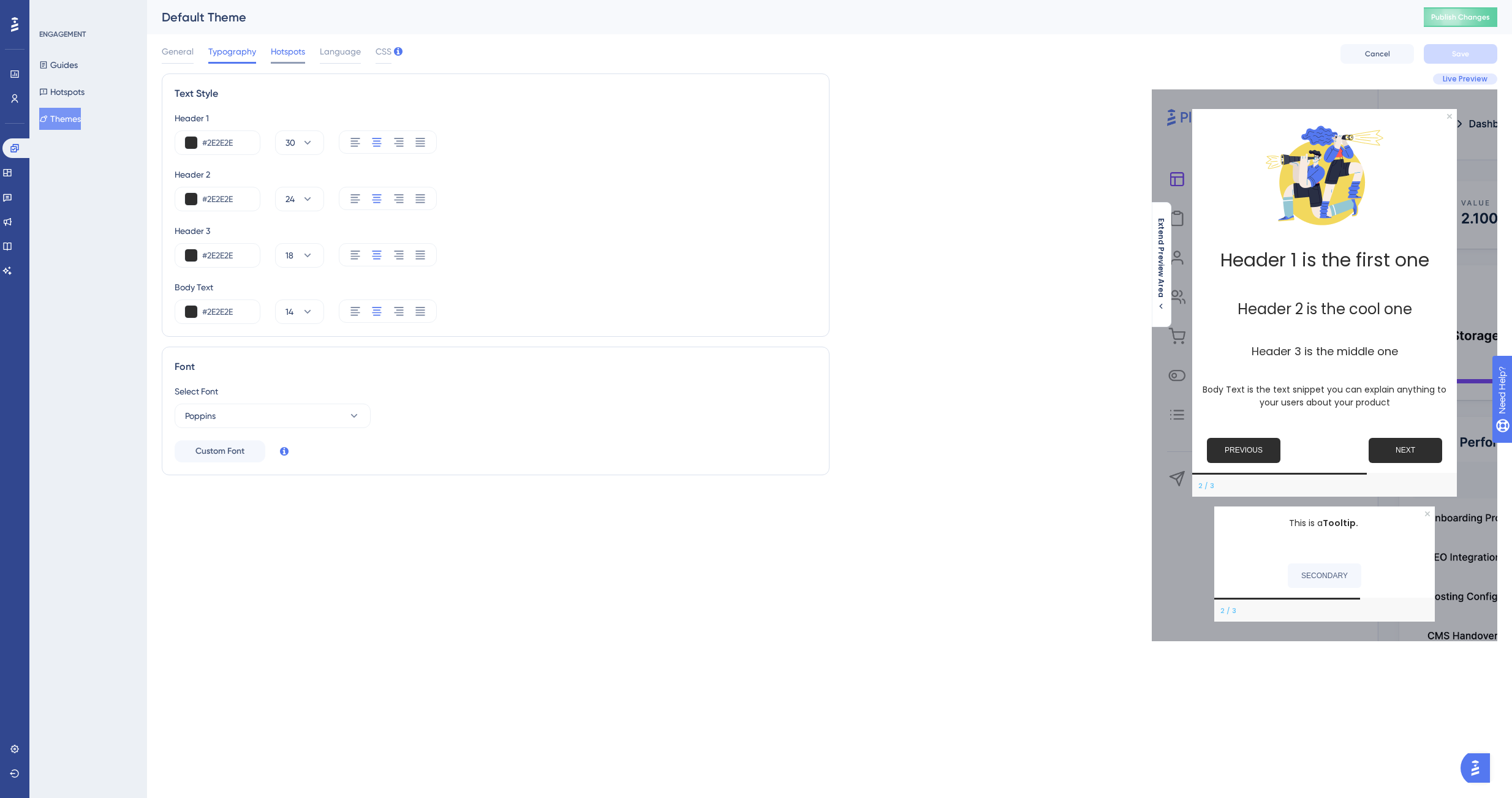
click at [278, 52] on span "Hotspots" at bounding box center [287, 52] width 35 height 15
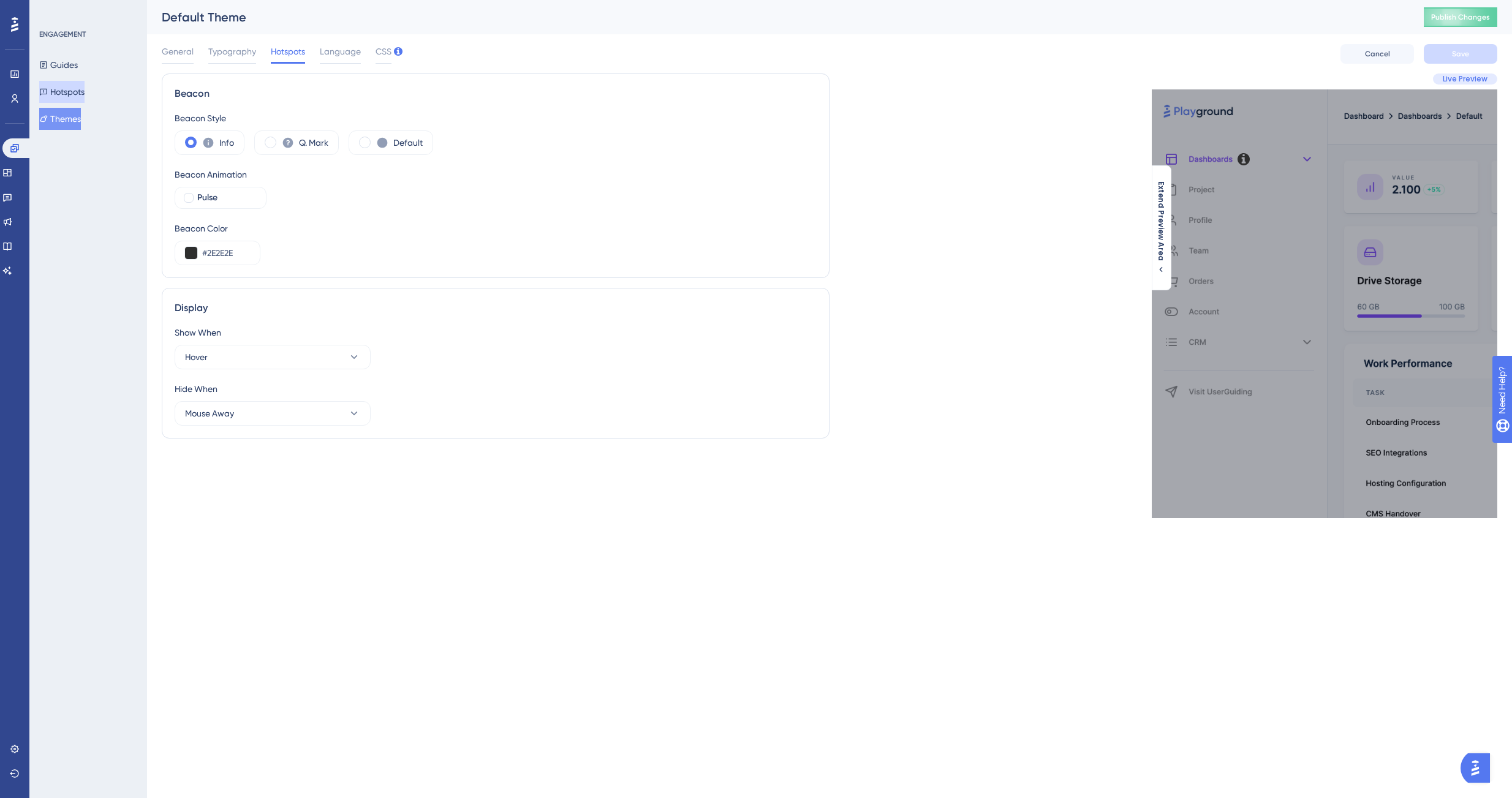
click at [85, 83] on button "Hotspots" at bounding box center [62, 92] width 46 height 22
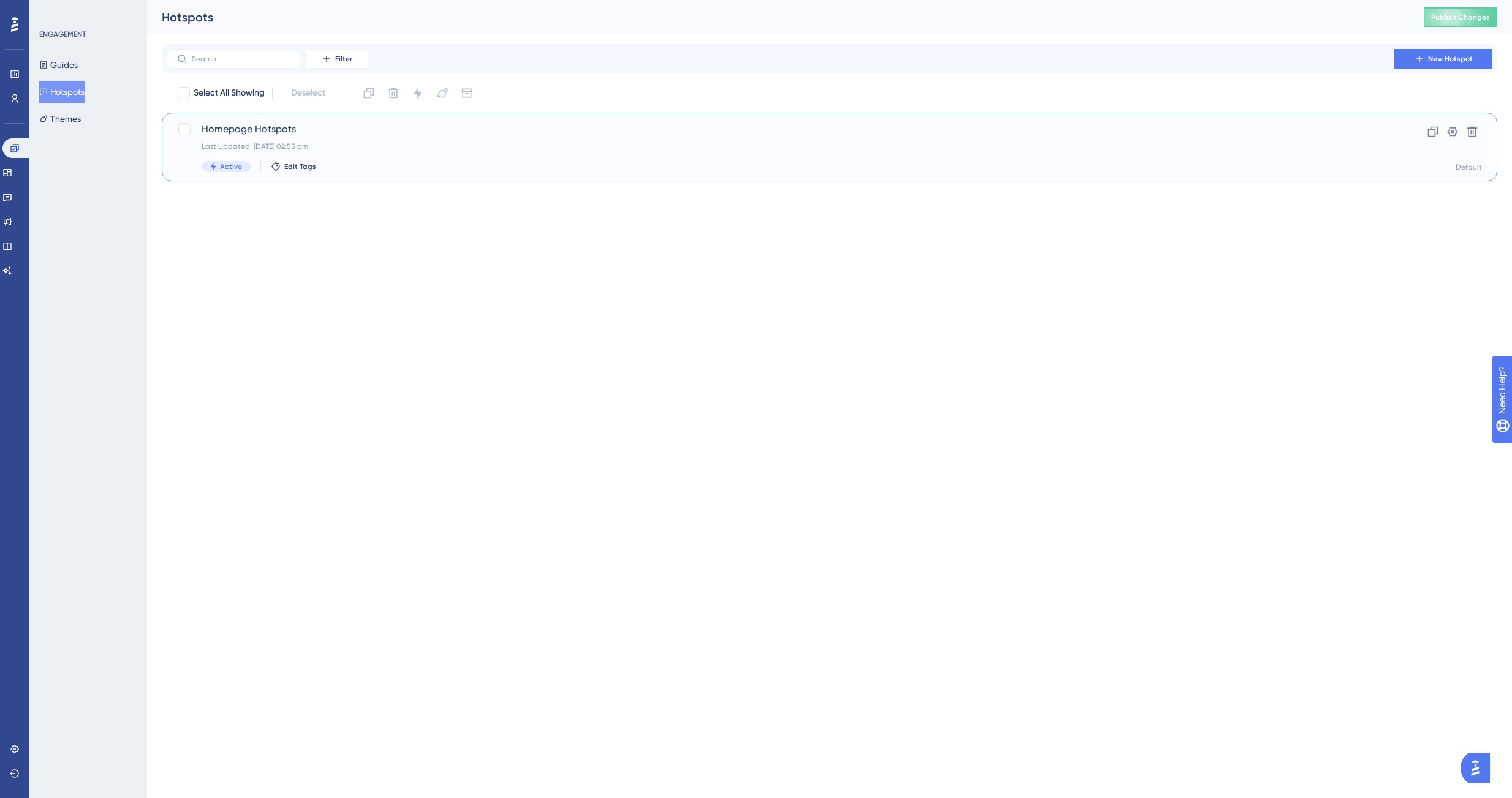
click at [234, 169] on span "Active" at bounding box center [231, 166] width 22 height 10
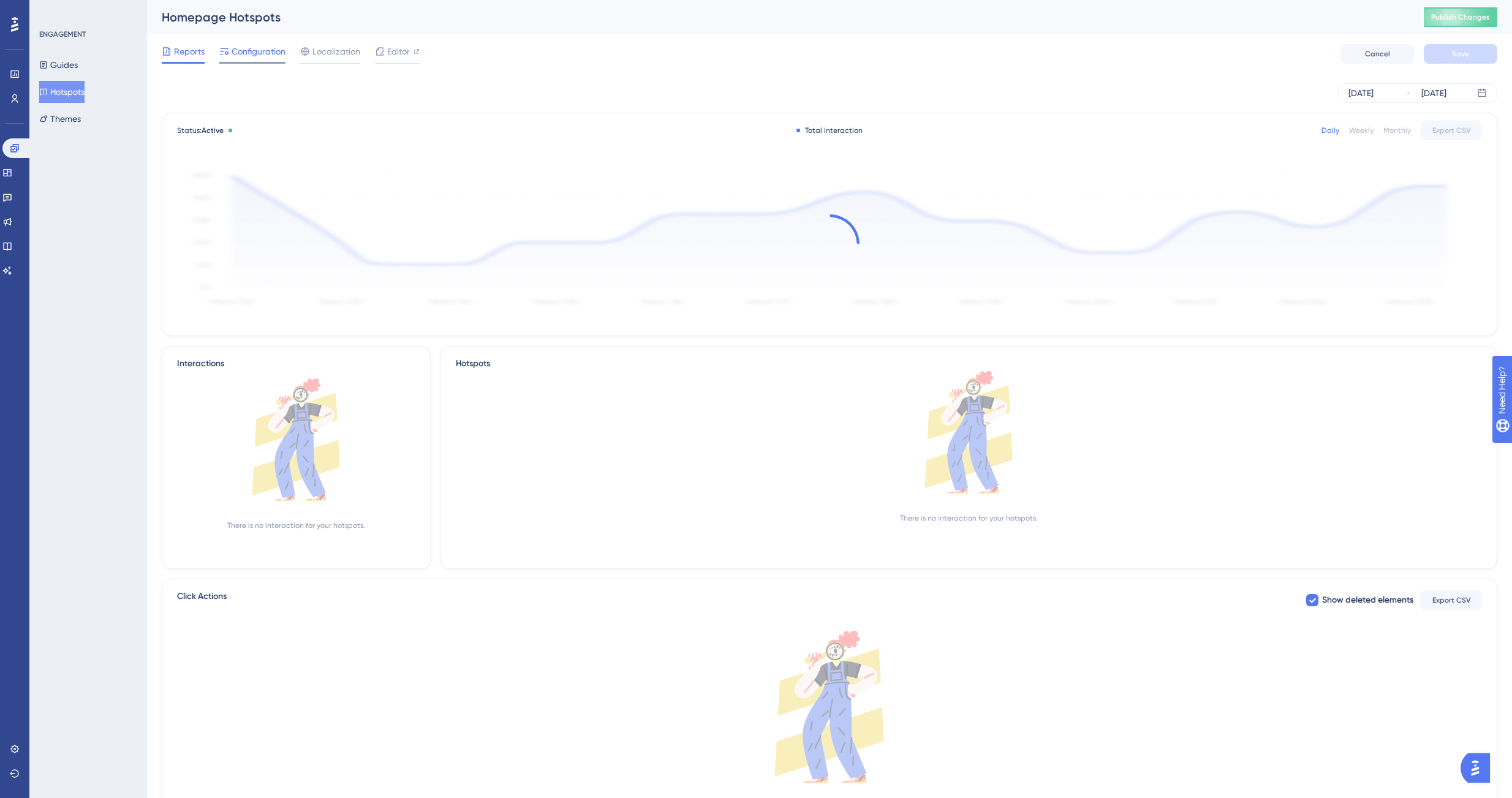
click at [259, 50] on span "Configuration" at bounding box center [258, 52] width 54 height 15
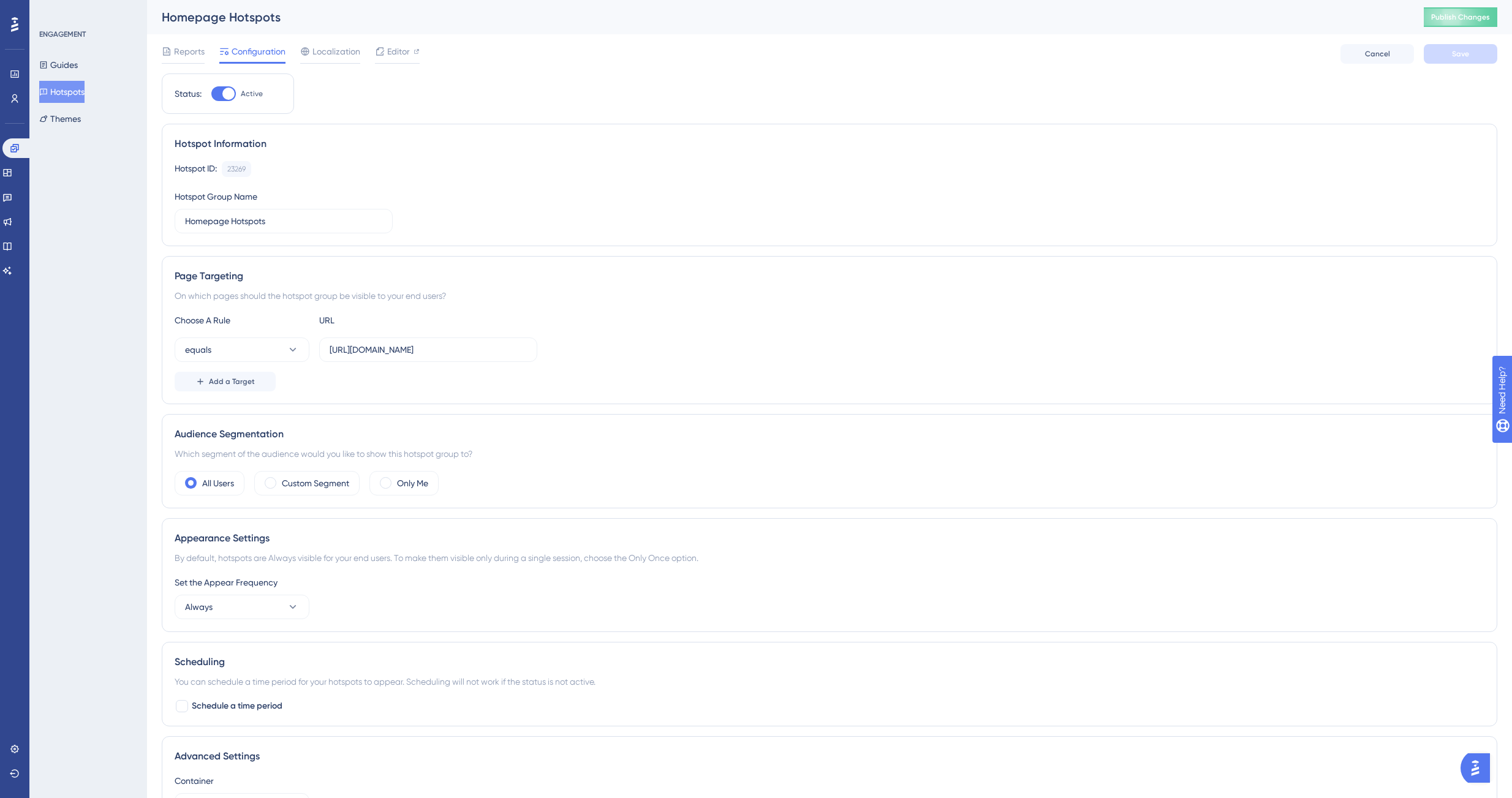
click at [232, 88] on div at bounding box center [223, 94] width 24 height 15
click at [211, 94] on input "Active" at bounding box center [211, 94] width 1 height 1
checkbox input "false"
click at [1480, 51] on button "Save" at bounding box center [1460, 54] width 74 height 20
click at [1455, 13] on span "Publish Changes" at bounding box center [1460, 17] width 59 height 10
